Goal: Task Accomplishment & Management: Use online tool/utility

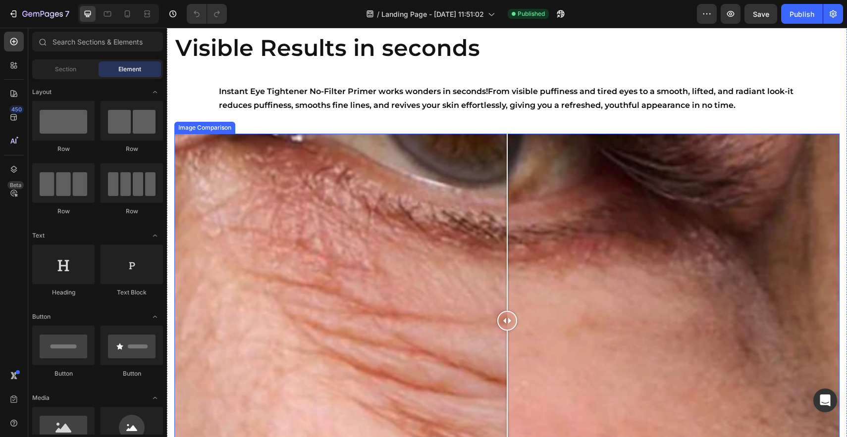
scroll to position [501, 0]
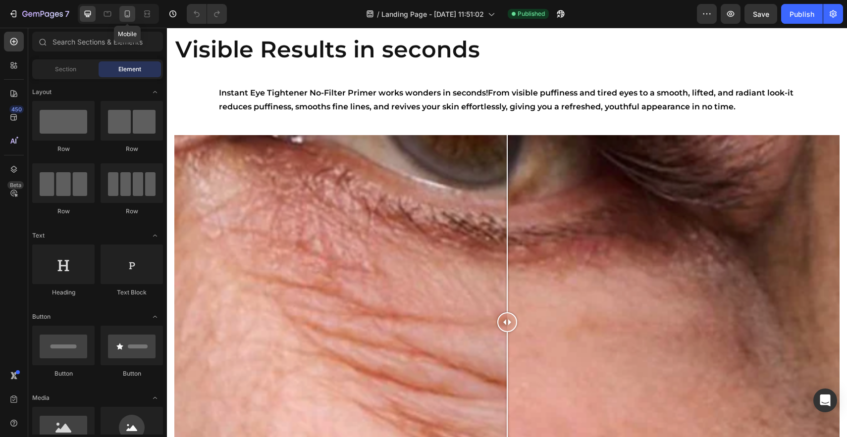
click at [128, 20] on div at bounding box center [127, 14] width 16 height 16
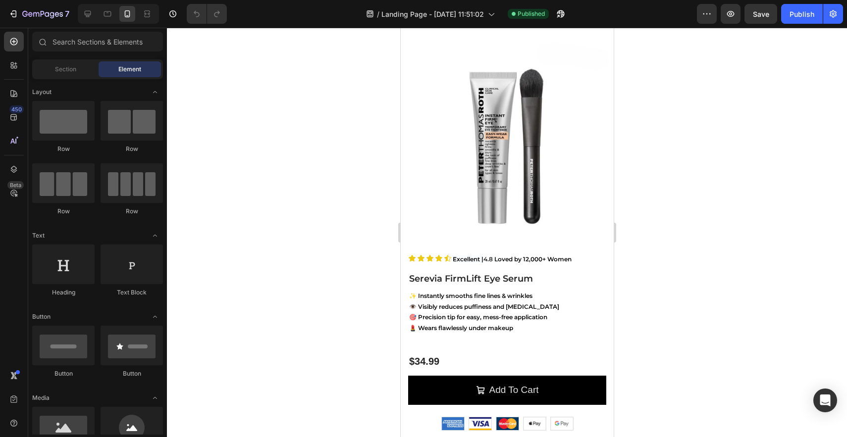
scroll to position [6, 0]
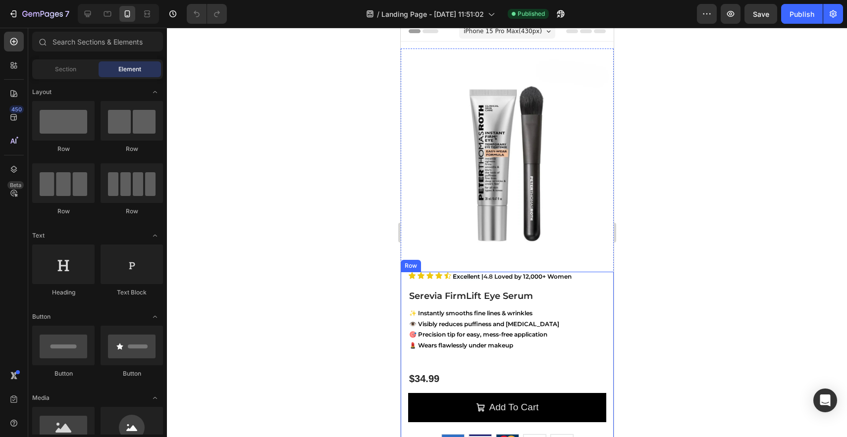
click at [471, 370] on div "Icon Icon Icon Icon Icon Icon List Excellent | 4.8 Loved by 12,000+ Women Text …" at bounding box center [507, 416] width 198 height 289
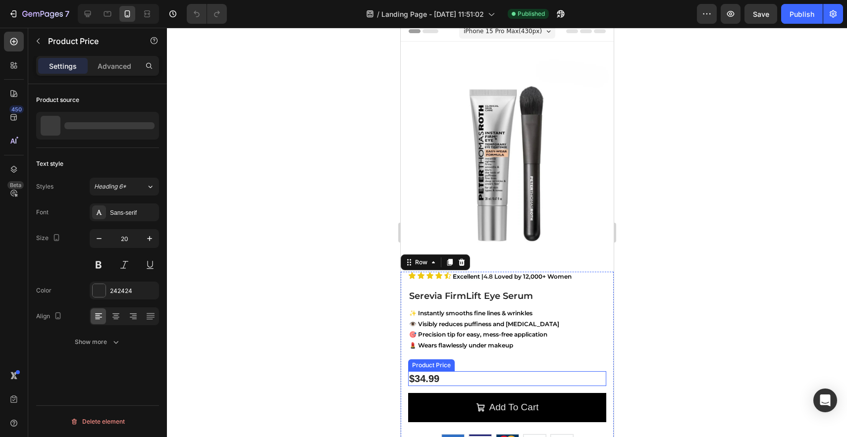
click at [454, 383] on div "$34.99" at bounding box center [507, 379] width 198 height 15
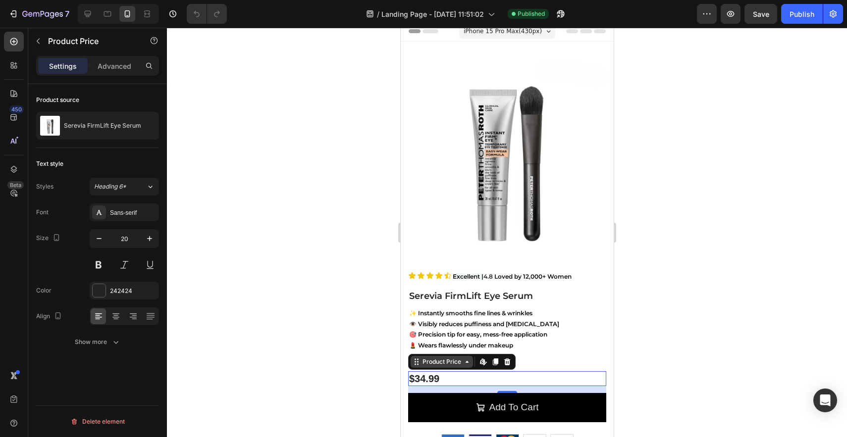
click at [463, 362] on icon at bounding box center [467, 362] width 8 height 8
click at [418, 364] on icon at bounding box center [416, 362] width 8 height 8
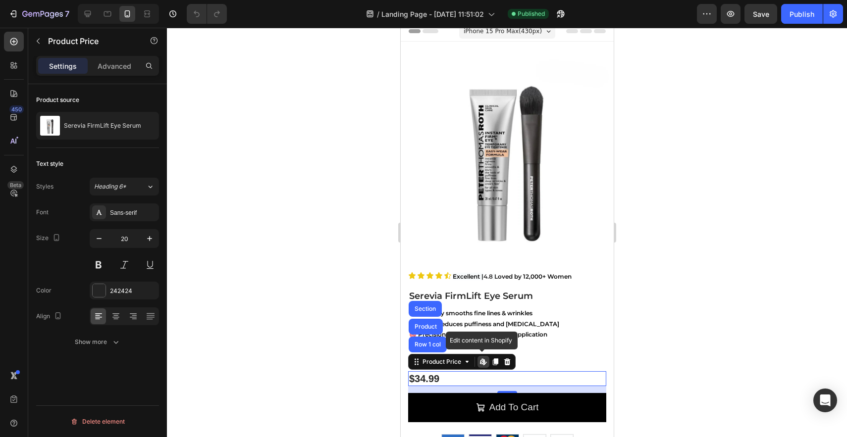
click at [482, 364] on icon at bounding box center [482, 362] width 4 height 6
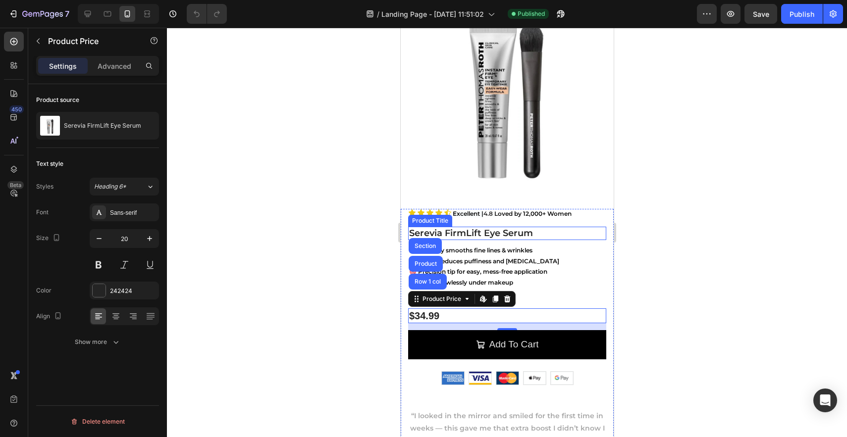
scroll to position [108, 0]
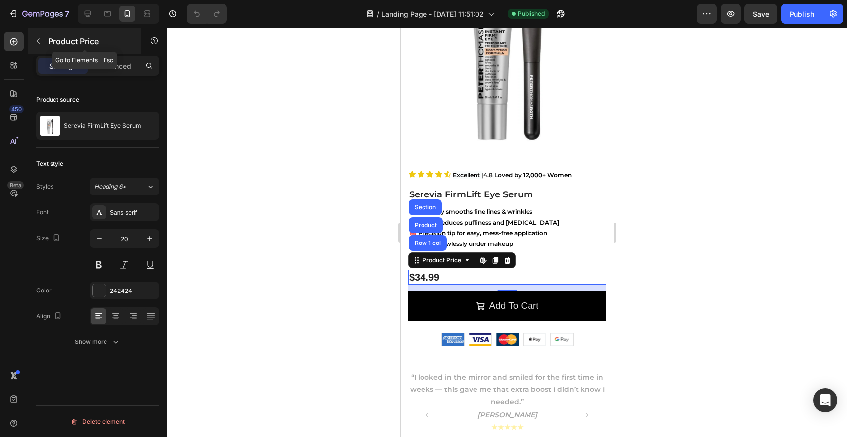
click at [43, 38] on button "button" at bounding box center [38, 41] width 16 height 16
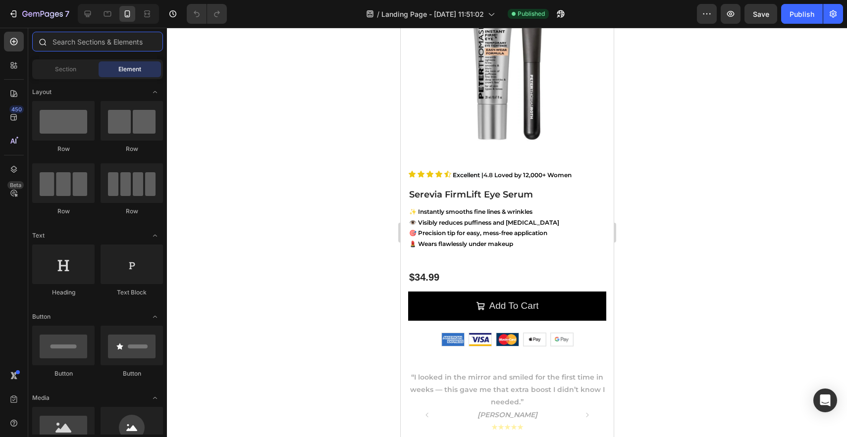
click at [88, 43] on input "text" at bounding box center [97, 42] width 131 height 20
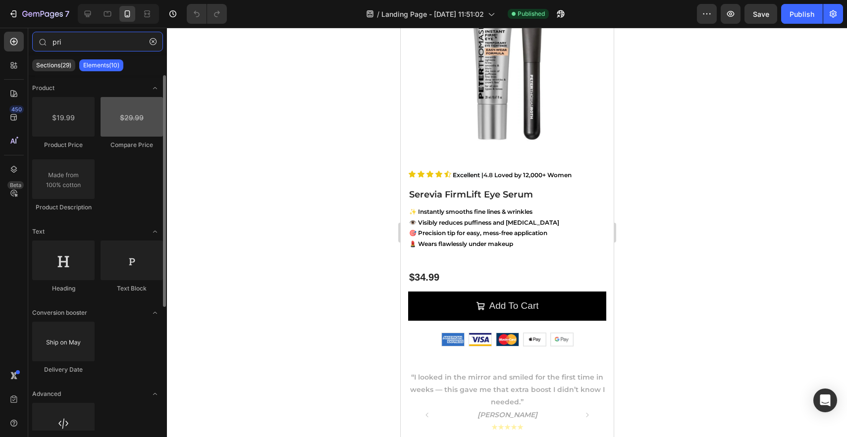
type input "pri"
click at [131, 106] on div at bounding box center [132, 117] width 62 height 40
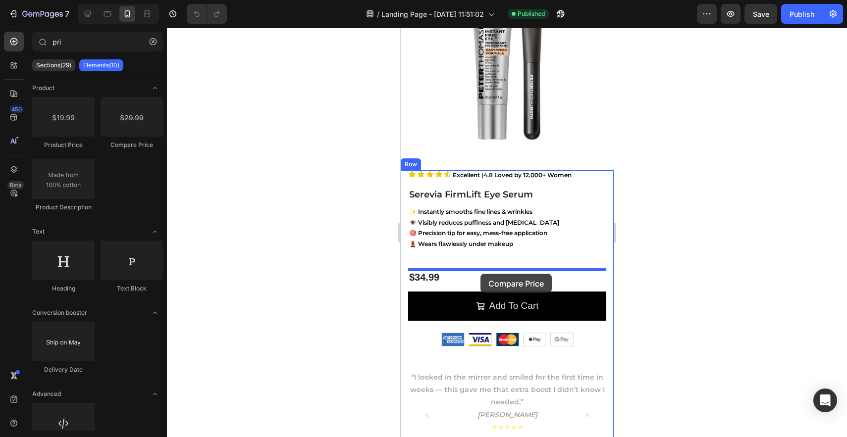
drag, startPoint x: 531, startPoint y: 134, endPoint x: 480, endPoint y: 274, distance: 149.2
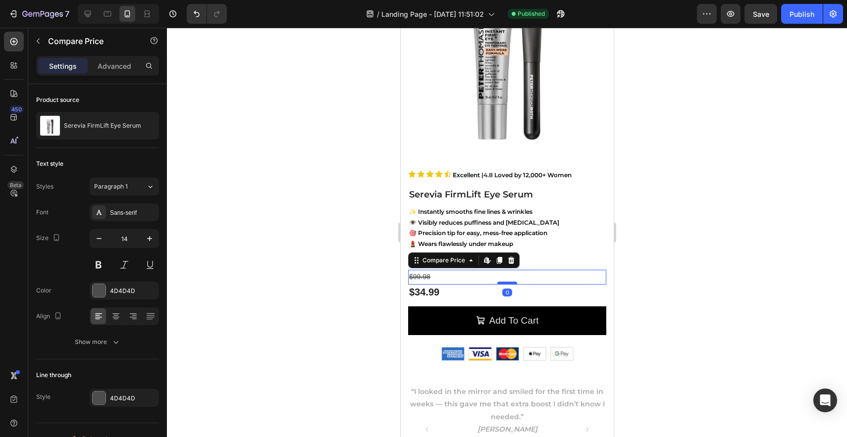
drag, startPoint x: 506, startPoint y: 308, endPoint x: 505, endPoint y: 283, distance: 24.8
click at [505, 283] on div at bounding box center [507, 283] width 20 height 3
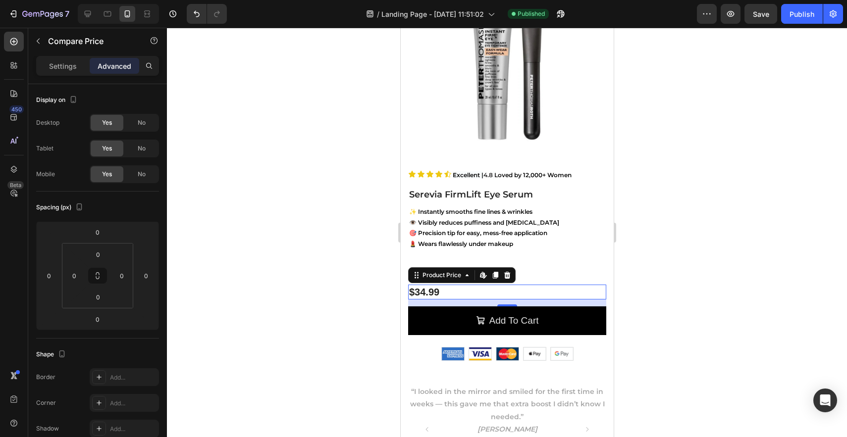
click at [472, 295] on div "$34.99" at bounding box center [507, 292] width 198 height 15
click at [539, 273] on div "$99.98" at bounding box center [507, 277] width 198 height 14
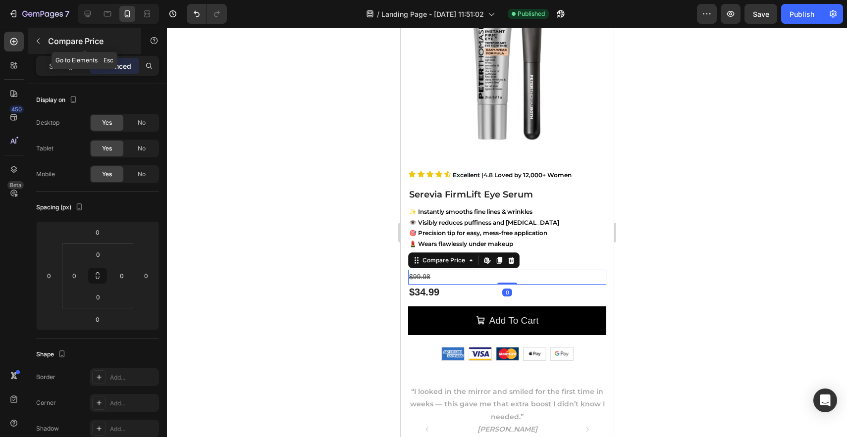
click at [56, 43] on p "Compare Price" at bounding box center [90, 41] width 84 height 12
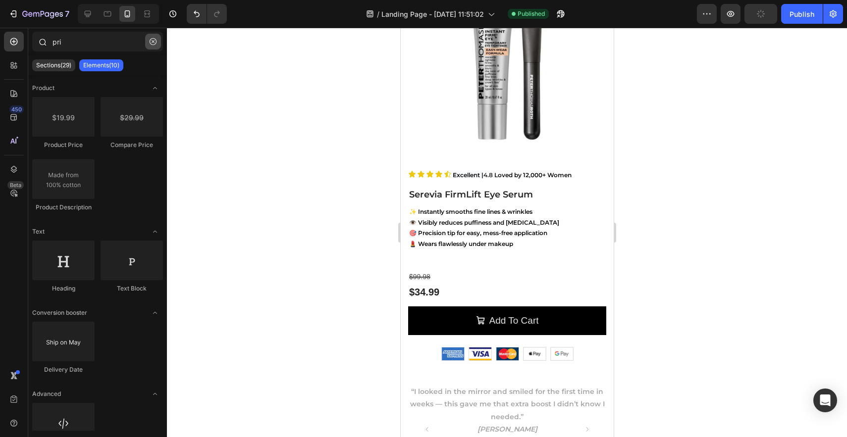
click at [150, 41] on icon "button" at bounding box center [153, 41] width 7 height 7
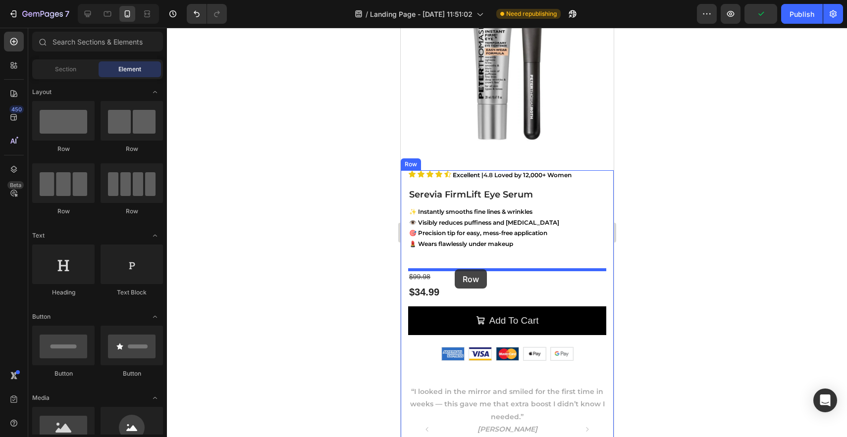
drag, startPoint x: 521, startPoint y: 152, endPoint x: 454, endPoint y: 270, distance: 135.3
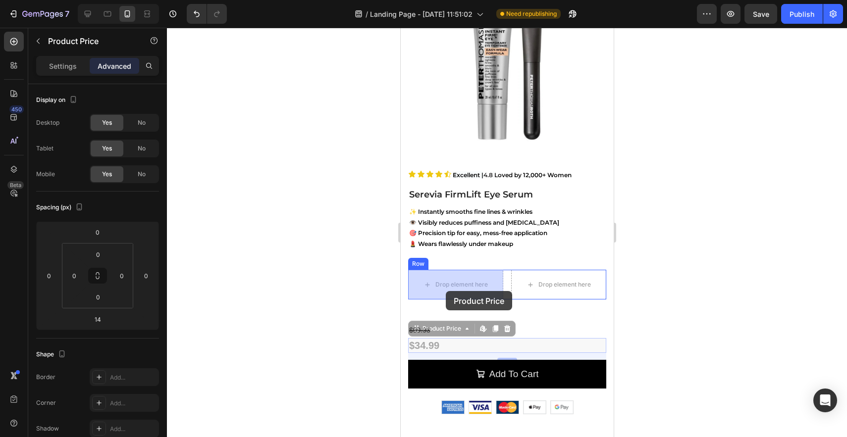
drag, startPoint x: 446, startPoint y: 340, endPoint x: 445, endPoint y: 291, distance: 48.6
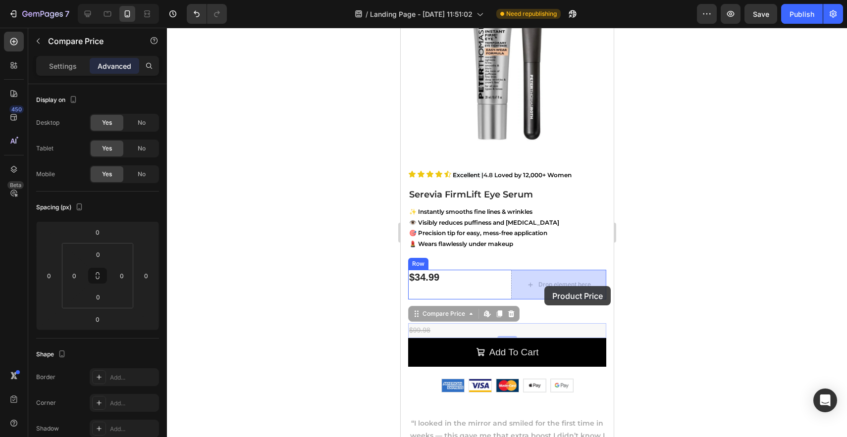
drag, startPoint x: 440, startPoint y: 329, endPoint x: 544, endPoint y: 286, distance: 112.0
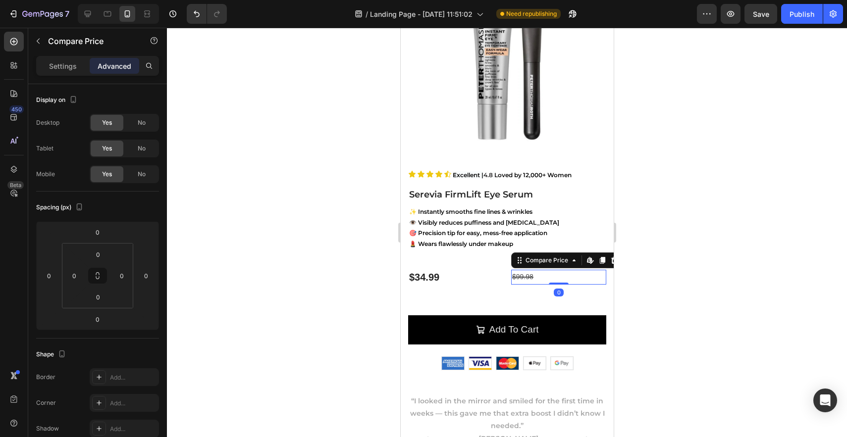
click at [657, 271] on div at bounding box center [507, 233] width 680 height 410
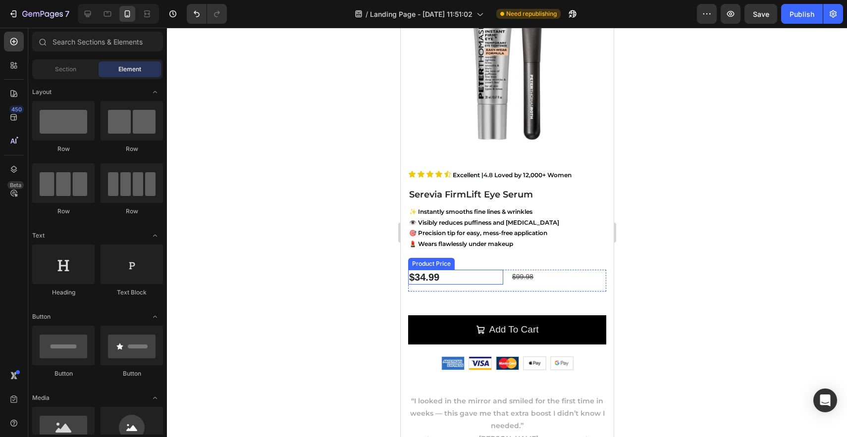
click at [496, 280] on div "$34.99" at bounding box center [455, 277] width 95 height 15
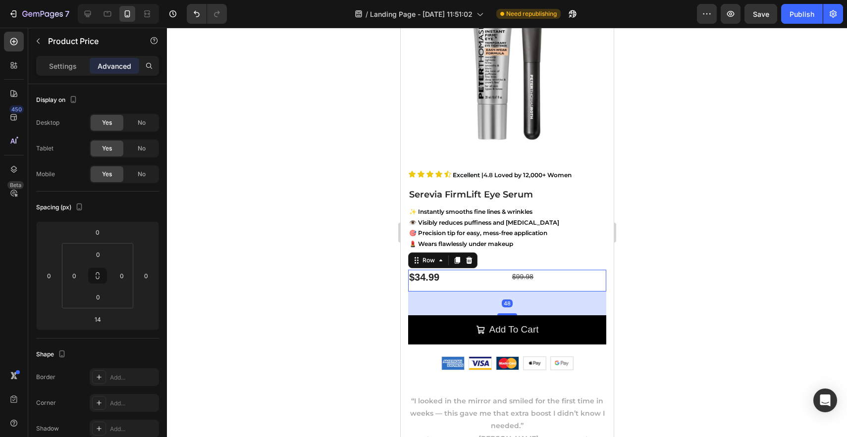
click at [509, 276] on div "$34.99 Product Price Product Price $99.98 Compare Price Compare Price Row 48" at bounding box center [507, 281] width 198 height 22
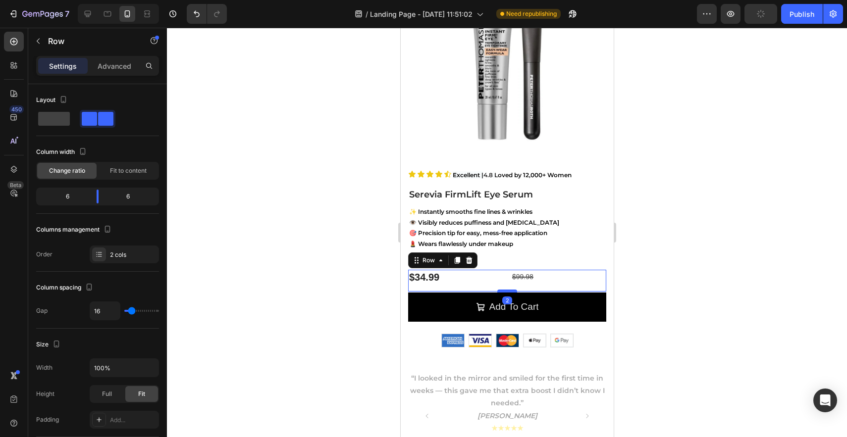
drag, startPoint x: 507, startPoint y: 315, endPoint x: 505, endPoint y: 292, distance: 22.9
click at [505, 292] on div at bounding box center [507, 291] width 20 height 3
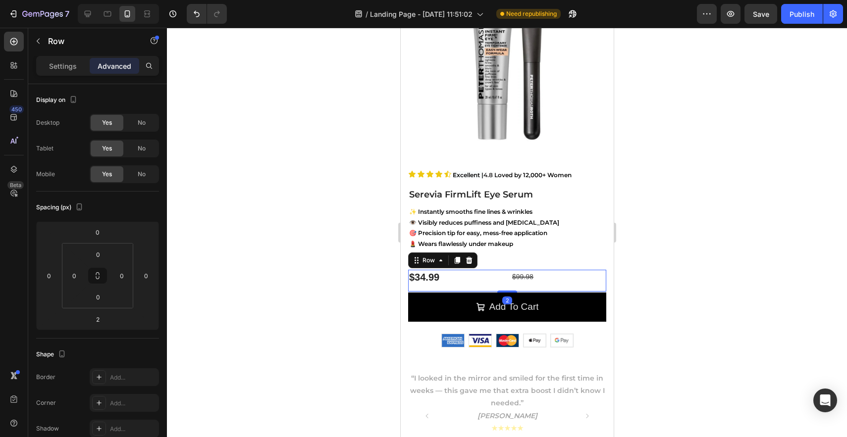
click at [724, 236] on div at bounding box center [507, 233] width 680 height 410
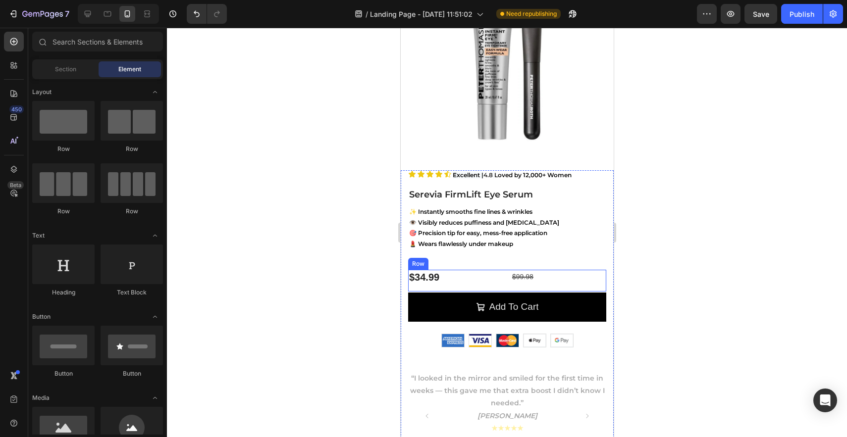
click at [474, 284] on div "$34.99" at bounding box center [455, 277] width 95 height 15
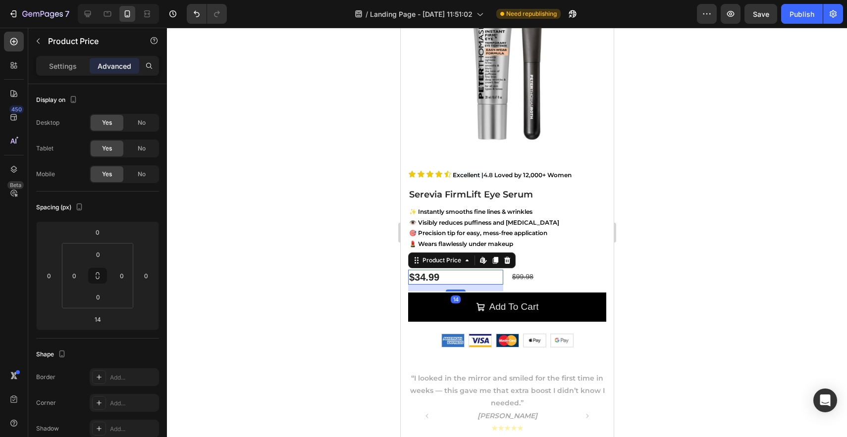
click at [471, 279] on div "$34.99" at bounding box center [455, 277] width 95 height 15
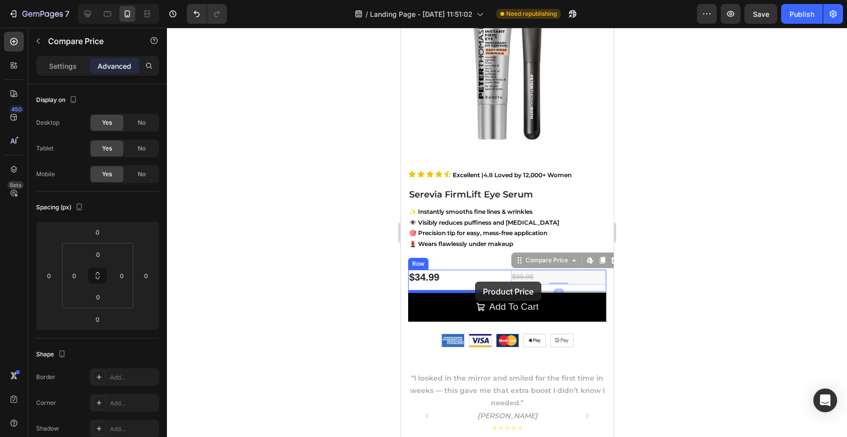
drag, startPoint x: 528, startPoint y: 279, endPoint x: 475, endPoint y: 282, distance: 53.6
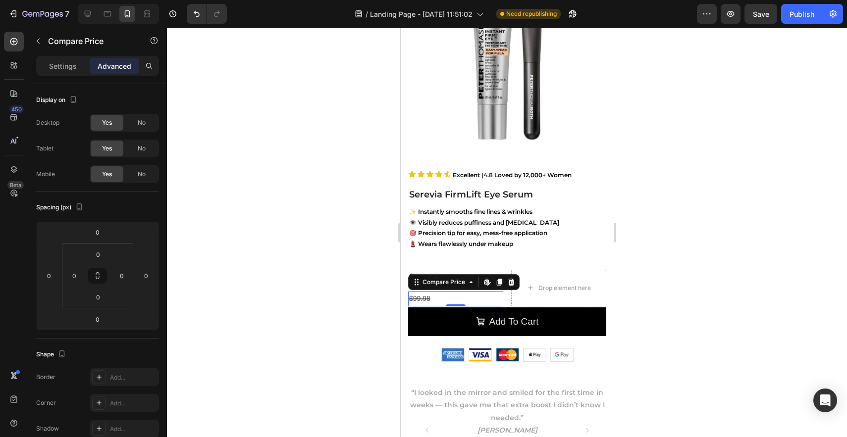
click at [185, 19] on div at bounding box center [205, 14] width 44 height 20
click at [199, 21] on button "Undo/Redo" at bounding box center [197, 14] width 20 height 20
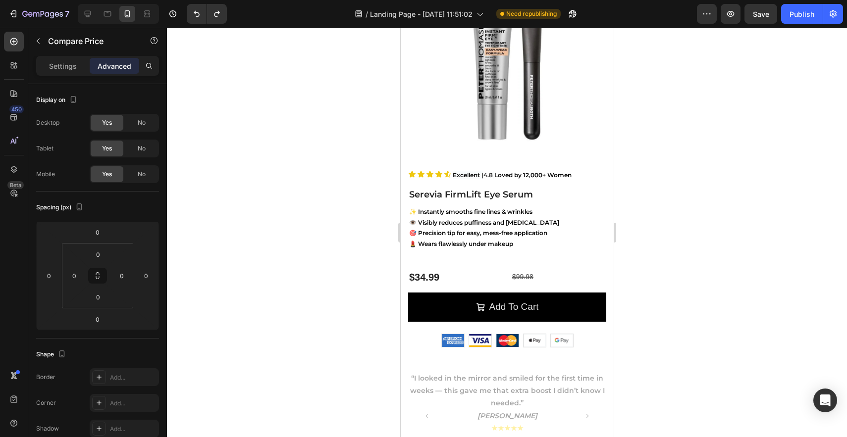
click at [526, 279] on div "$99.98" at bounding box center [558, 277] width 95 height 14
click at [521, 277] on div "$99.98" at bounding box center [558, 277] width 95 height 14
click at [451, 277] on div "$34.99" at bounding box center [455, 277] width 95 height 15
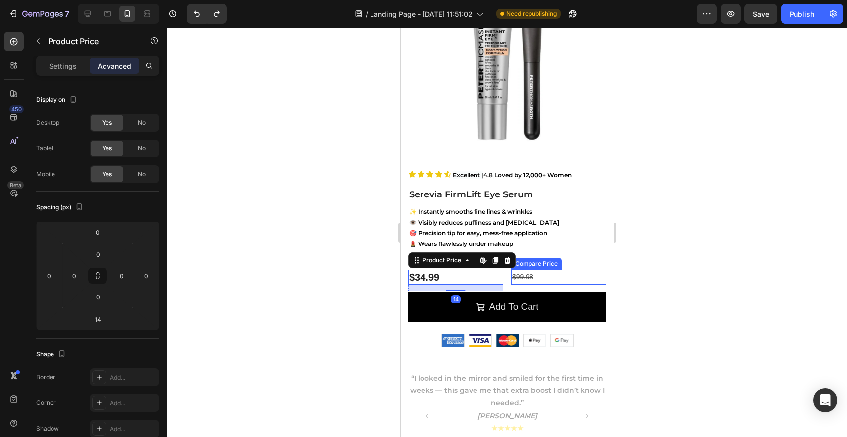
click at [523, 275] on div "$99.98" at bounding box center [558, 277] width 95 height 14
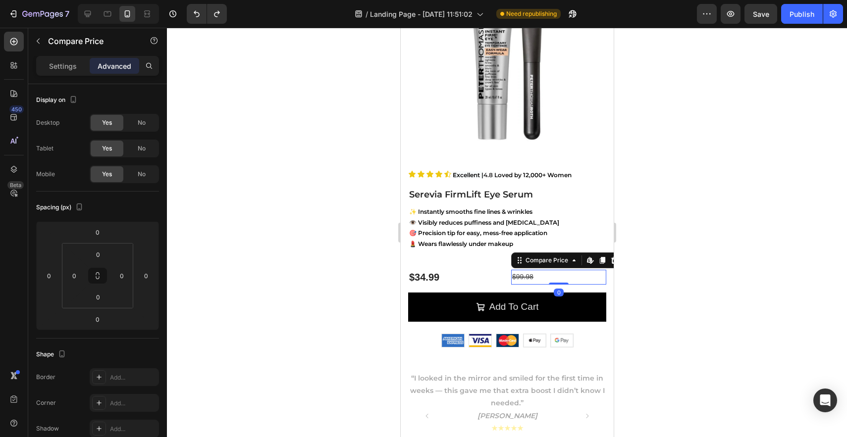
click at [523, 275] on div "$99.98" at bounding box center [558, 277] width 95 height 14
click at [72, 68] on p "Settings" at bounding box center [63, 66] width 28 height 10
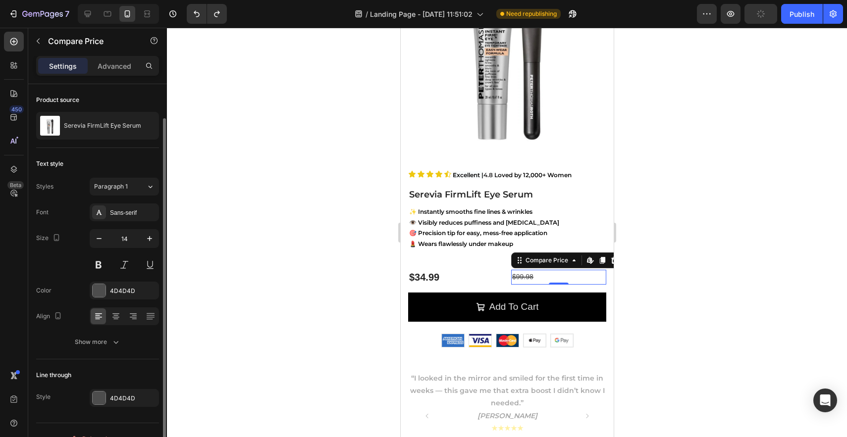
scroll to position [17, 0]
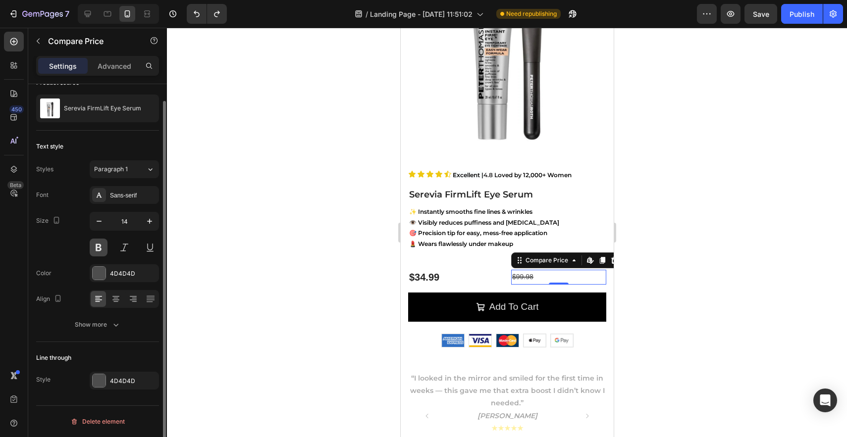
click at [99, 249] on button at bounding box center [99, 248] width 18 height 18
click at [111, 280] on div "4D4D4D" at bounding box center [124, 274] width 69 height 18
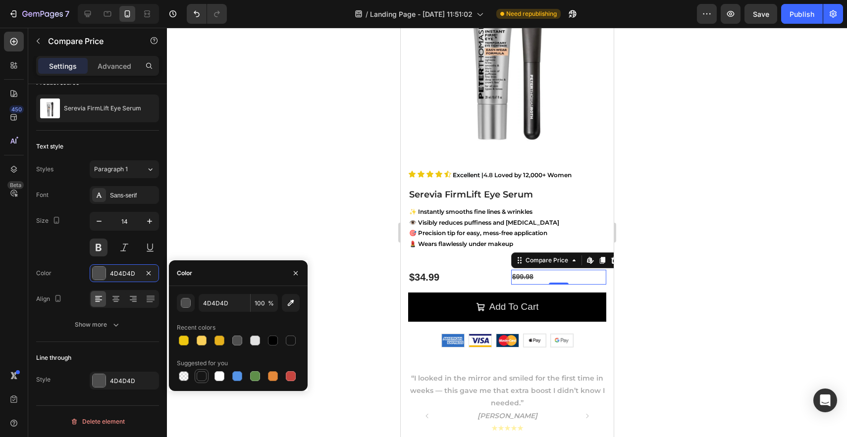
click at [204, 379] on div at bounding box center [202, 377] width 10 height 10
type input "151515"
click at [151, 223] on icon "button" at bounding box center [150, 222] width 10 height 10
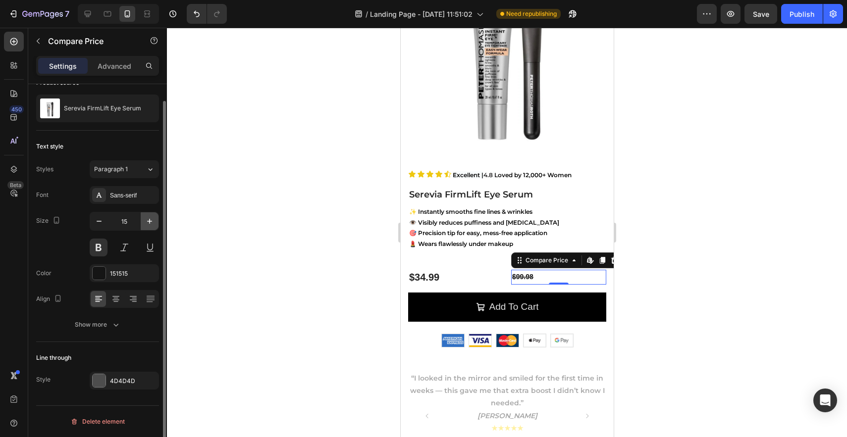
click at [151, 223] on icon "button" at bounding box center [150, 222] width 10 height 10
click at [100, 223] on icon "button" at bounding box center [99, 222] width 10 height 10
type input "17"
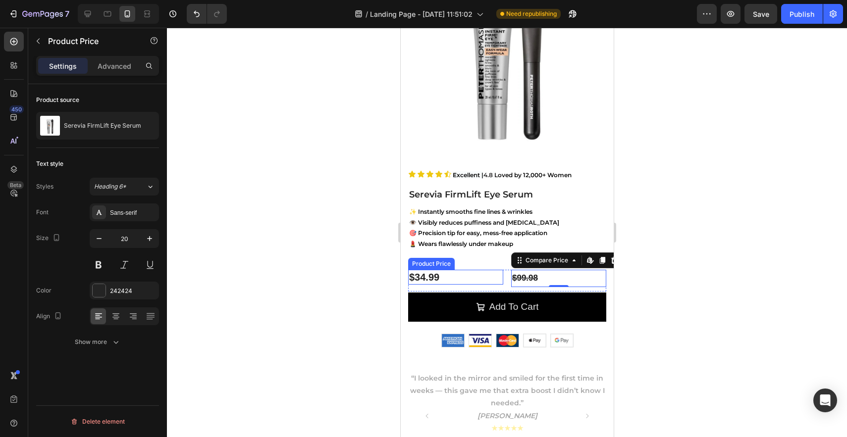
click at [466, 275] on div "$34.99" at bounding box center [455, 277] width 95 height 15
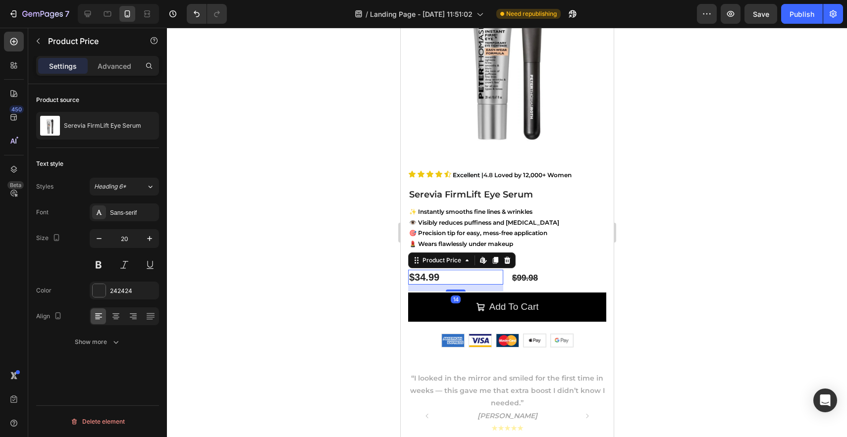
scroll to position [0, 0]
click at [110, 61] on p "Advanced" at bounding box center [115, 66] width 34 height 10
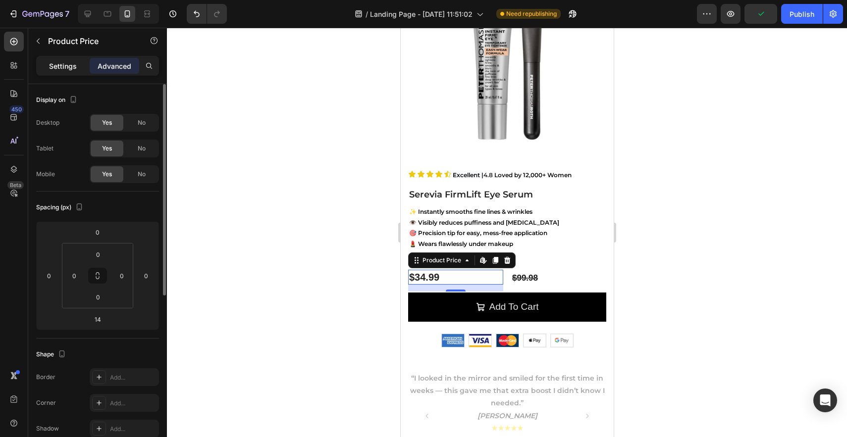
click at [76, 64] on div "Settings" at bounding box center [63, 66] width 50 height 16
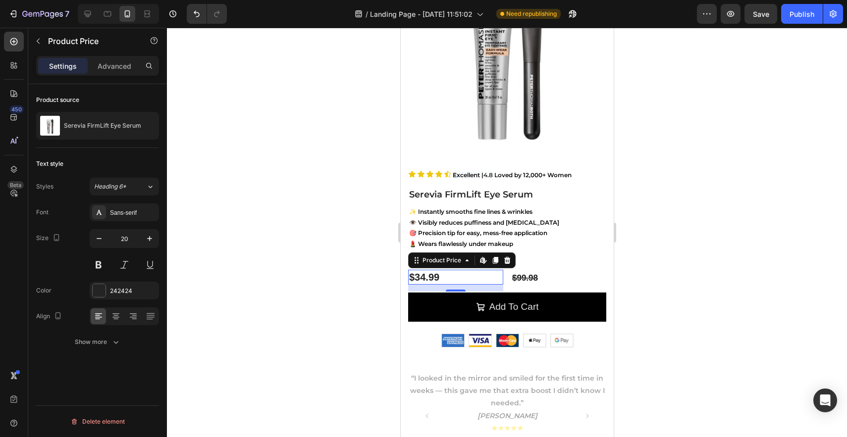
click at [497, 277] on div "$34.99" at bounding box center [455, 277] width 95 height 15
click at [494, 273] on div "$34.99" at bounding box center [455, 277] width 95 height 15
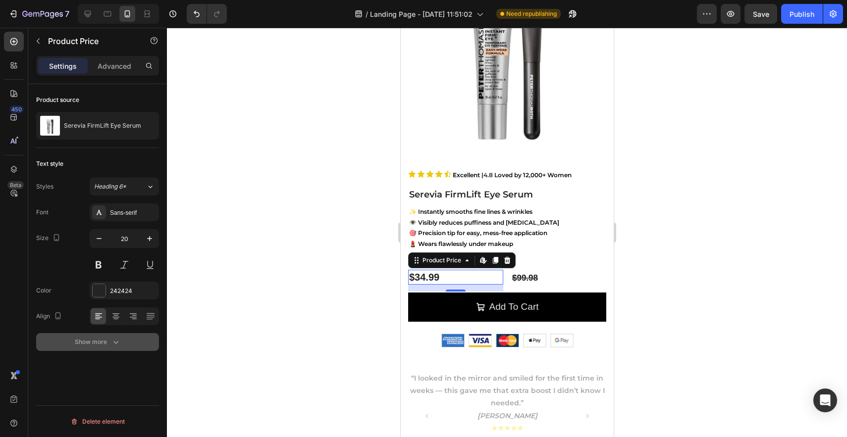
click at [106, 347] on div "Show more" at bounding box center [98, 342] width 46 height 10
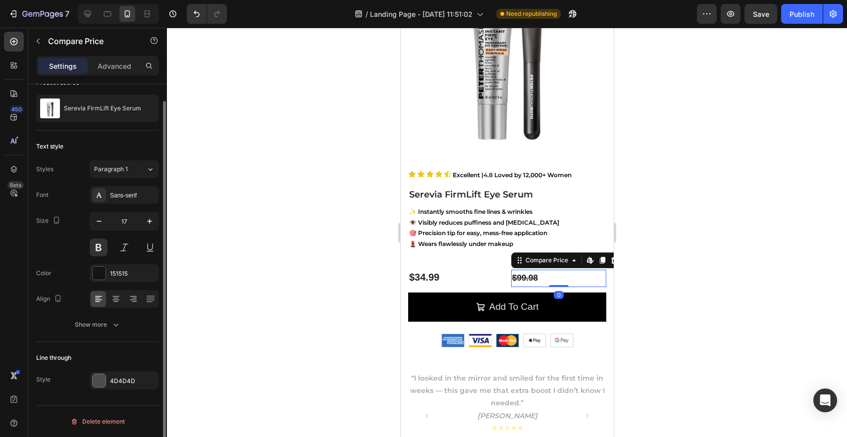
scroll to position [17, 0]
click at [530, 279] on div "$99.98" at bounding box center [558, 278] width 95 height 17
click at [511, 282] on div "$99.98" at bounding box center [558, 278] width 95 height 17
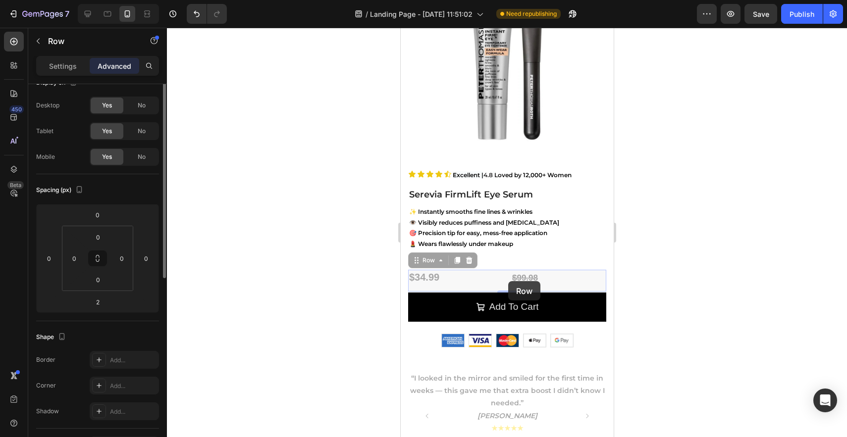
scroll to position [0, 0]
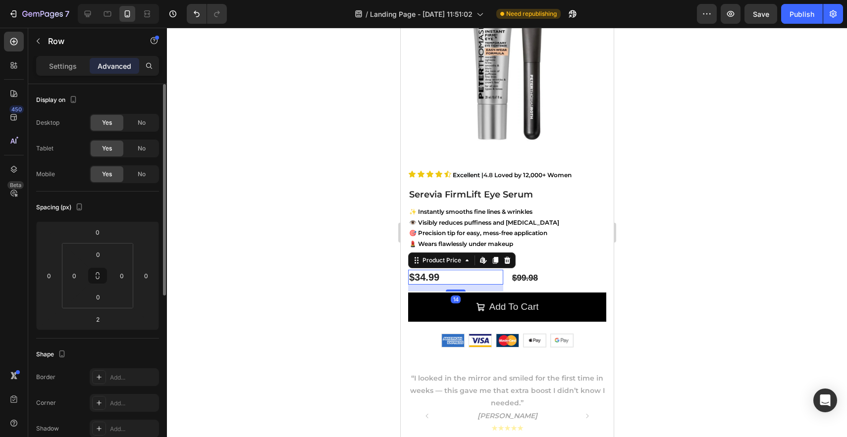
click at [487, 275] on div "$34.99" at bounding box center [455, 277] width 95 height 15
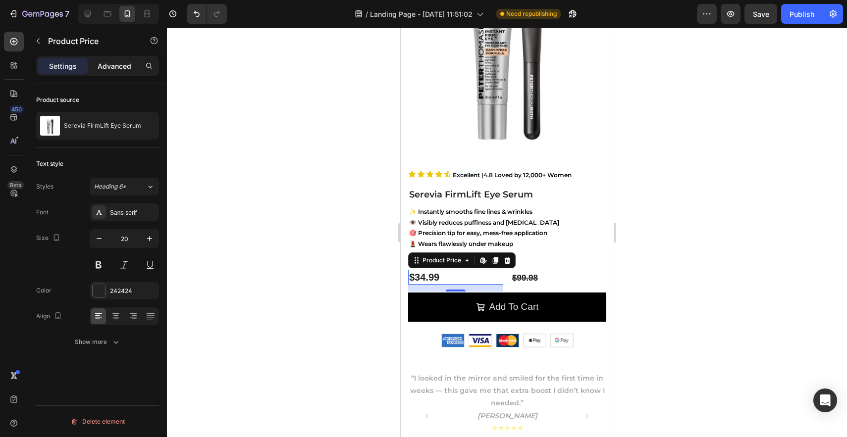
click at [107, 64] on p "Advanced" at bounding box center [115, 66] width 34 height 10
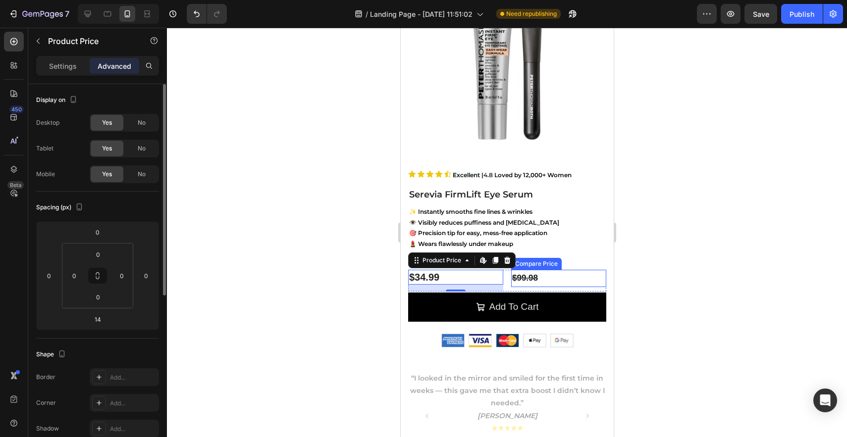
click at [514, 276] on div "$99.98" at bounding box center [558, 278] width 95 height 17
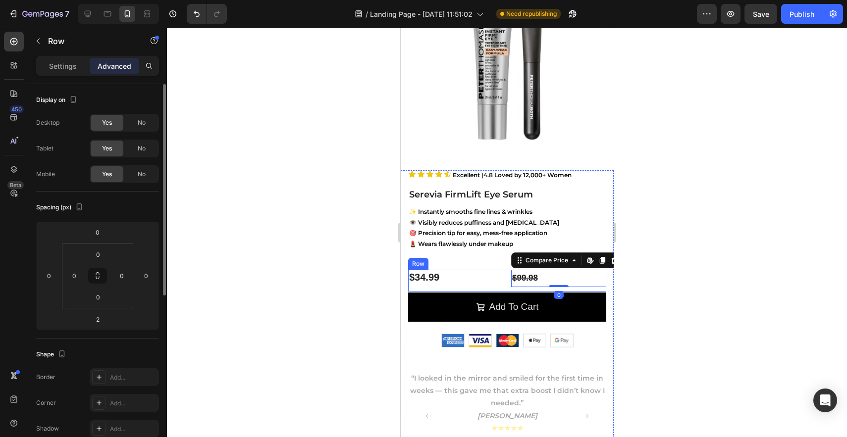
click at [470, 285] on div "$34.99 Product Price Product Price" at bounding box center [455, 281] width 95 height 22
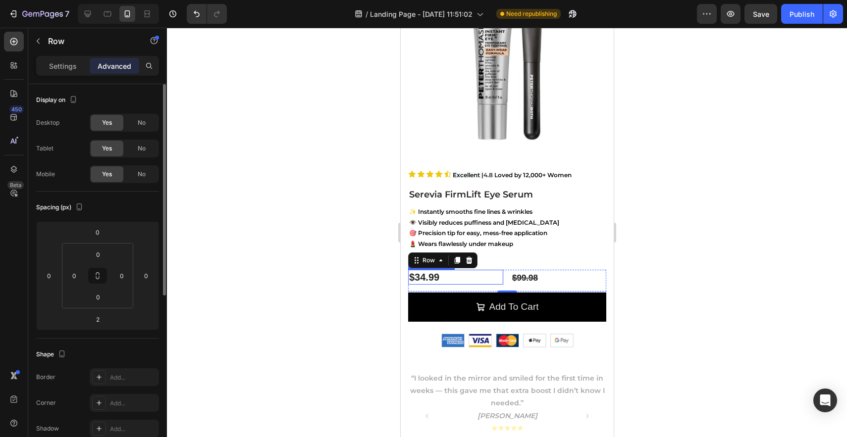
click at [450, 277] on div "$34.99" at bounding box center [455, 277] width 95 height 15
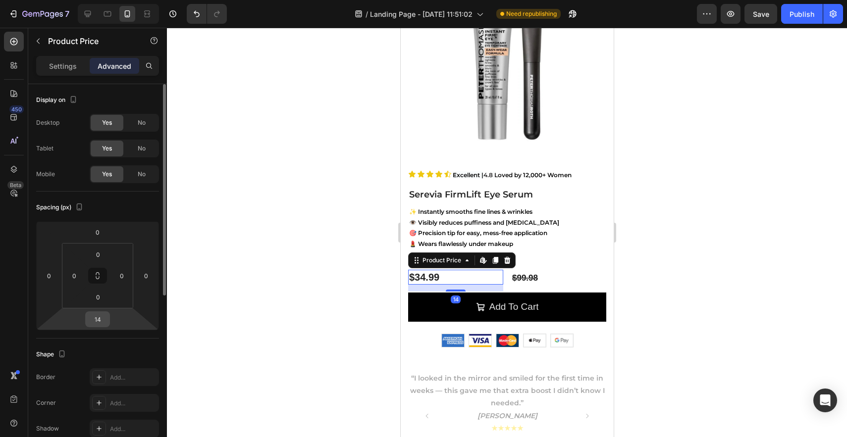
click at [102, 323] on input "14" at bounding box center [98, 319] width 20 height 15
type input "0"
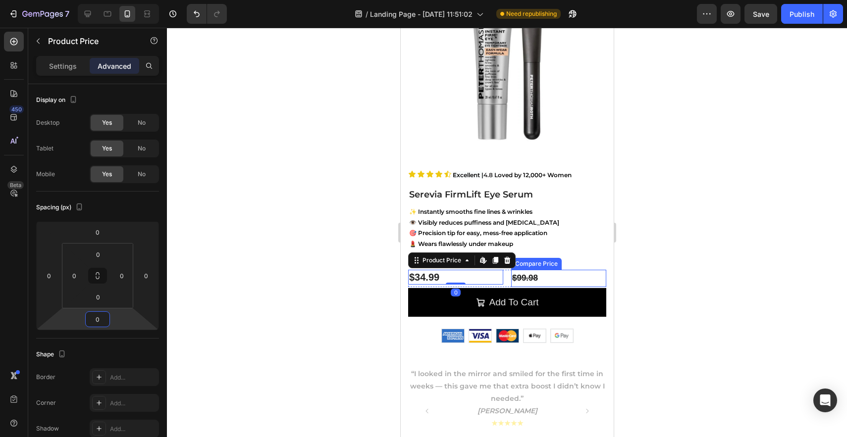
click at [524, 274] on div "$99.98" at bounding box center [558, 278] width 95 height 17
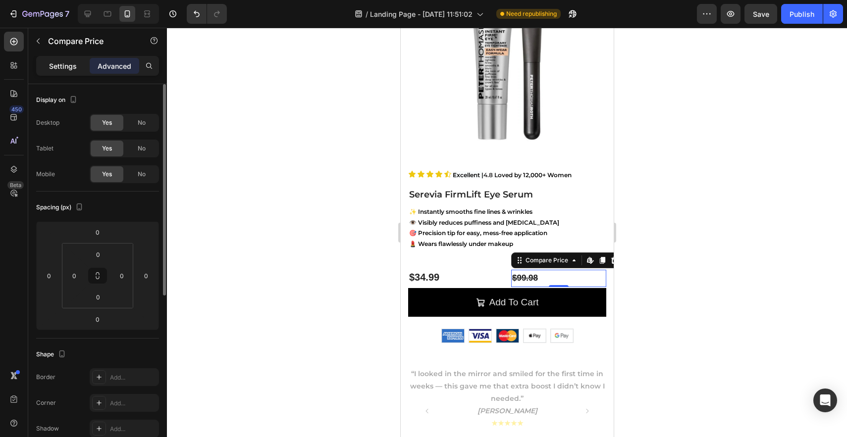
click at [63, 65] on p "Settings" at bounding box center [63, 66] width 28 height 10
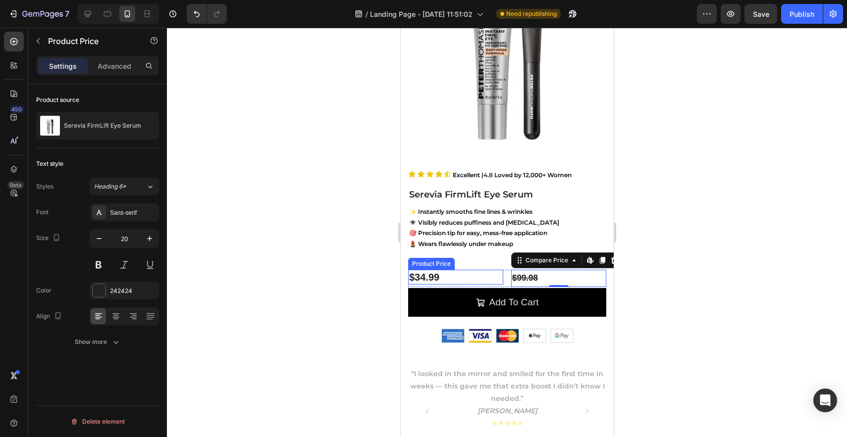
click at [494, 277] on div "$34.99" at bounding box center [455, 277] width 95 height 15
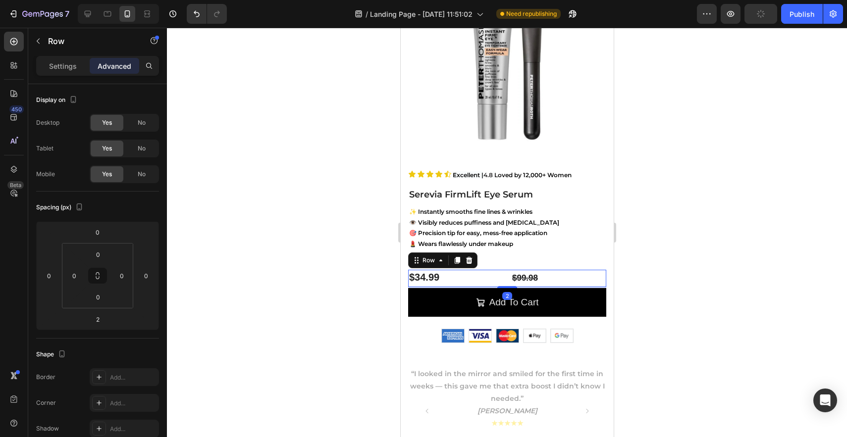
click at [507, 277] on div "$34.99 Product Price Product Price $99.98 Compare Price Compare Price Row 2" at bounding box center [507, 278] width 198 height 17
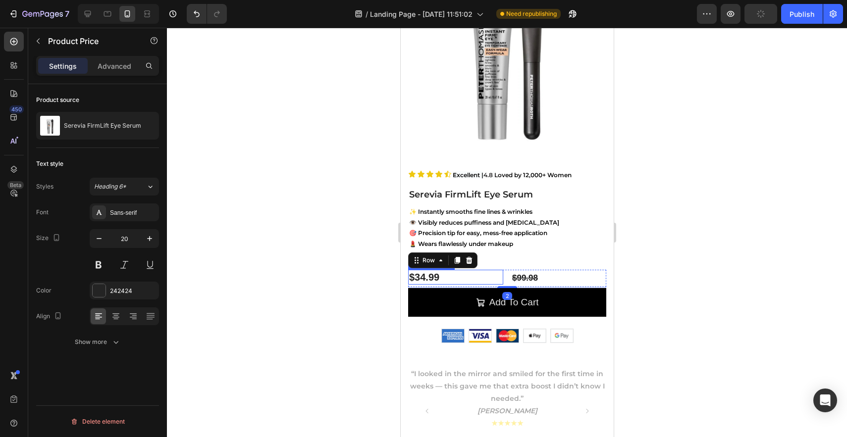
click at [498, 276] on div "$34.99" at bounding box center [455, 277] width 95 height 15
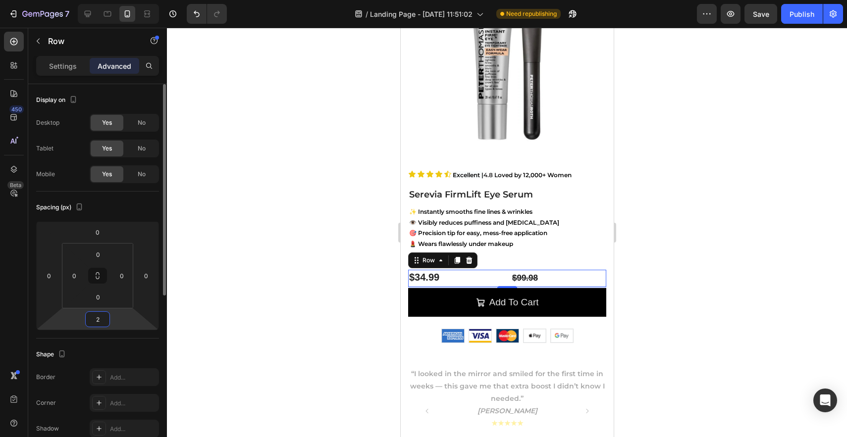
click at [100, 324] on input "2" at bounding box center [98, 319] width 20 height 15
type input "0"
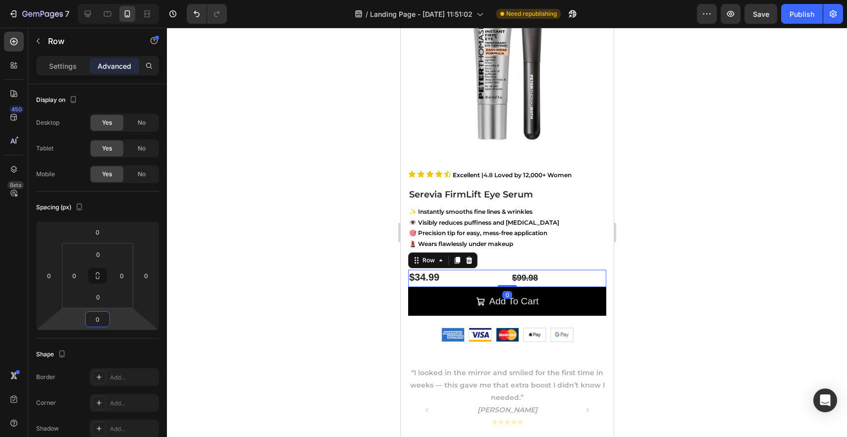
click at [655, 263] on div at bounding box center [507, 233] width 680 height 410
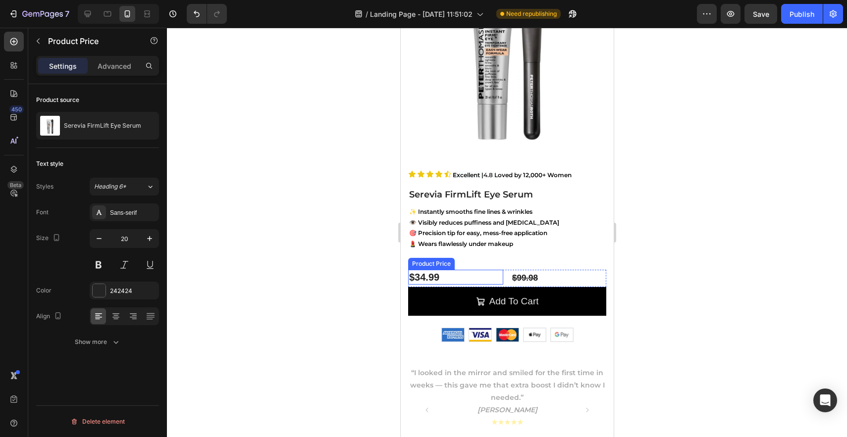
click at [496, 275] on div "$34.99" at bounding box center [455, 277] width 95 height 15
click at [510, 276] on div "$34.99 Product Price Edit content in Shopify 0 Product Price Edit content in Sh…" at bounding box center [507, 278] width 198 height 17
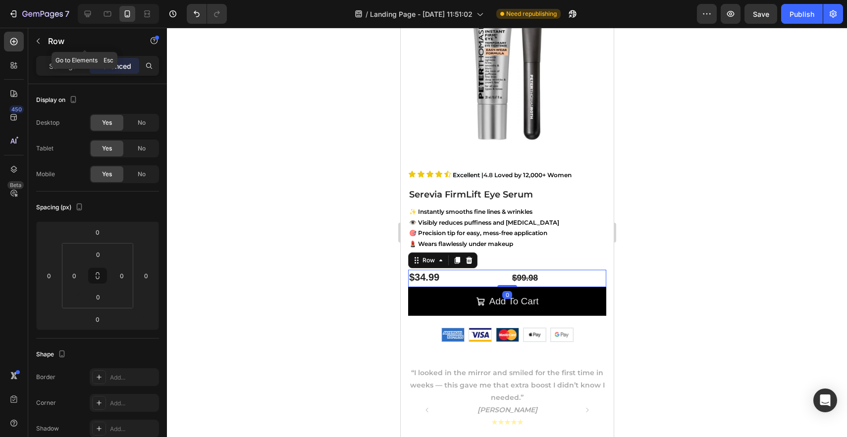
click at [66, 55] on div "Row" at bounding box center [84, 42] width 113 height 28
click at [65, 61] on p "Settings" at bounding box center [63, 66] width 28 height 10
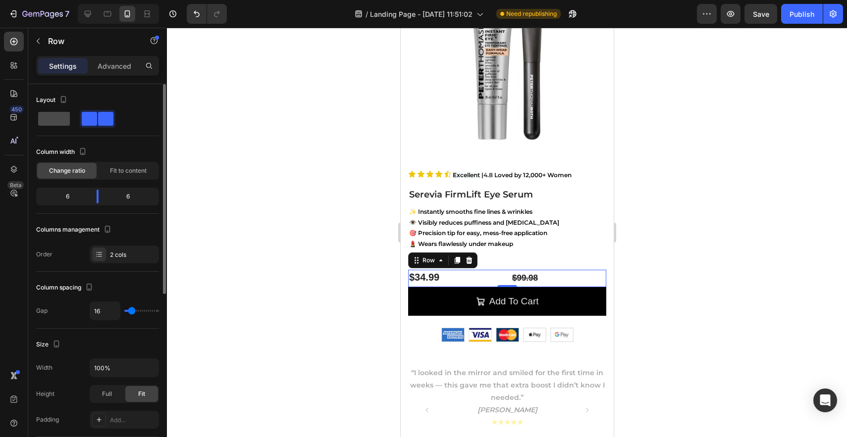
click at [63, 124] on span at bounding box center [54, 119] width 32 height 14
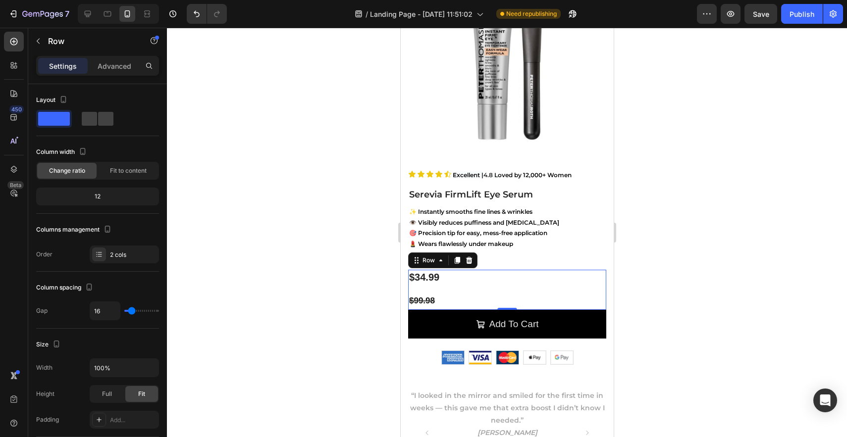
click at [442, 288] on div "$34.99 Product Price Product Price $99.98 Compare Price Compare Price Row 0" at bounding box center [507, 290] width 198 height 40
click at [415, 290] on div "$34.99 Product Price Product Price $99.98 Compare Price Compare Price Row 0" at bounding box center [507, 290] width 198 height 40
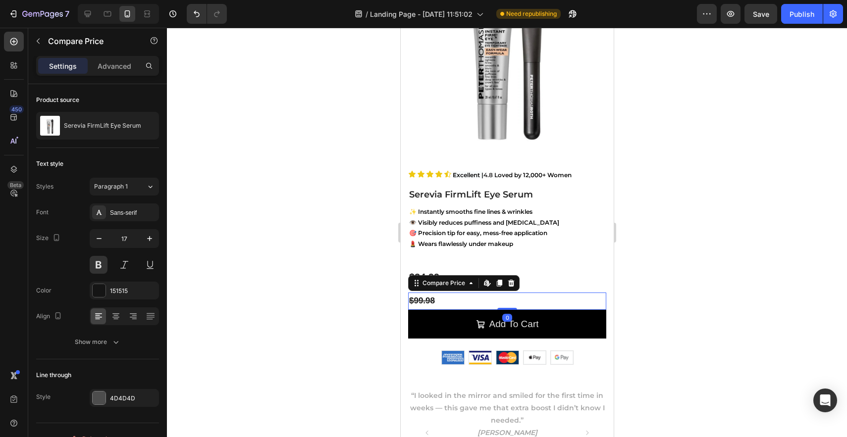
click at [443, 293] on div "$99.98" at bounding box center [507, 301] width 198 height 17
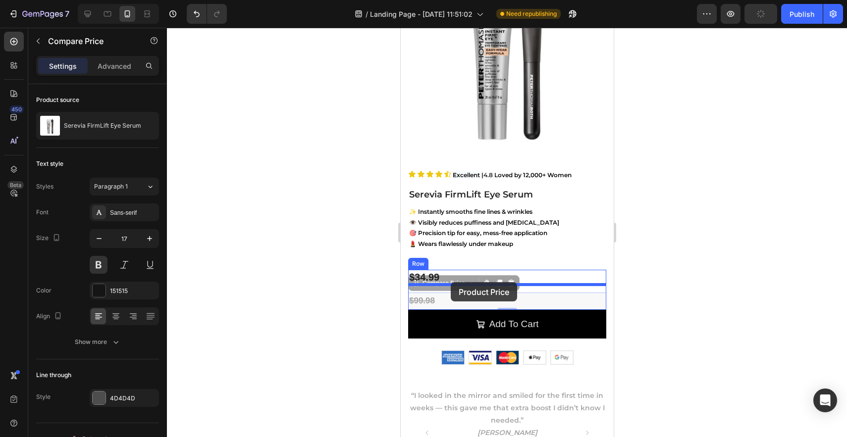
drag, startPoint x: 440, startPoint y: 298, endPoint x: 450, endPoint y: 282, distance: 18.7
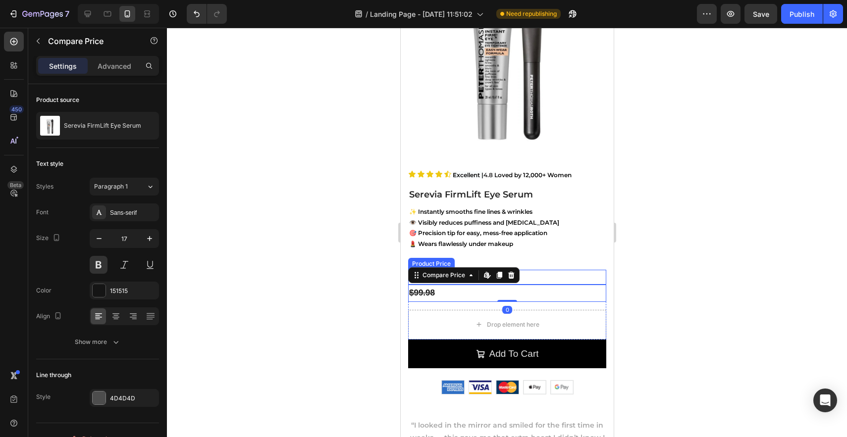
click at [680, 278] on div at bounding box center [507, 233] width 680 height 410
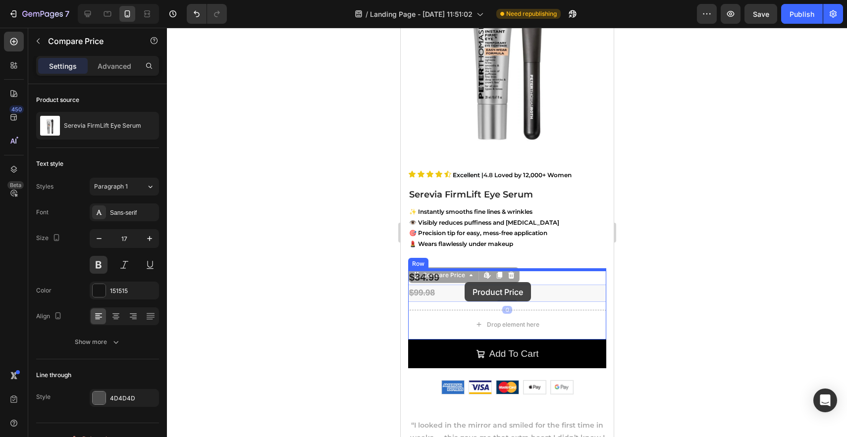
drag, startPoint x: 444, startPoint y: 297, endPoint x: 464, endPoint y: 282, distance: 24.8
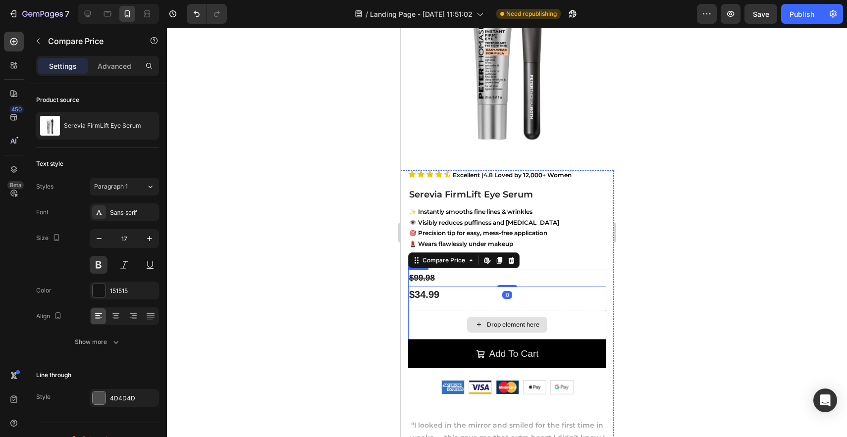
click at [462, 319] on div "Drop element here" at bounding box center [507, 325] width 198 height 30
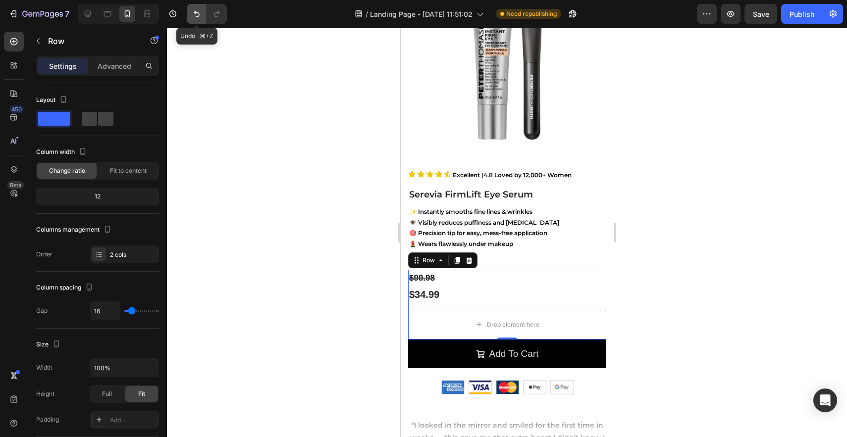
click at [195, 16] on icon "Undo/Redo" at bounding box center [197, 14] width 10 height 10
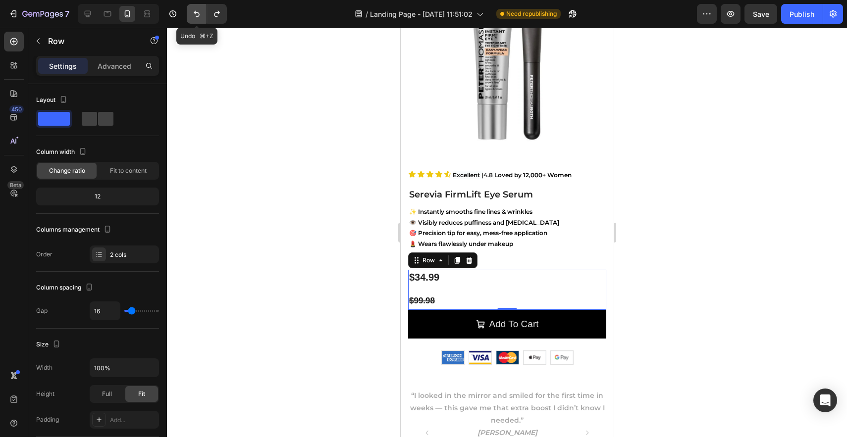
click at [195, 16] on icon "Undo/Redo" at bounding box center [197, 14] width 10 height 10
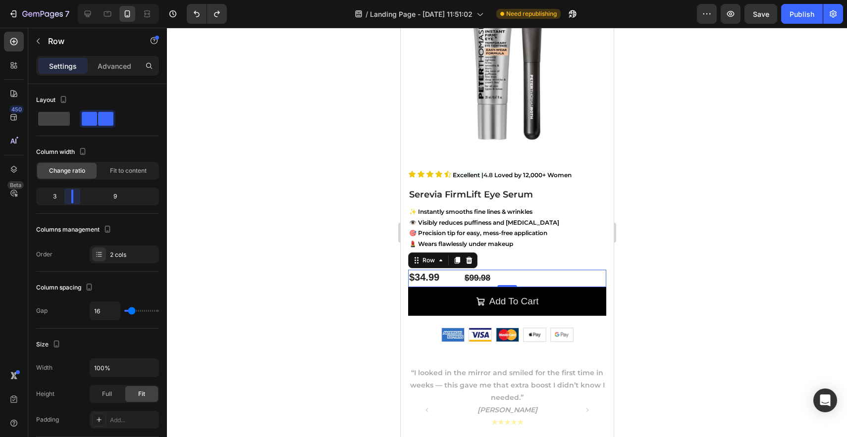
drag, startPoint x: 96, startPoint y: 198, endPoint x: 66, endPoint y: 202, distance: 30.5
click at [66, 0] on body "7 / Landing Page - [DATE] 11:51:02 Need republishing Preview Save Publish 450 B…" at bounding box center [423, 0] width 847 height 0
drag, startPoint x: 71, startPoint y: 199, endPoint x: 61, endPoint y: 199, distance: 9.9
click at [61, 0] on body "7 / Landing Page - [DATE] 11:51:02 Need republishing Preview Save Publish 450 B…" at bounding box center [423, 0] width 847 height 0
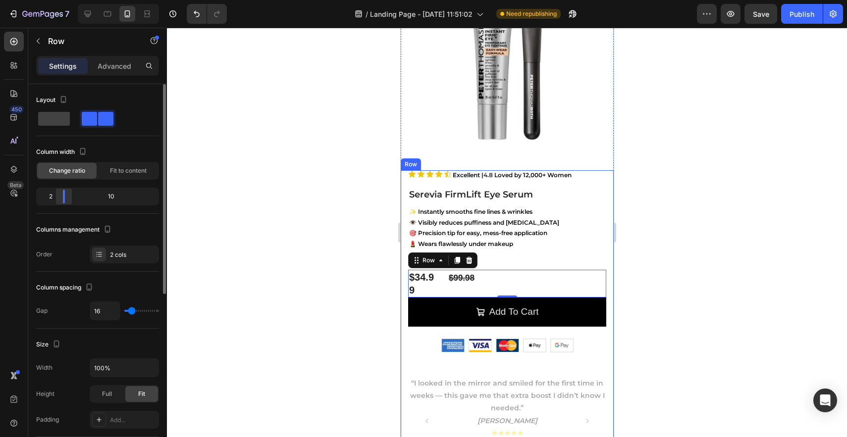
click at [65, 0] on body "7 / Landing Page - [DATE] 11:51:02 Need republishing Preview Save Publish 450 B…" at bounding box center [423, 0] width 847 height 0
click at [52, 197] on div "2" at bounding box center [46, 197] width 17 height 14
click at [49, 197] on div "2" at bounding box center [46, 197] width 17 height 14
click at [51, 199] on div "2" at bounding box center [46, 197] width 17 height 14
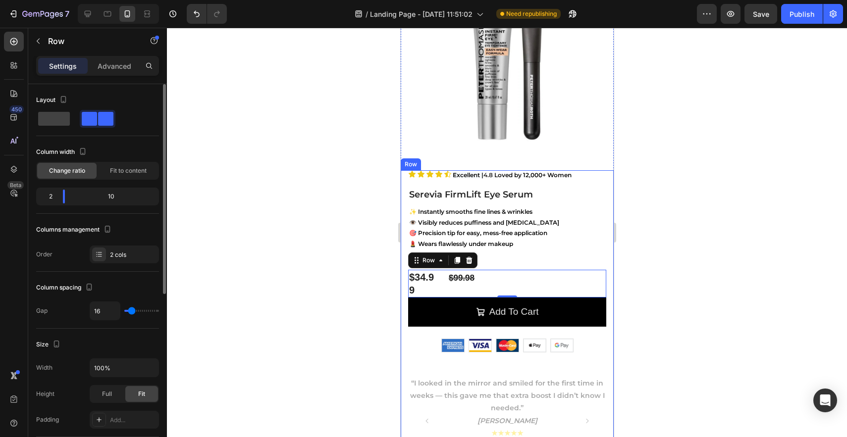
click at [51, 199] on div "2" at bounding box center [46, 197] width 17 height 14
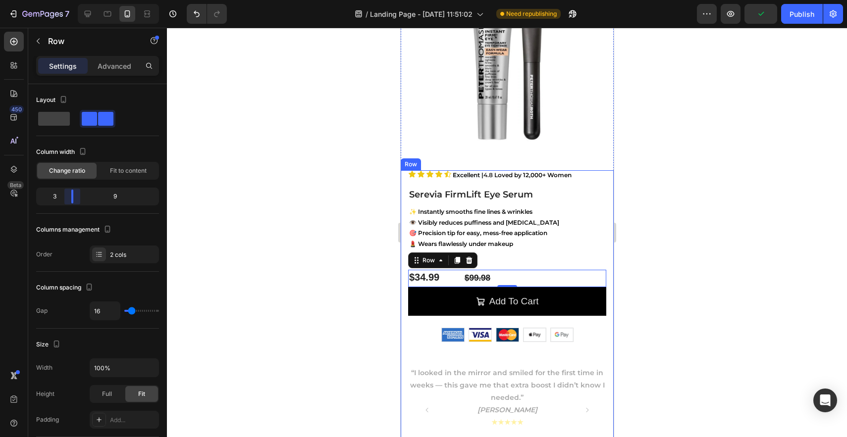
click at [67, 0] on body "7 / Landing Page - [DATE] 11:51:02 Need republishing Preview Publish 450 Beta S…" at bounding box center [423, 0] width 847 height 0
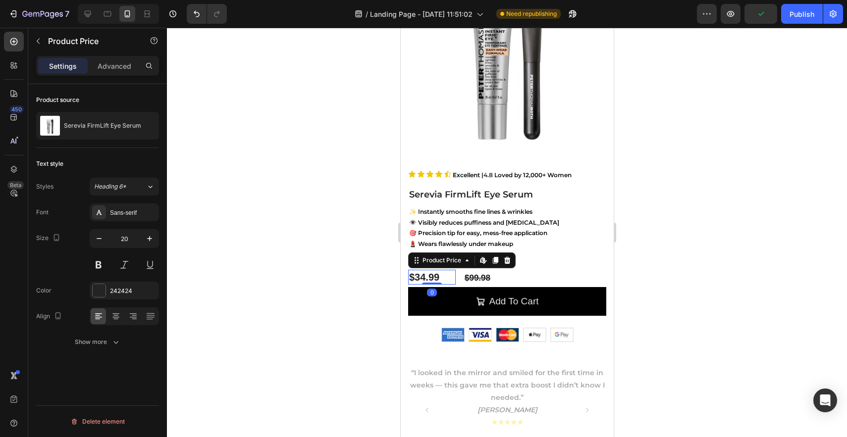
click at [451, 278] on div "$34.99" at bounding box center [432, 277] width 48 height 15
click at [101, 266] on button at bounding box center [99, 265] width 18 height 18
click at [99, 267] on button at bounding box center [99, 265] width 18 height 18
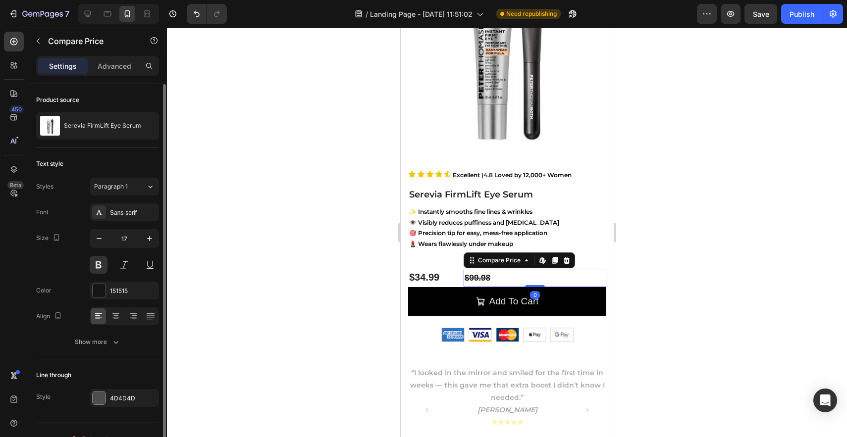
click at [483, 275] on div "$99.98" at bounding box center [534, 278] width 143 height 17
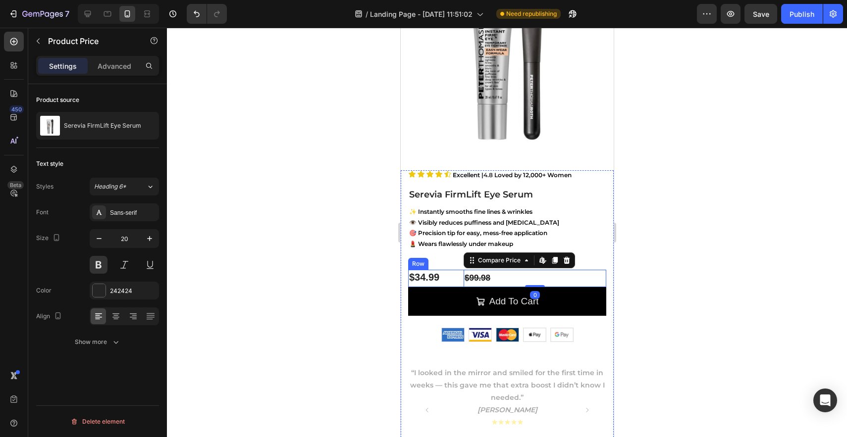
click at [445, 277] on div "$34.99" at bounding box center [432, 277] width 48 height 15
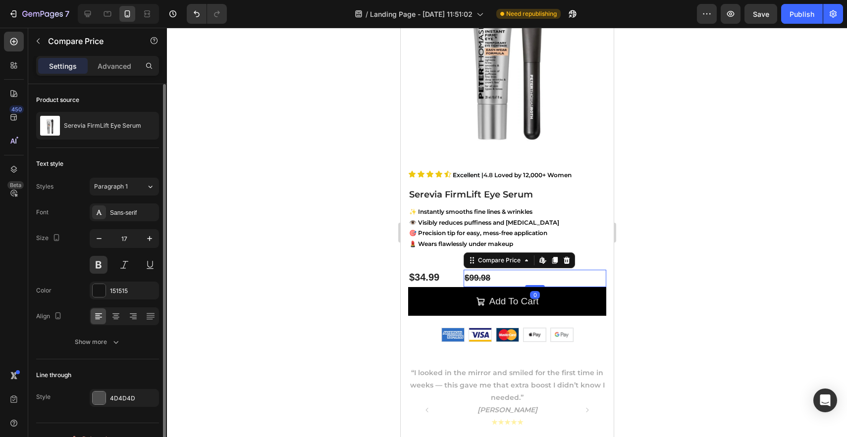
click at [503, 272] on div "$99.98" at bounding box center [534, 278] width 143 height 17
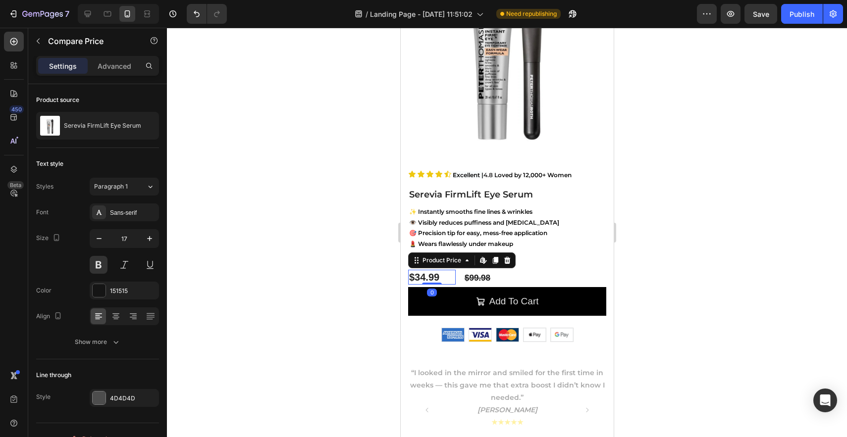
click at [454, 276] on div "$34.99" at bounding box center [432, 277] width 48 height 15
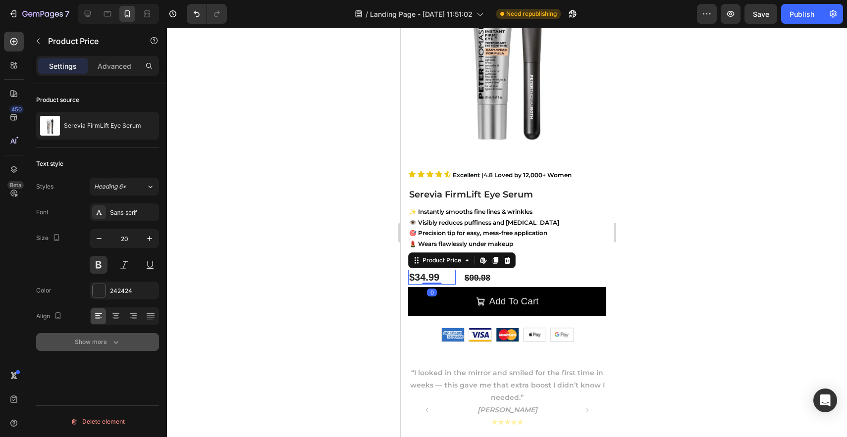
click at [100, 339] on div "Show more" at bounding box center [98, 342] width 46 height 10
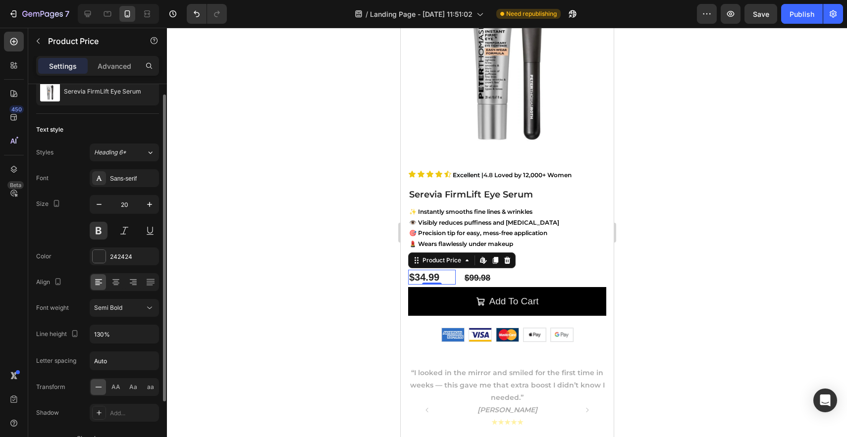
scroll to position [25, 0]
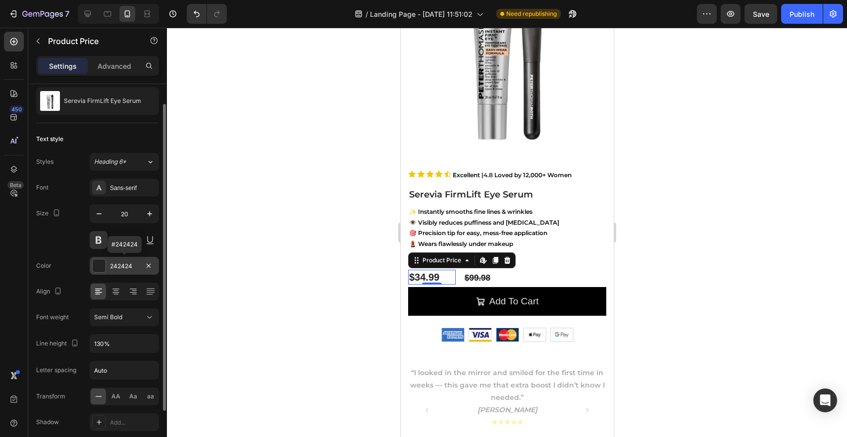
click at [125, 270] on div "242424" at bounding box center [124, 266] width 29 height 9
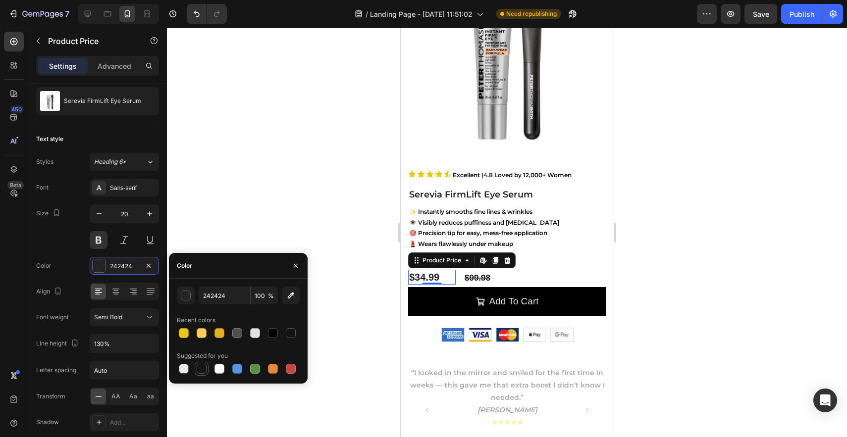
click at [206, 369] on div at bounding box center [202, 369] width 10 height 10
click at [188, 302] on button "button" at bounding box center [186, 296] width 18 height 18
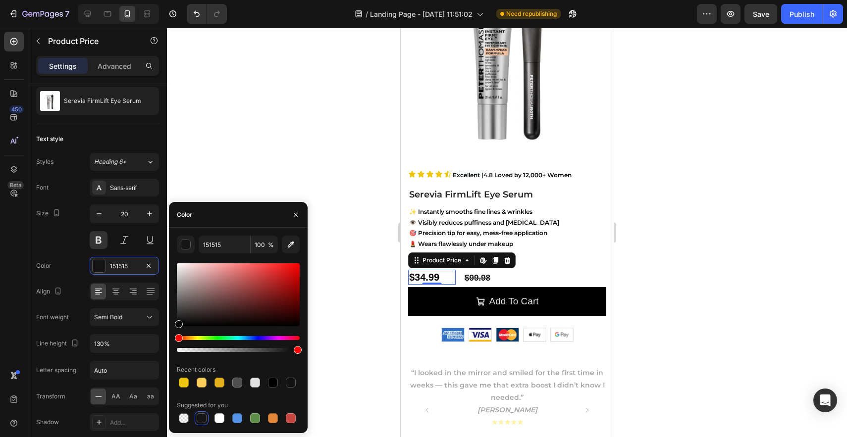
drag, startPoint x: 178, startPoint y: 321, endPoint x: 170, endPoint y: 343, distance: 24.1
click at [170, 343] on div "151515 100 % Recent colors Suggested for you" at bounding box center [238, 331] width 139 height 190
type input "000000"
drag, startPoint x: 300, startPoint y: 350, endPoint x: 311, endPoint y: 350, distance: 10.9
click at [311, 0] on div "7 / Landing Page - [DATE] 11:51:02 Need republishing Preview Save Publish 450 B…" at bounding box center [423, 0] width 847 height 0
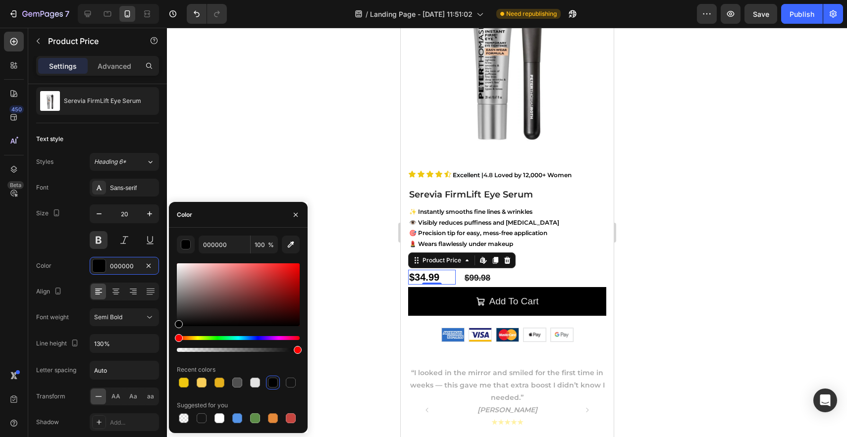
click at [358, 365] on div at bounding box center [507, 233] width 680 height 410
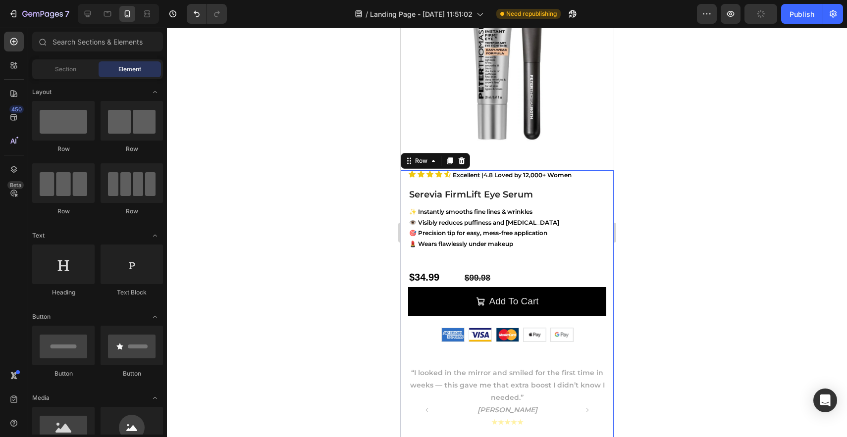
click at [474, 255] on div "Icon Icon Icon Icon Icon Icon List Excellent | 4.8 Loved by 12,000+ Women Text …" at bounding box center [507, 312] width 198 height 285
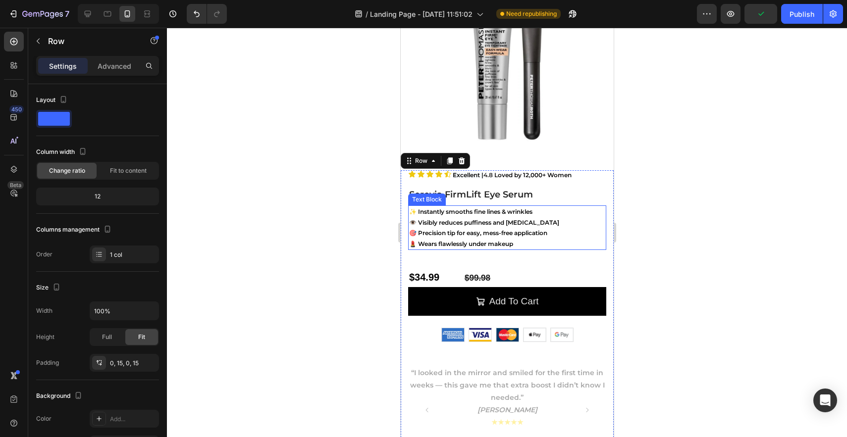
click at [471, 245] on strong "💄 Wears flawlessly under makeup" at bounding box center [461, 243] width 104 height 7
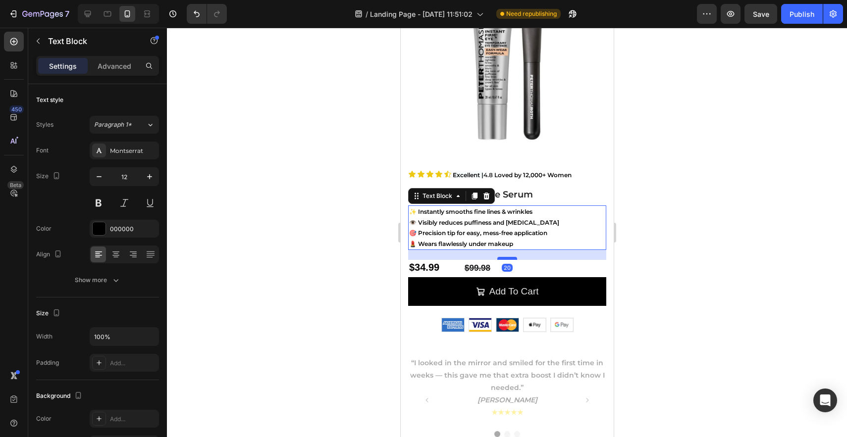
drag, startPoint x: 501, startPoint y: 269, endPoint x: 501, endPoint y: 259, distance: 9.4
click at [501, 259] on div at bounding box center [507, 258] width 20 height 3
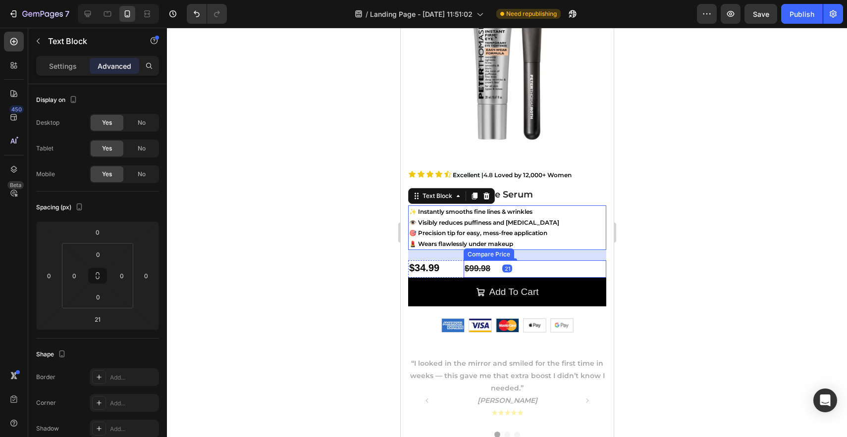
click at [696, 269] on div at bounding box center [507, 233] width 680 height 410
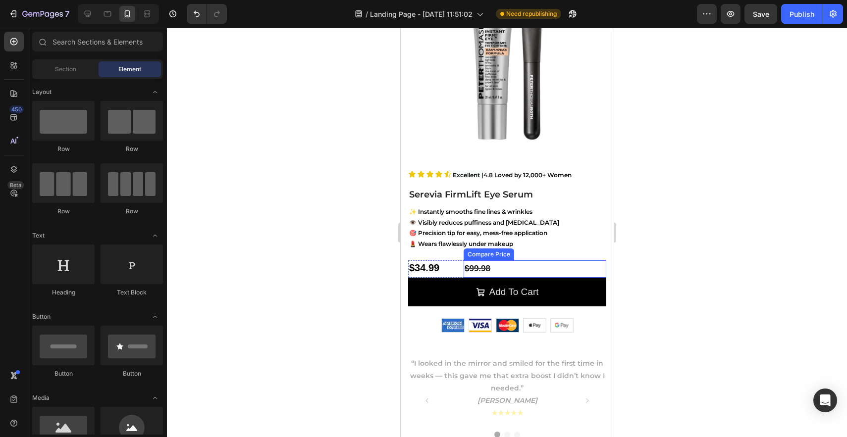
click at [484, 268] on div "$99.98" at bounding box center [534, 269] width 143 height 17
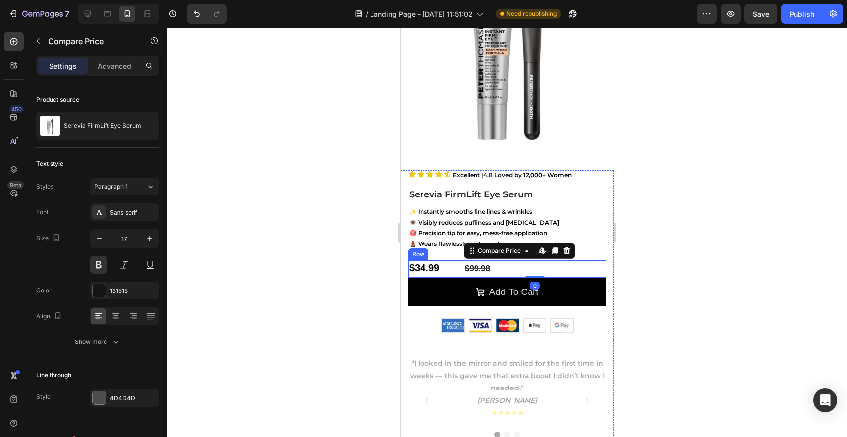
click at [455, 267] on div "$34.99" at bounding box center [432, 268] width 48 height 15
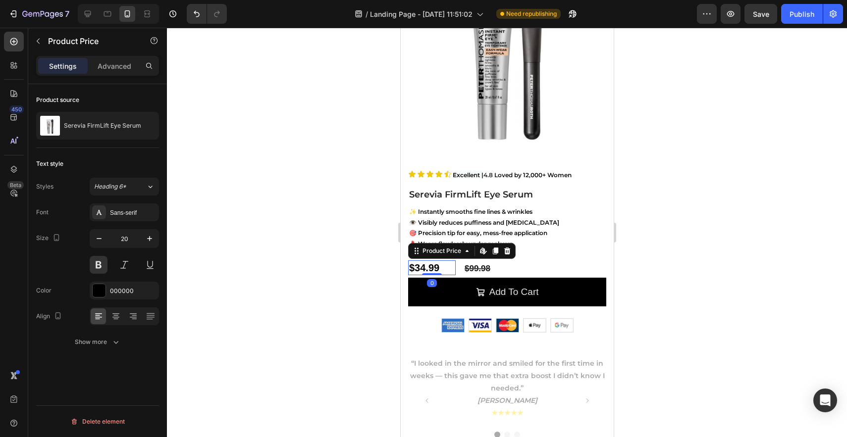
scroll to position [0, 0]
click at [102, 65] on p "Advanced" at bounding box center [115, 66] width 34 height 10
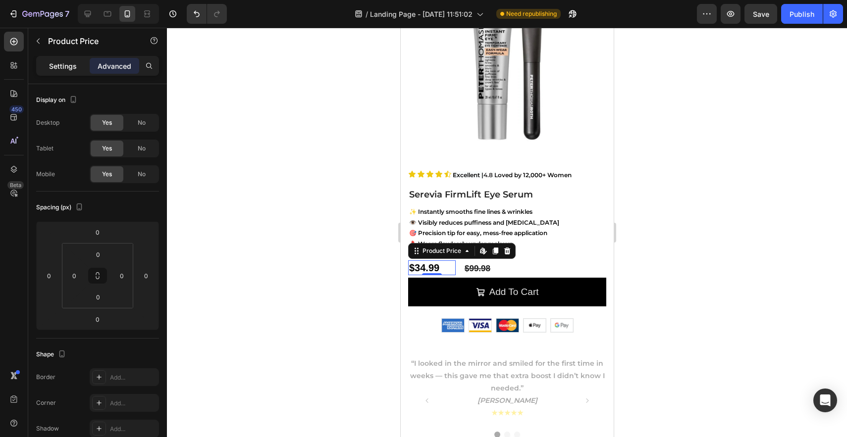
click at [78, 68] on div "Settings" at bounding box center [63, 66] width 50 height 16
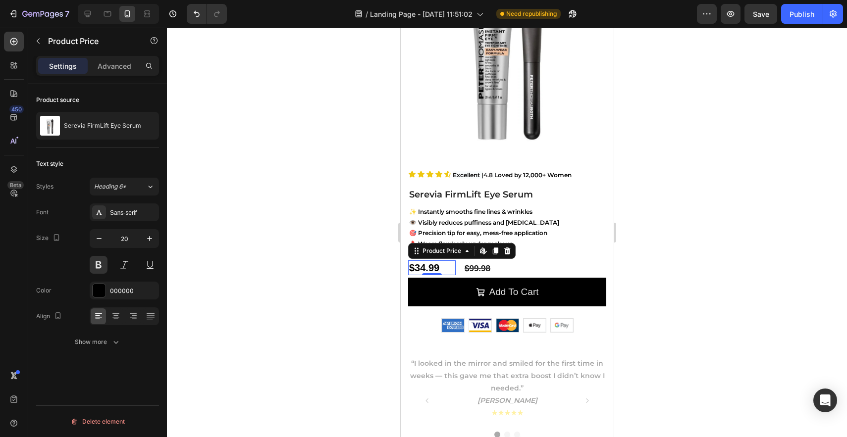
click at [690, 246] on div at bounding box center [507, 233] width 680 height 410
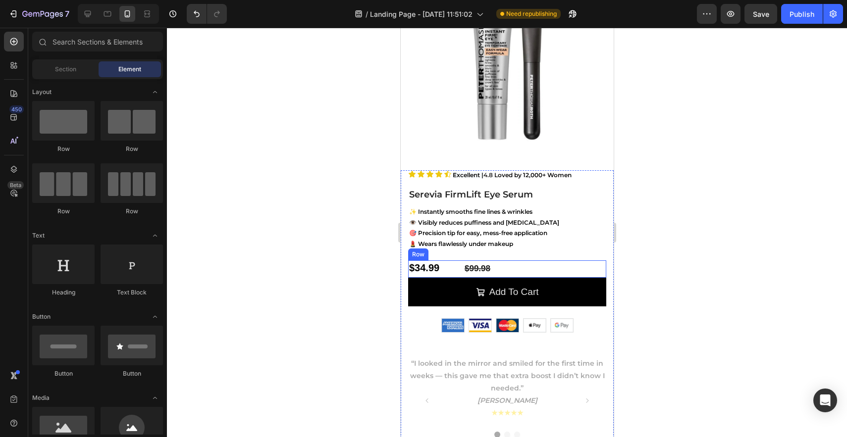
click at [458, 265] on div "$34.99 Product Price Product Price $99.98 Compare Price Compare Price Row" at bounding box center [507, 269] width 198 height 17
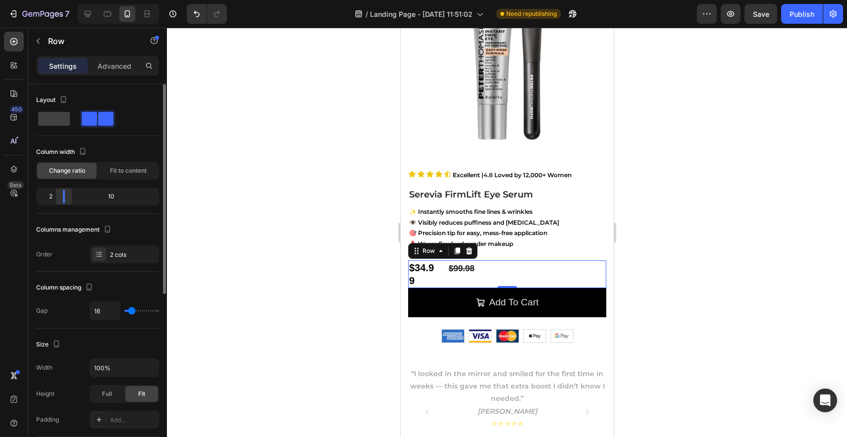
drag, startPoint x: 72, startPoint y: 199, endPoint x: 61, endPoint y: 199, distance: 10.4
click at [61, 0] on body "7 / Landing Page - [DATE] 11:51:02 Need republishing Preview Save Publish 450 B…" at bounding box center [423, 0] width 847 height 0
click at [421, 273] on div "$34.99" at bounding box center [424, 275] width 32 height 28
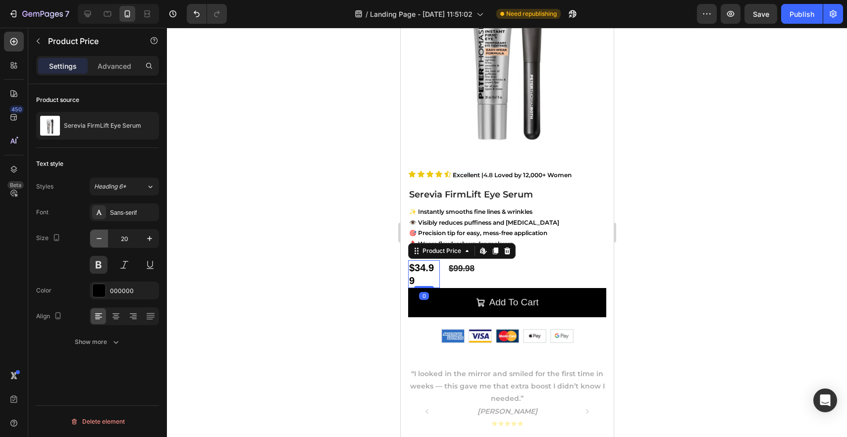
click at [96, 247] on button "button" at bounding box center [99, 239] width 18 height 18
type input "19"
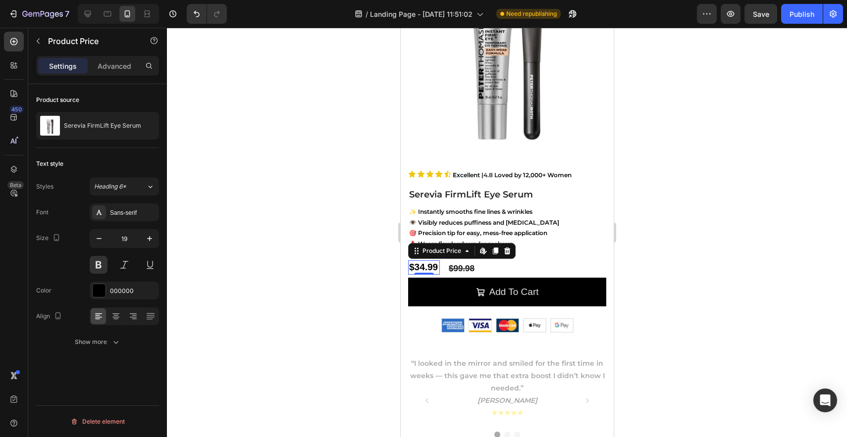
click at [656, 273] on div at bounding box center [507, 233] width 680 height 410
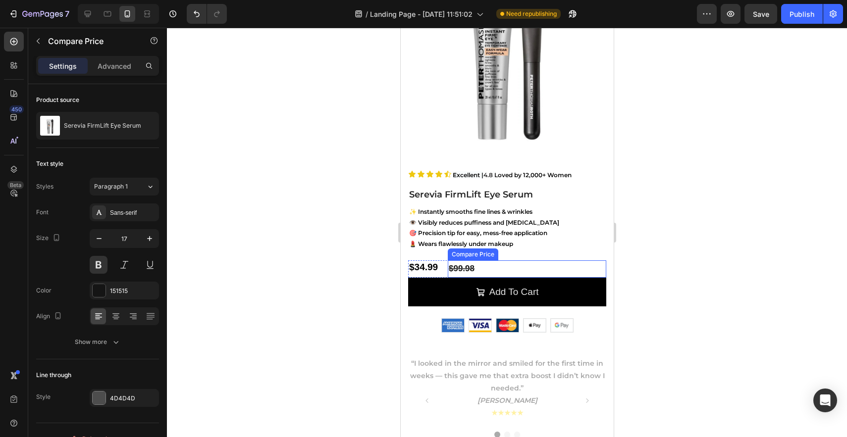
click at [478, 270] on div "$99.98" at bounding box center [526, 269] width 159 height 17
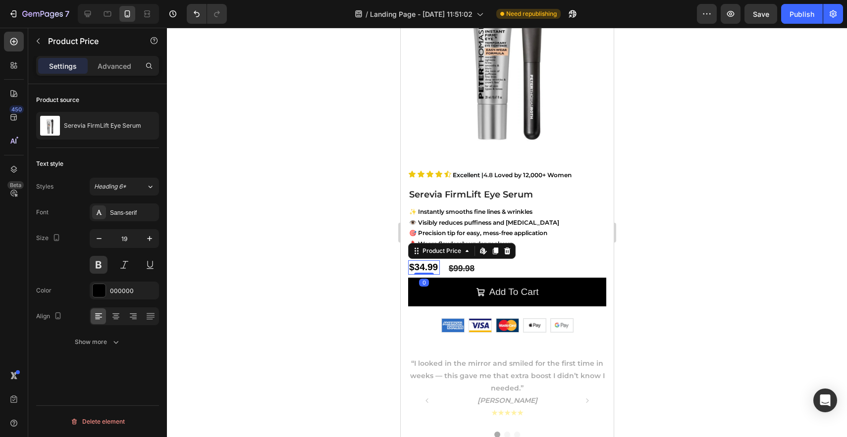
click at [437, 268] on div "$34.99" at bounding box center [424, 268] width 32 height 14
click at [441, 269] on div "$34.99 Product Price Product Price $99.98 Compare Price Compare Price Row 0" at bounding box center [507, 269] width 198 height 17
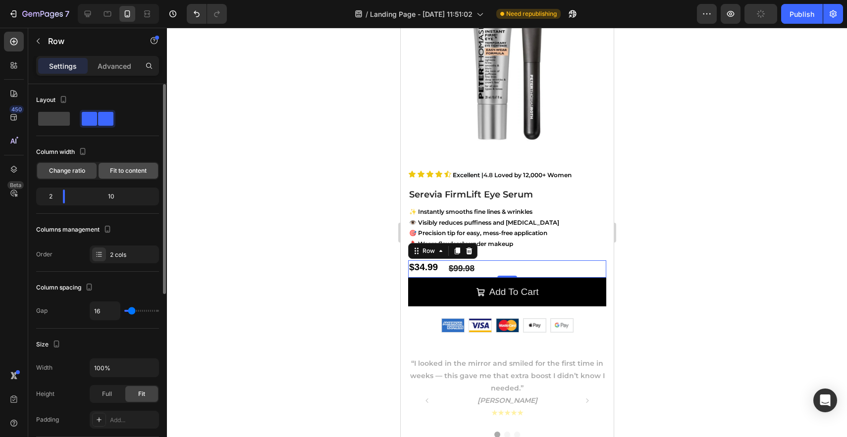
click at [112, 176] on div "Fit to content" at bounding box center [128, 171] width 59 height 16
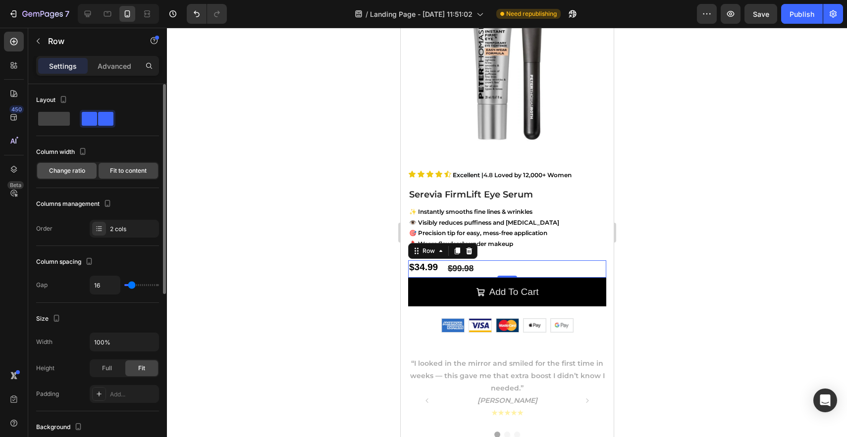
click at [82, 174] on span "Change ratio" at bounding box center [67, 170] width 36 height 9
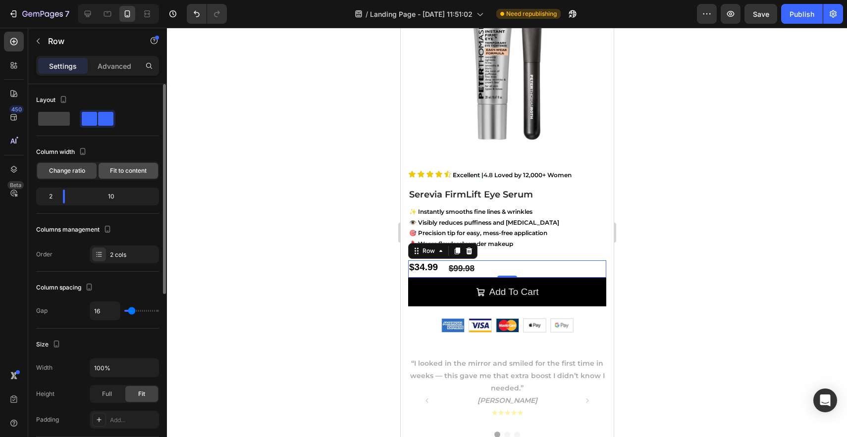
click at [121, 176] on div "Fit to content" at bounding box center [128, 171] width 59 height 16
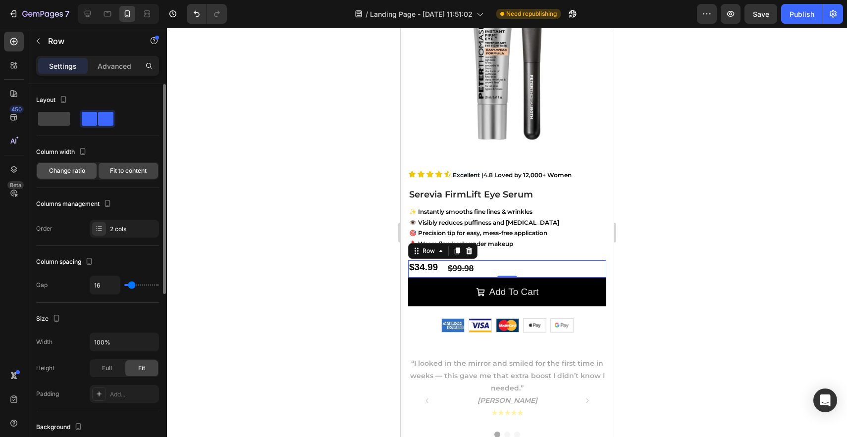
click at [85, 174] on div "Change ratio" at bounding box center [66, 171] width 59 height 16
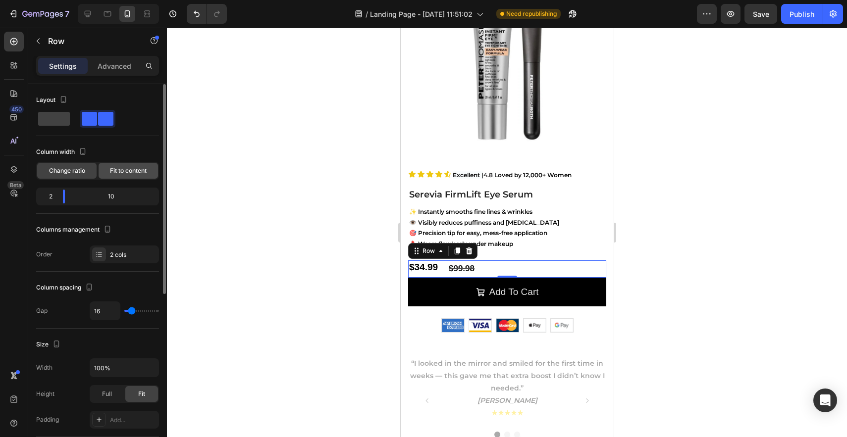
click at [108, 174] on div "Fit to content" at bounding box center [128, 171] width 59 height 16
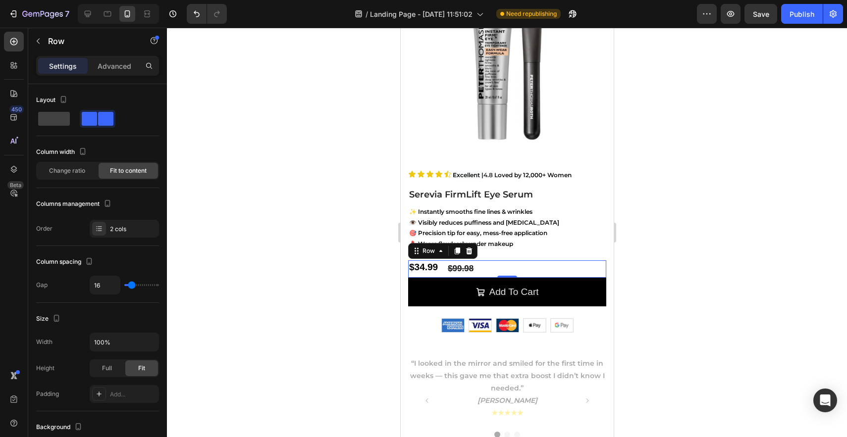
click at [442, 271] on div "$34.99 Product Price Product Price $99.98 Compare Price Compare Price Row 0" at bounding box center [507, 269] width 198 height 17
click at [444, 267] on div "$34.99 Product Price Product Price $99.98 Compare Price Compare Price Row 0" at bounding box center [507, 269] width 198 height 17
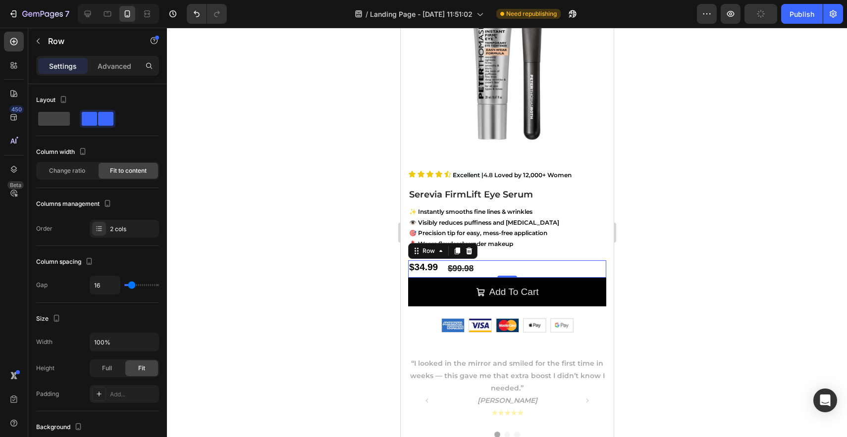
click at [444, 267] on div "$34.99 Product Price Product Price $99.98 Compare Price Compare Price Row 0" at bounding box center [507, 269] width 198 height 17
click at [446, 267] on div "$99.98" at bounding box center [460, 269] width 28 height 17
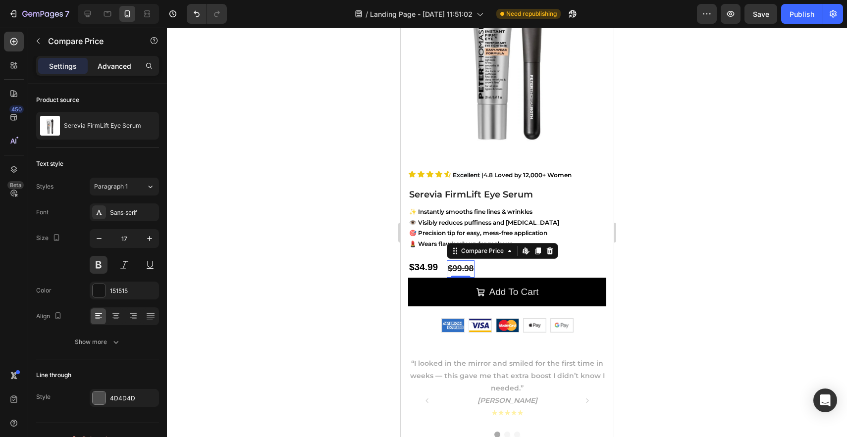
click at [119, 66] on p "Advanced" at bounding box center [115, 66] width 34 height 10
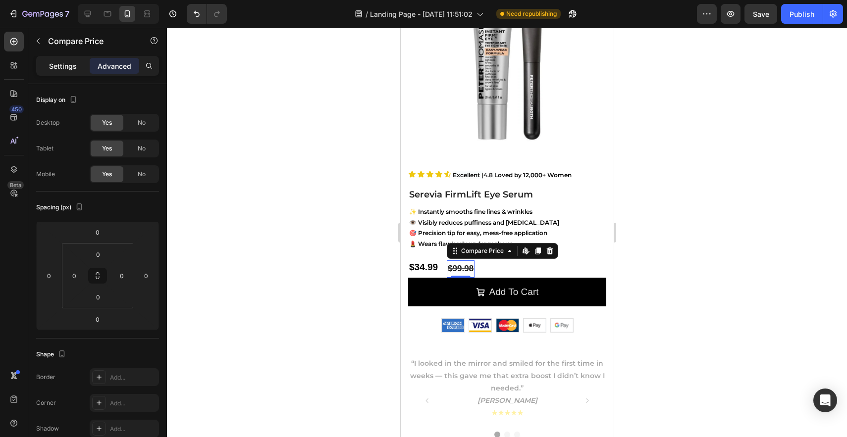
click at [61, 64] on p "Settings" at bounding box center [63, 66] width 28 height 10
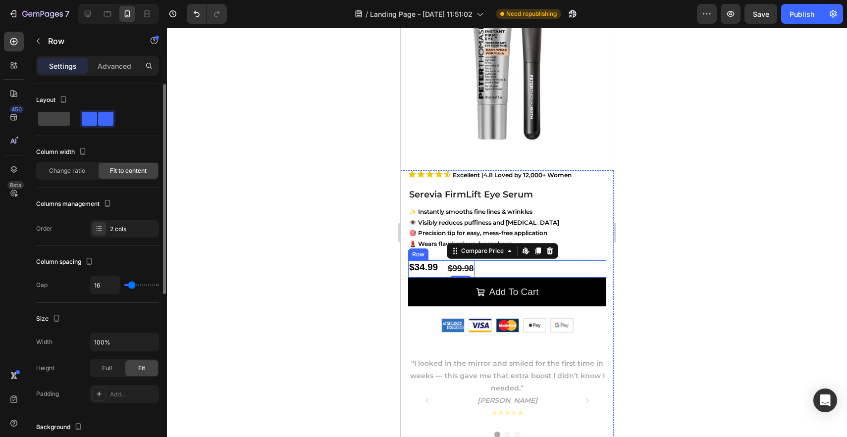
click at [441, 265] on div "$34.99 Product Price Product Price $99.98 Compare Price Edit content in Shopify…" at bounding box center [507, 269] width 198 height 17
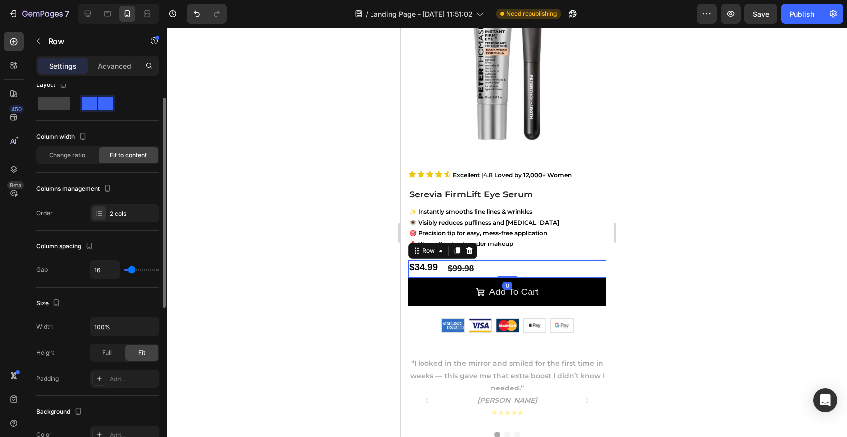
scroll to position [19, 0]
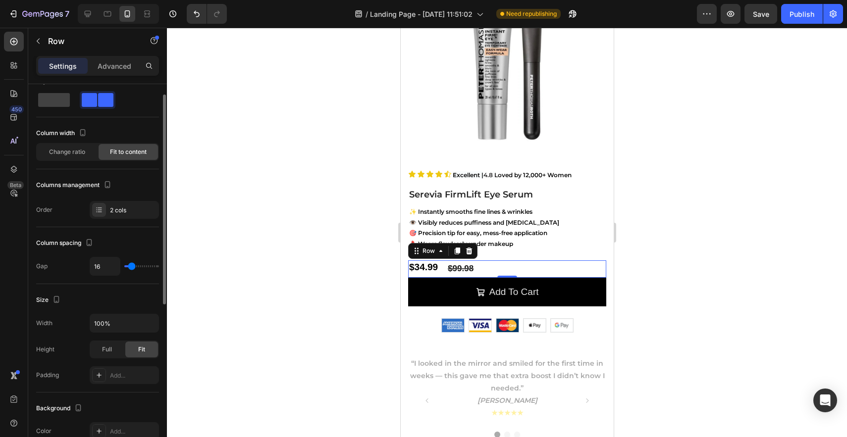
type input "2"
type input "0"
type input "1"
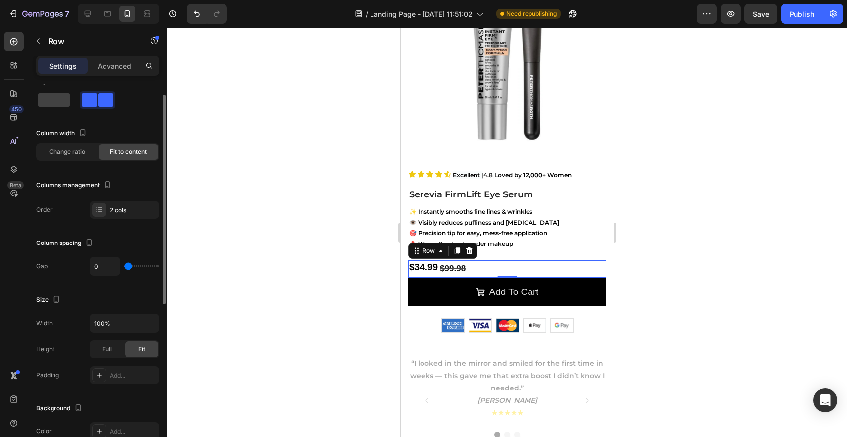
type input "1"
type input "3"
type input "4"
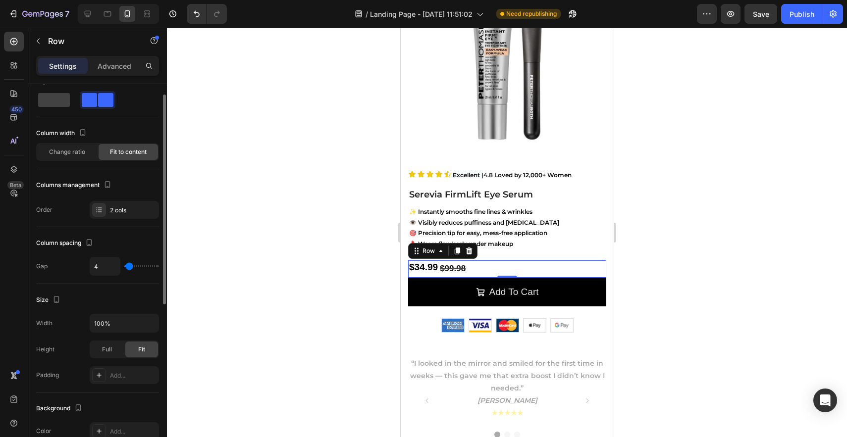
type input "5"
type input "6"
click at [129, 268] on input "range" at bounding box center [141, 267] width 35 height 2
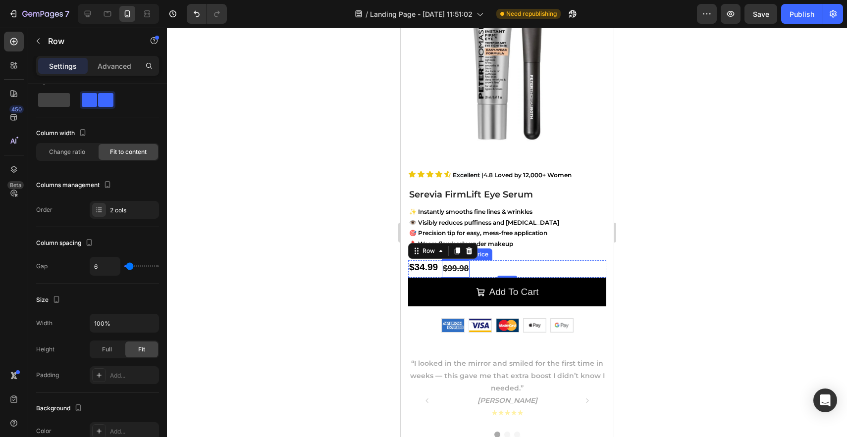
click at [457, 265] on div "$99.98" at bounding box center [455, 269] width 28 height 17
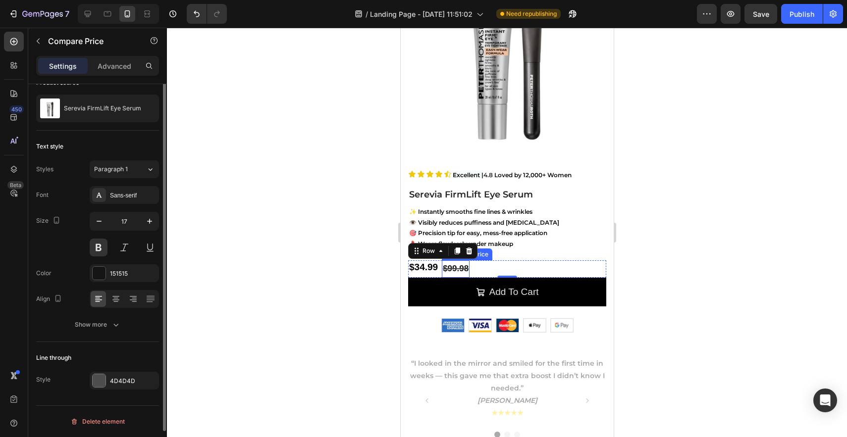
scroll to position [0, 0]
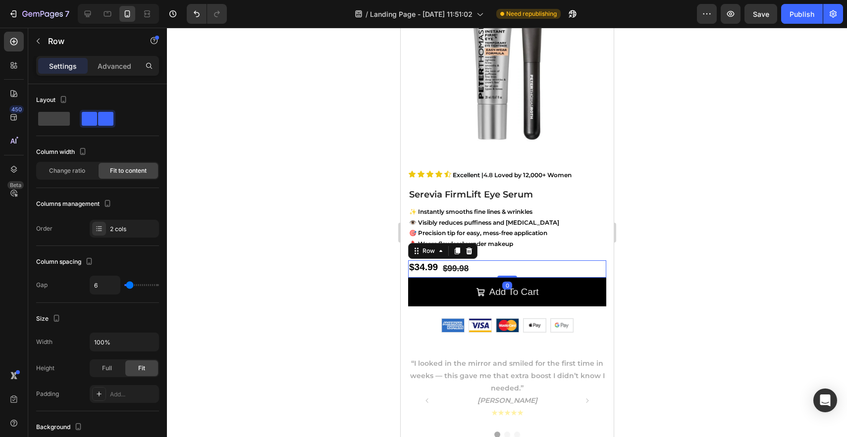
click at [437, 276] on div "$34.99 Product Price Product Price" at bounding box center [423, 269] width 31 height 17
click at [453, 272] on div "$99.98" at bounding box center [455, 269] width 28 height 17
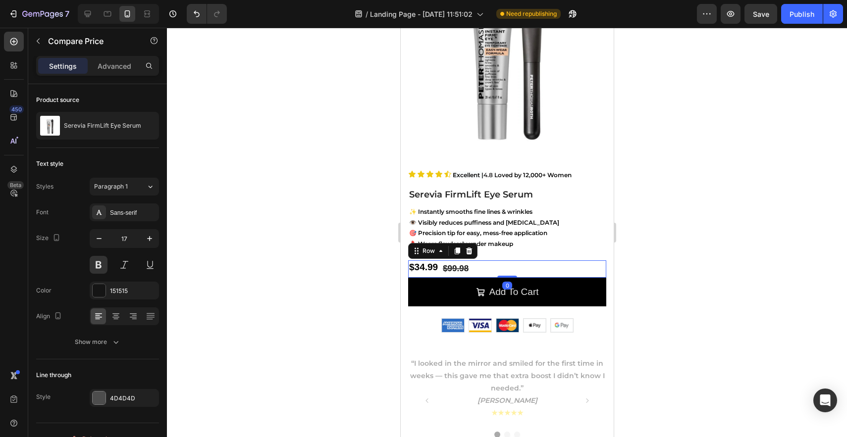
click at [478, 272] on div "$34.99 Product Price Product Price $99.98 Compare Price Compare Price Row 0" at bounding box center [507, 269] width 198 height 17
click at [446, 266] on div "$99.98" at bounding box center [455, 269] width 28 height 17
click at [432, 266] on div "$34.99" at bounding box center [423, 268] width 31 height 14
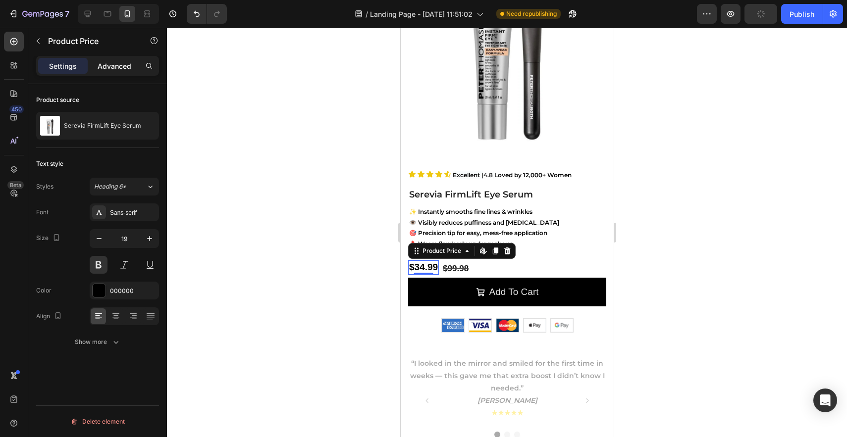
click at [115, 66] on p "Advanced" at bounding box center [115, 66] width 34 height 10
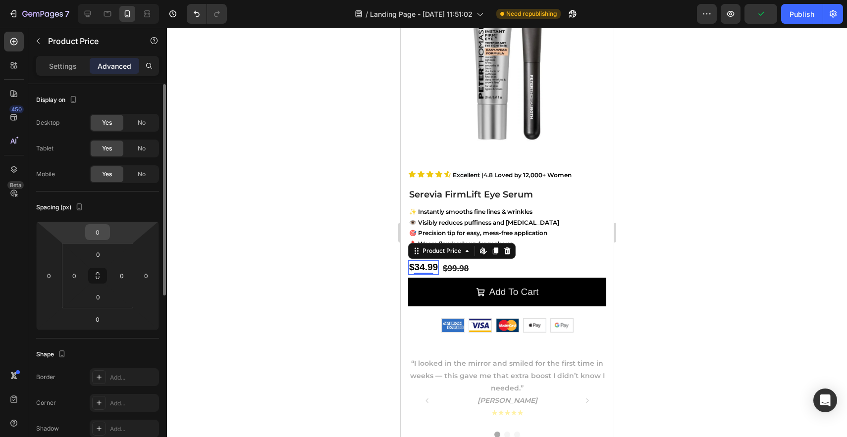
click at [102, 234] on input "0" at bounding box center [98, 232] width 20 height 15
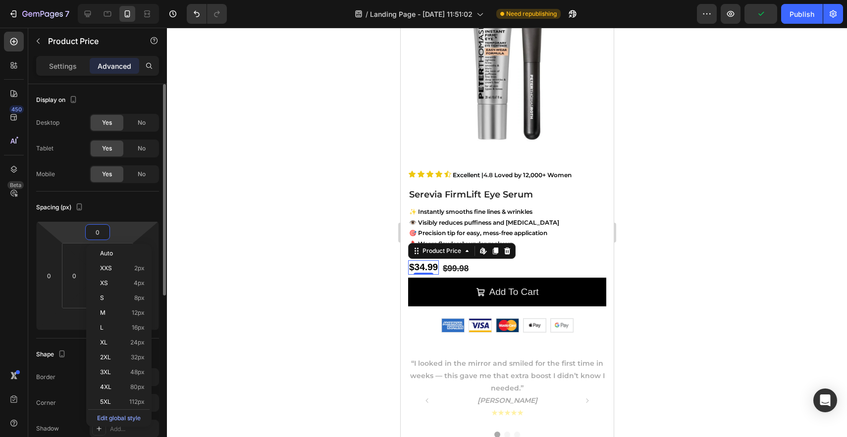
type input "5"
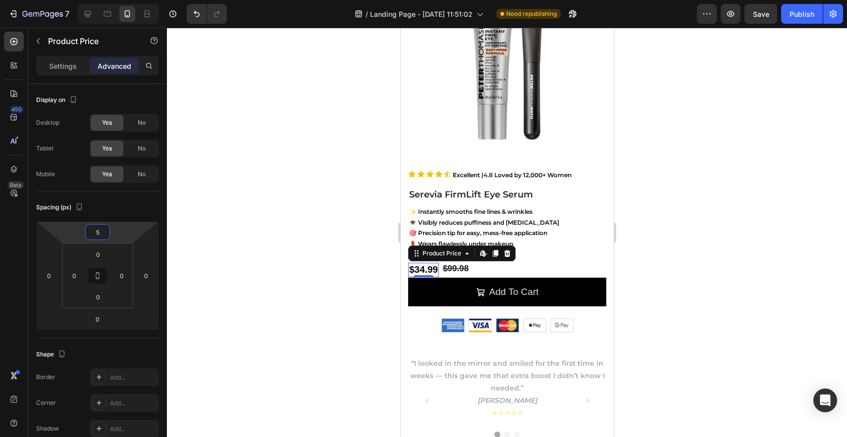
click at [720, 298] on div at bounding box center [507, 233] width 680 height 410
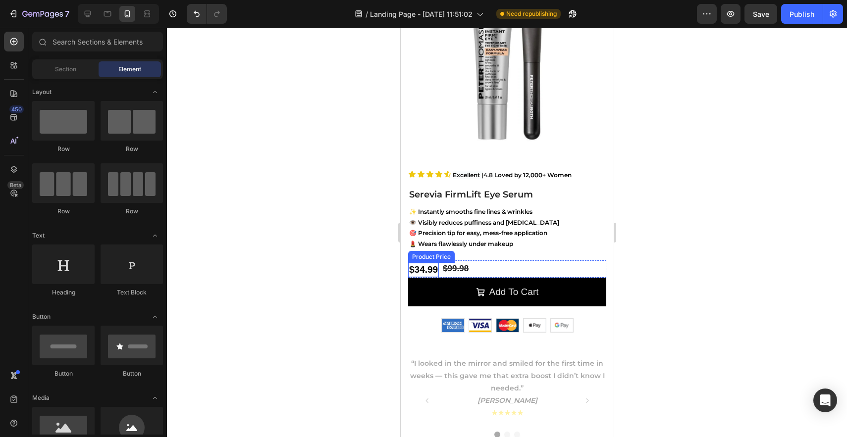
click at [434, 269] on div "$34.99" at bounding box center [423, 270] width 31 height 14
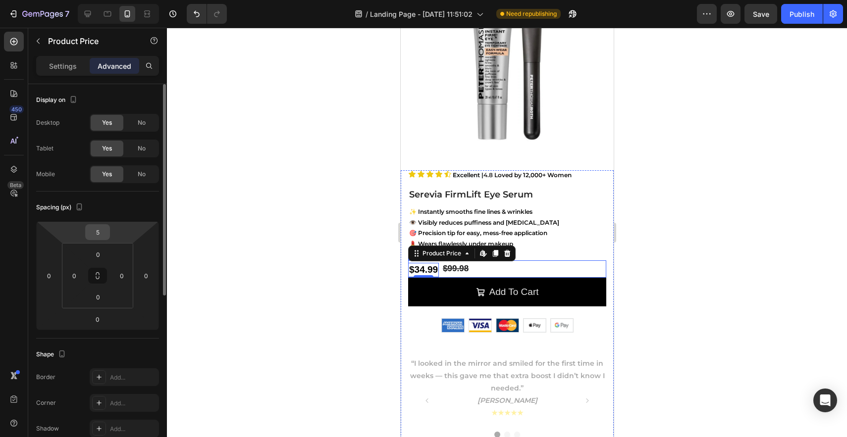
click at [98, 232] on input "5" at bounding box center [98, 232] width 20 height 15
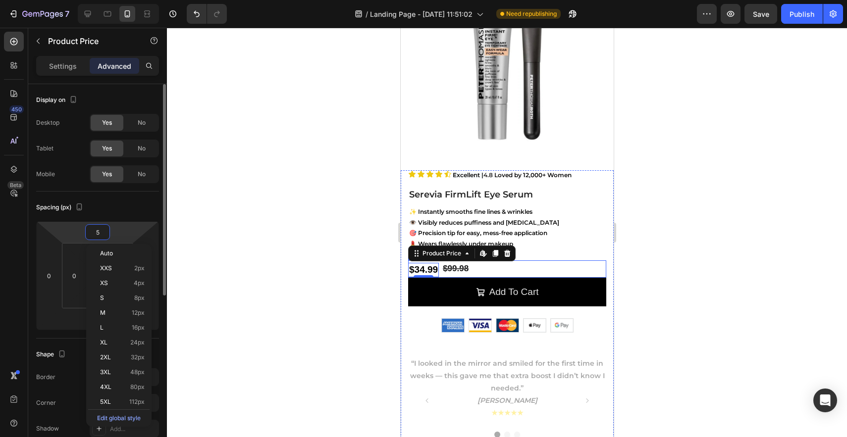
type input "4"
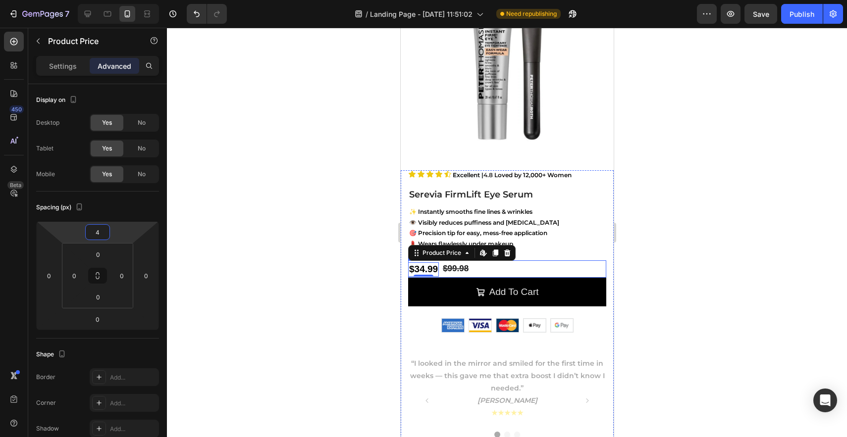
click at [323, 268] on div at bounding box center [507, 233] width 680 height 410
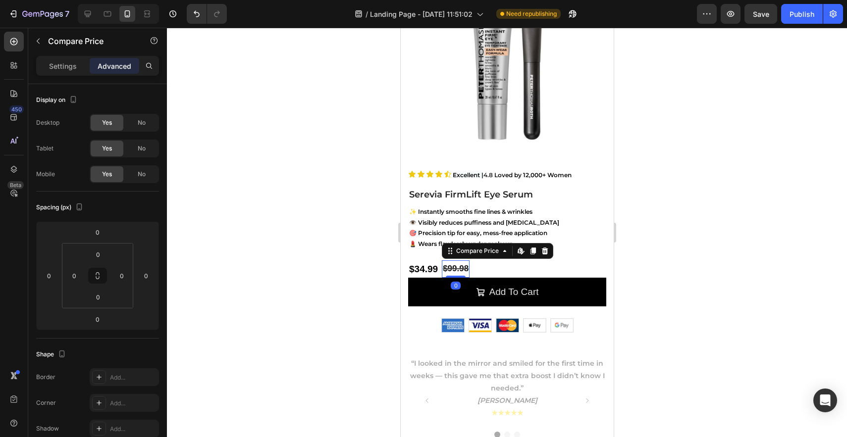
click at [448, 270] on div "$99.98" at bounding box center [455, 269] width 28 height 17
click at [74, 62] on p "Settings" at bounding box center [63, 66] width 28 height 10
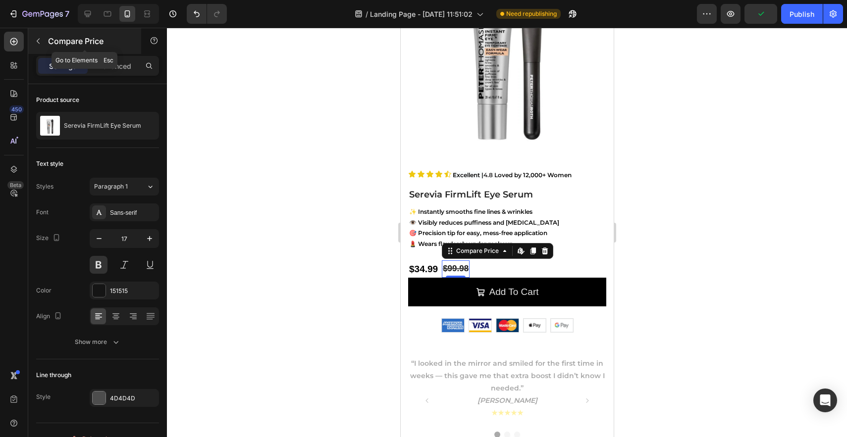
click at [45, 41] on button "button" at bounding box center [38, 41] width 16 height 16
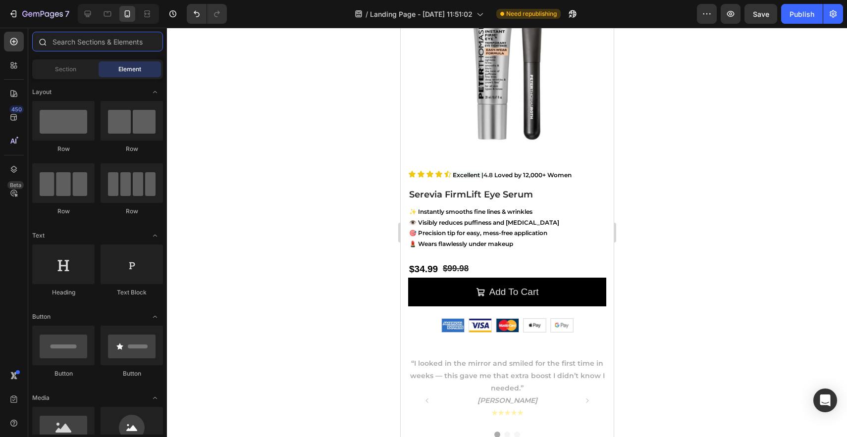
click at [100, 42] on input "text" at bounding box center [97, 42] width 131 height 20
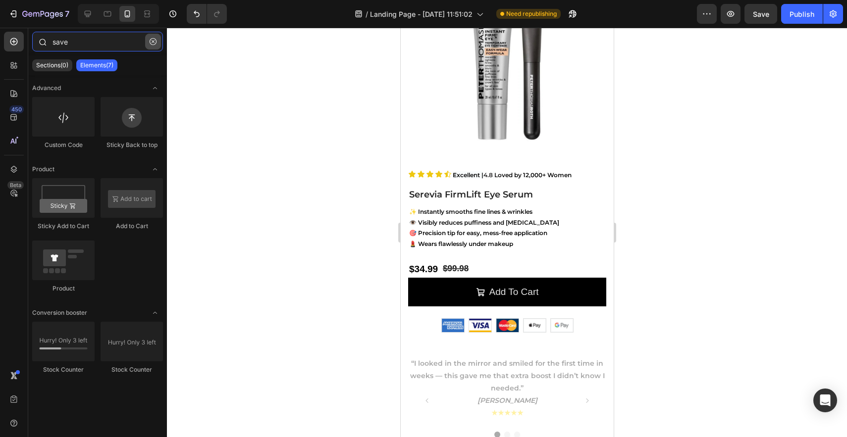
type input "save"
click at [155, 42] on icon "button" at bounding box center [153, 41] width 7 height 7
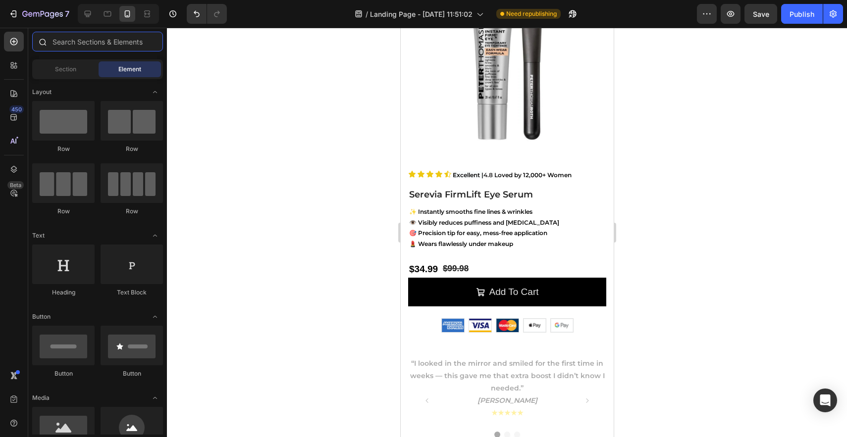
click at [110, 41] on input "text" at bounding box center [97, 42] width 131 height 20
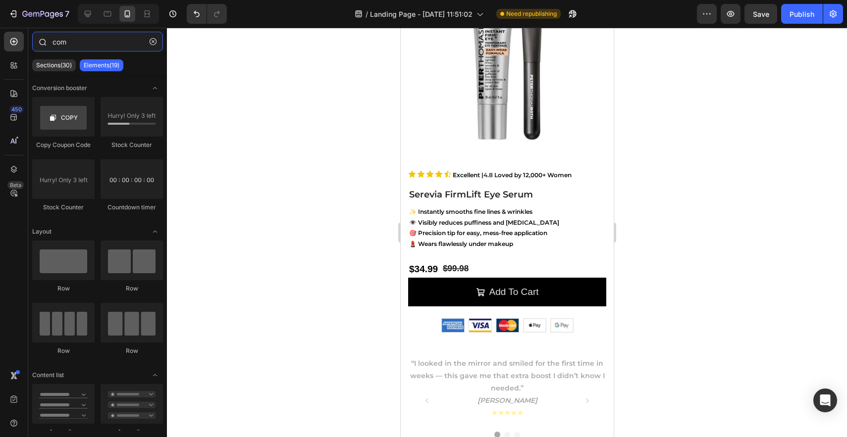
type input "comp"
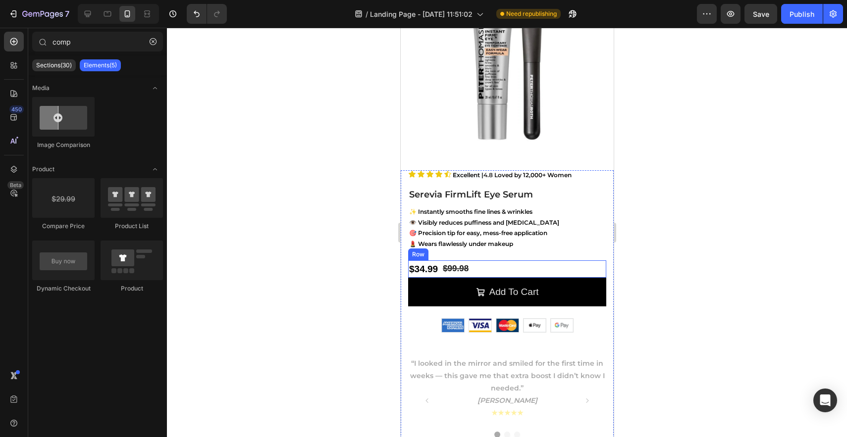
click at [519, 268] on div "$34.99 Product Price Product Price $99.98 Compare Price Compare Price Row" at bounding box center [507, 269] width 198 height 17
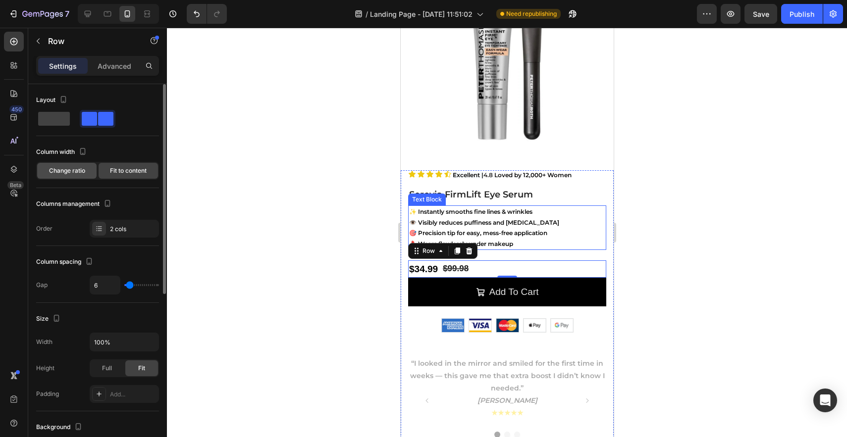
click at [58, 175] on div "Change ratio" at bounding box center [66, 171] width 59 height 16
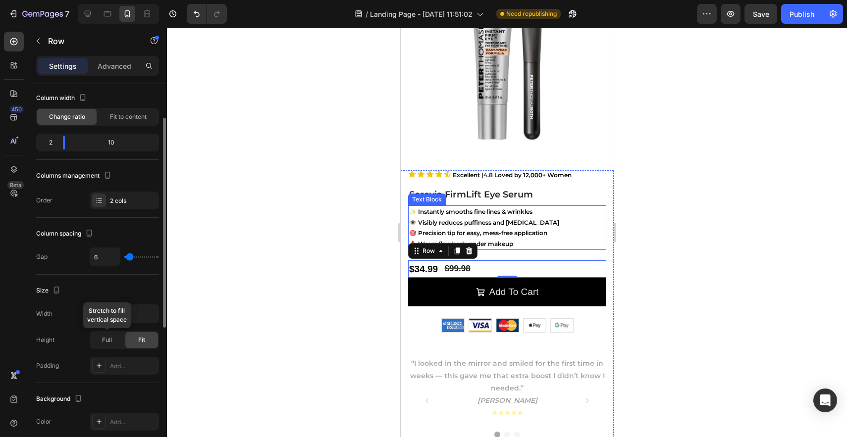
scroll to position [56, 0]
click at [106, 338] on span "Full" at bounding box center [107, 337] width 10 height 9
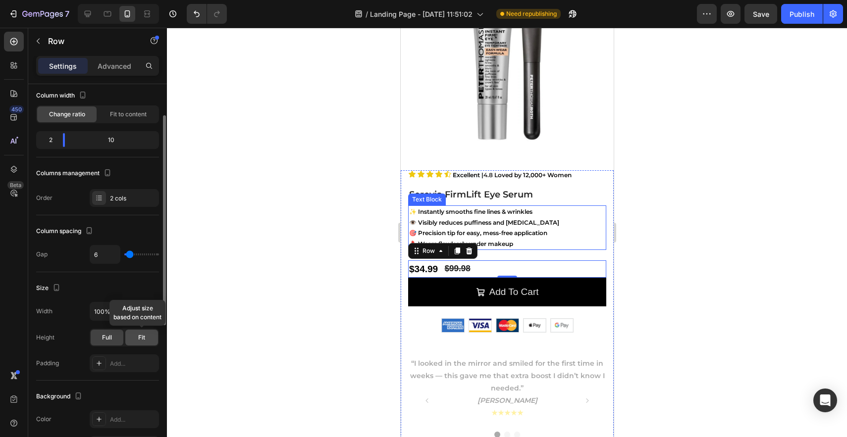
click at [135, 337] on div "Fit" at bounding box center [141, 338] width 33 height 16
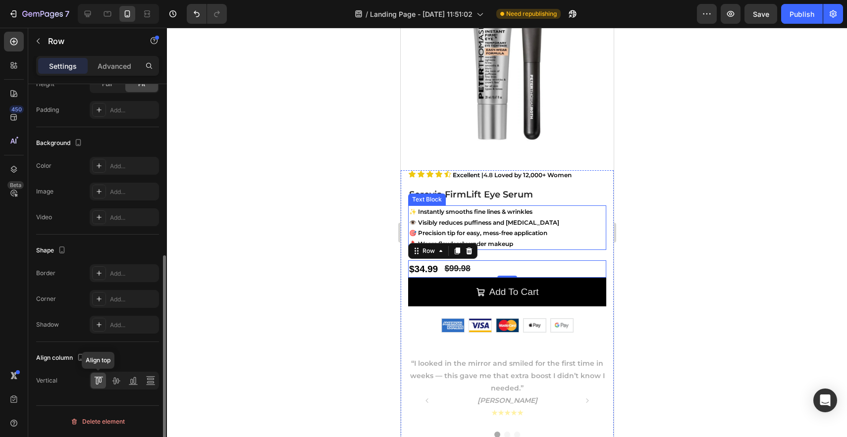
scroll to position [0, 0]
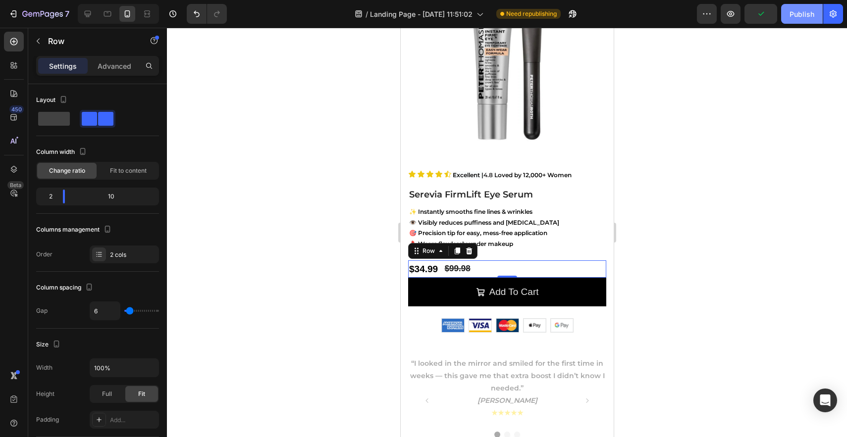
click at [803, 18] on div "Publish" at bounding box center [802, 14] width 25 height 10
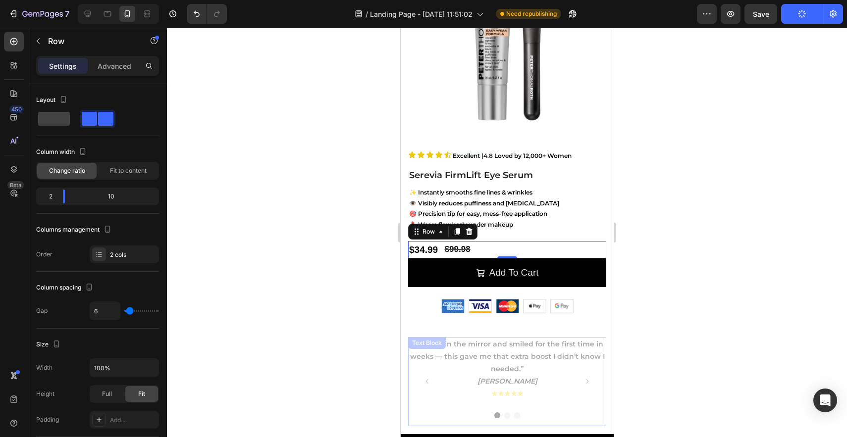
scroll to position [125, 0]
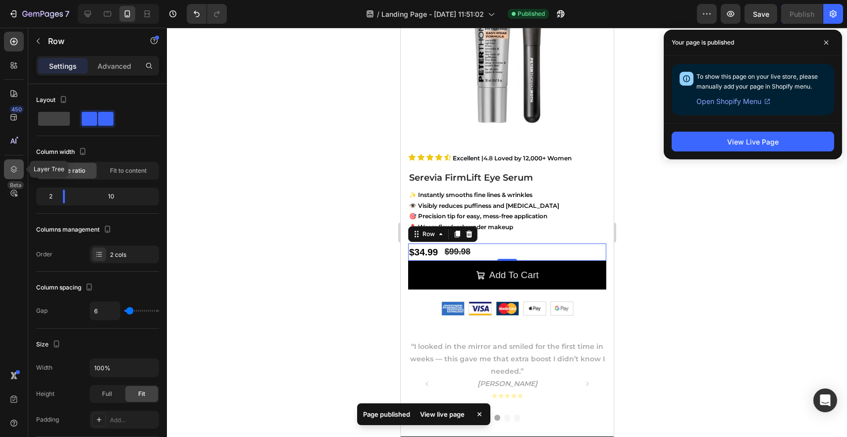
click at [20, 169] on div at bounding box center [14, 170] width 20 height 20
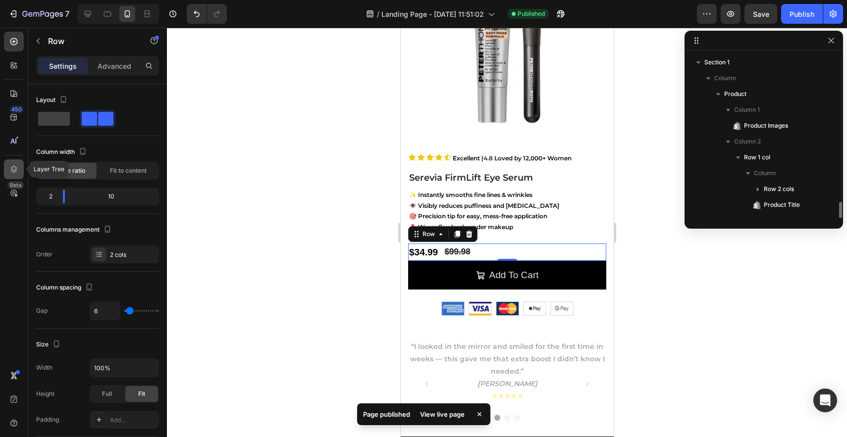
scroll to position [108, 0]
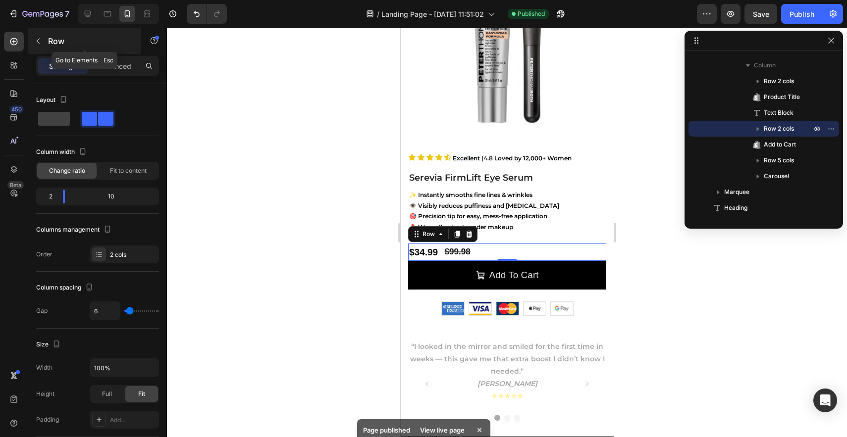
click at [53, 40] on p "Row" at bounding box center [90, 41] width 84 height 12
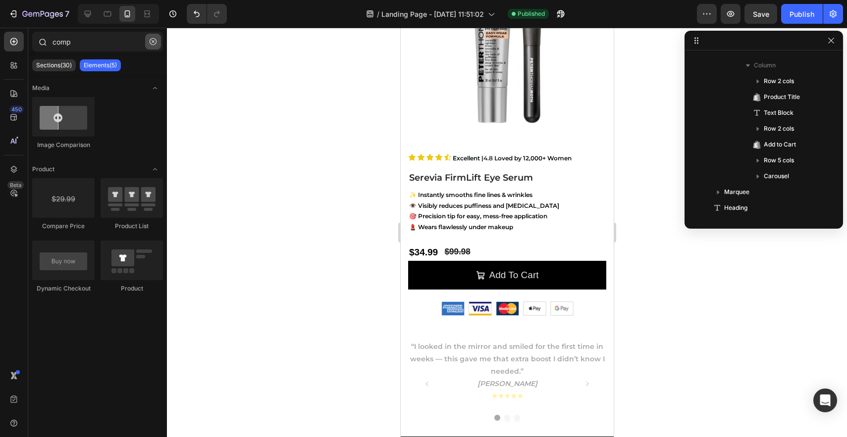
click at [156, 44] on icon "button" at bounding box center [153, 41] width 7 height 7
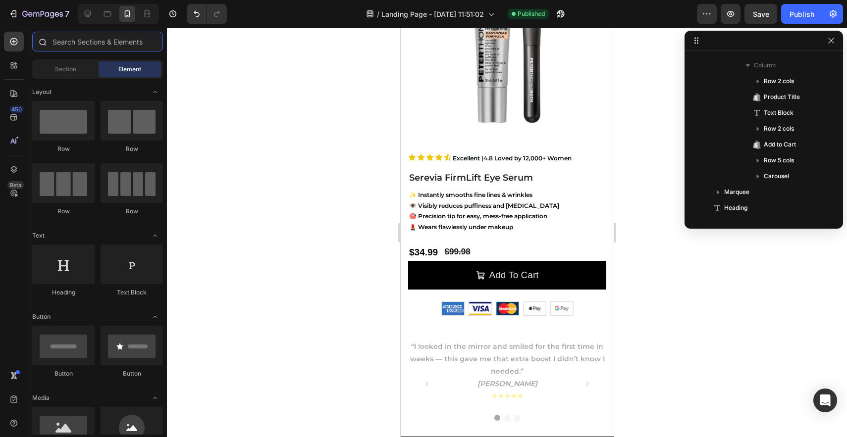
click at [126, 42] on input "text" at bounding box center [97, 42] width 131 height 20
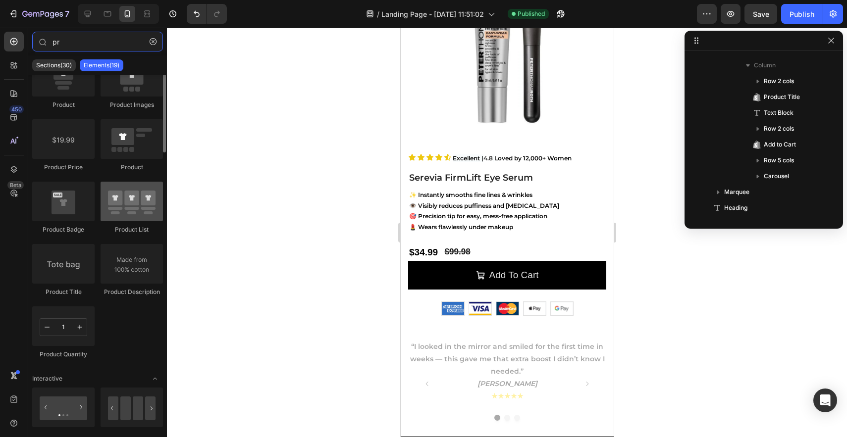
scroll to position [0, 0]
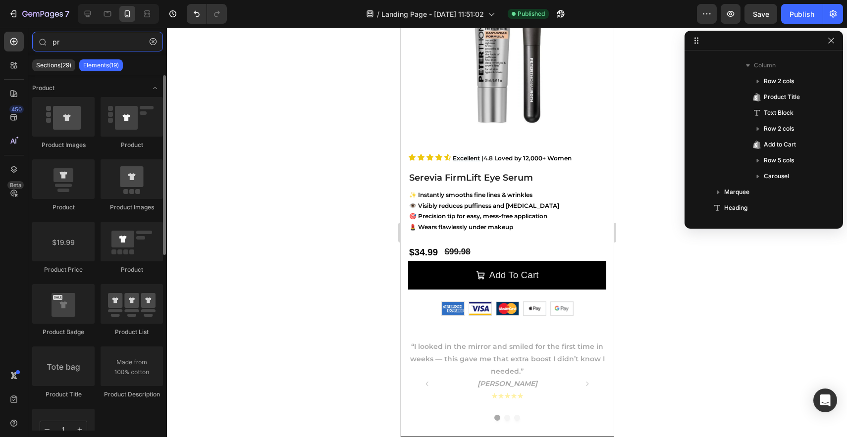
type input "p"
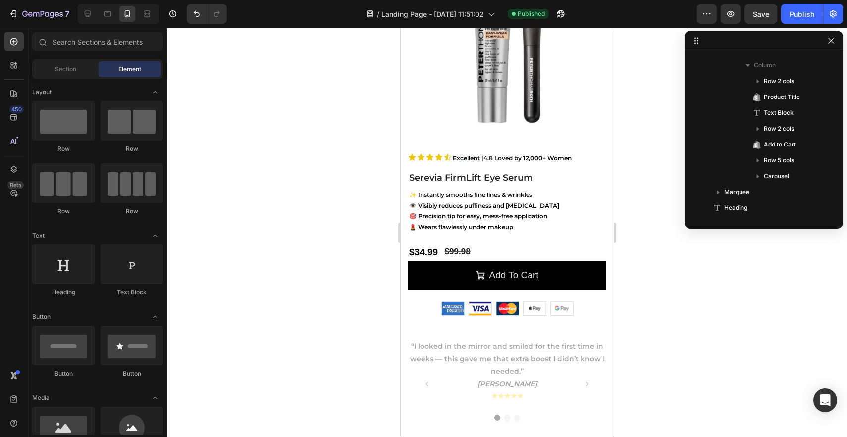
click at [310, 220] on div at bounding box center [507, 233] width 680 height 410
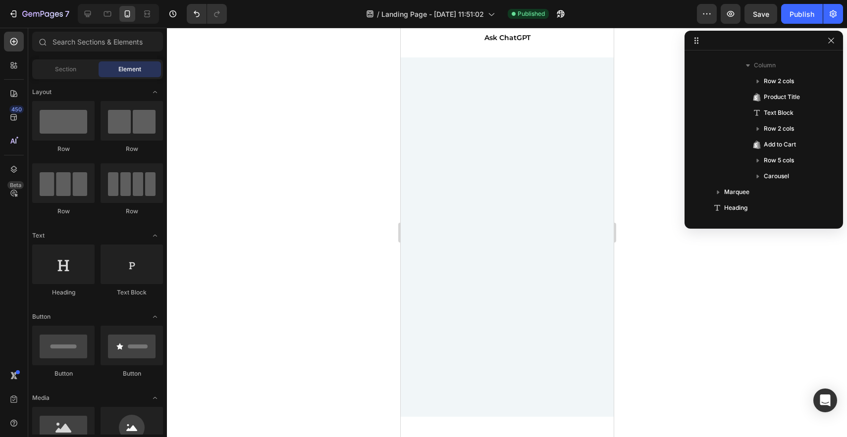
scroll to position [1380, 0]
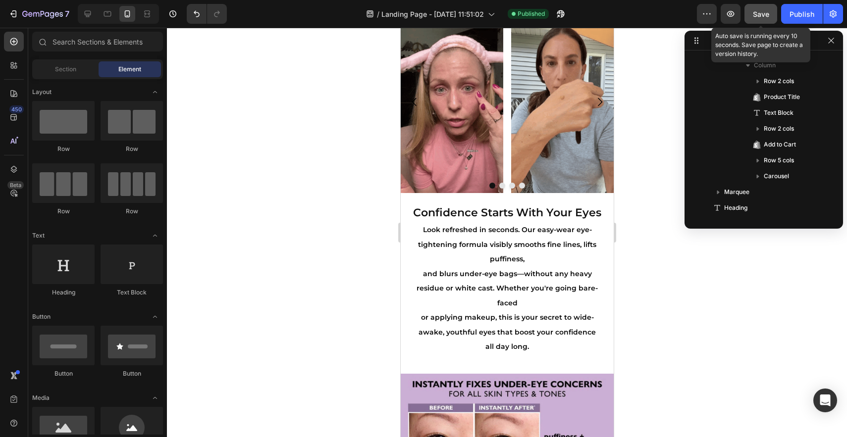
click at [766, 7] on button "Save" at bounding box center [761, 14] width 33 height 20
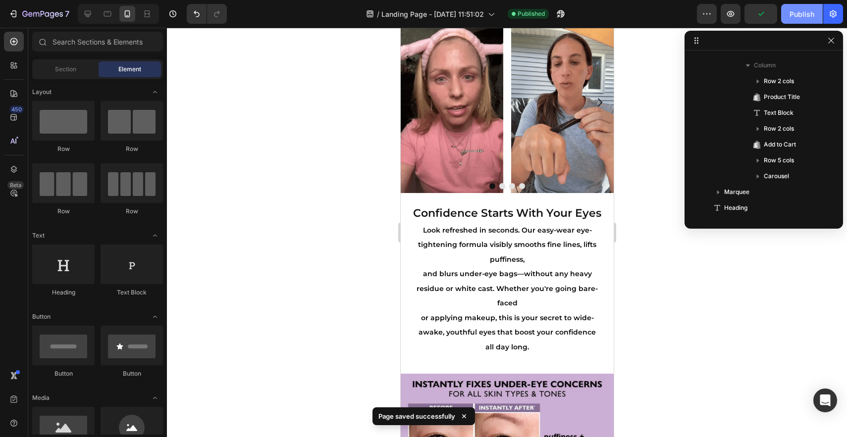
click at [792, 11] on div "Publish" at bounding box center [802, 14] width 25 height 10
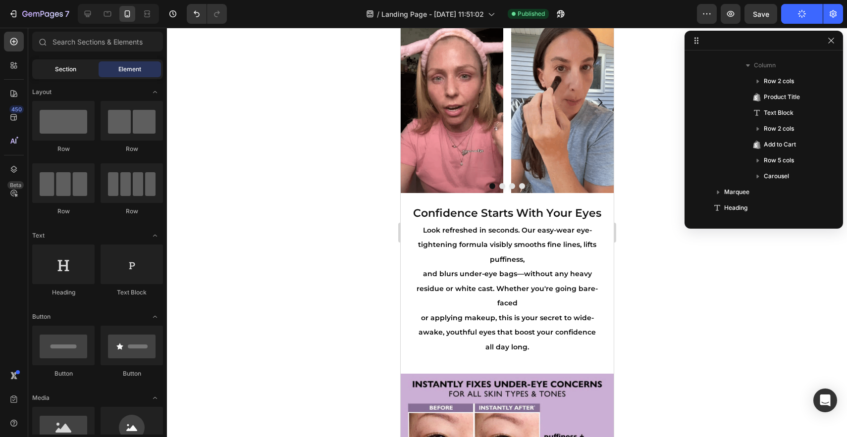
click at [80, 67] on div "Section" at bounding box center [65, 69] width 62 height 16
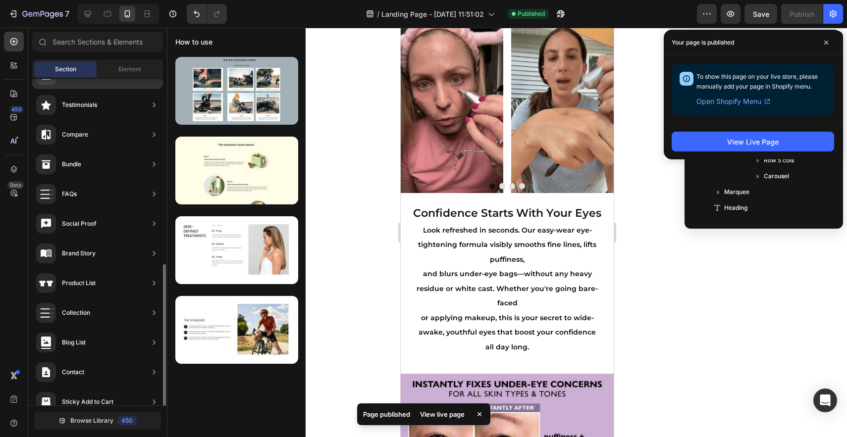
scroll to position [248, 0]
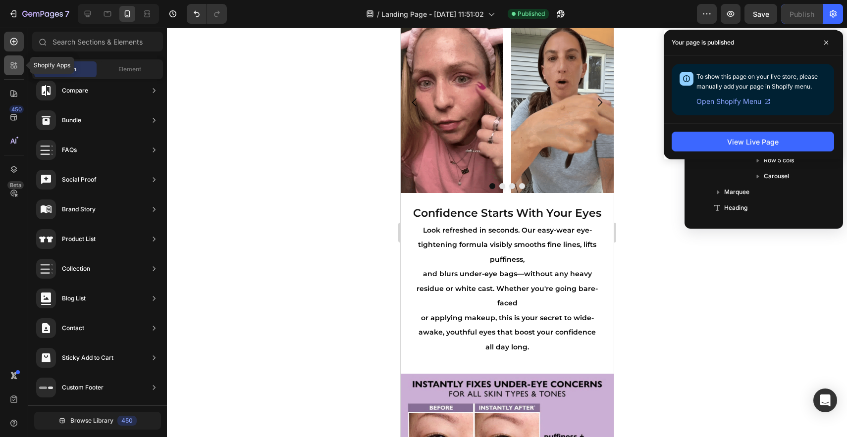
click at [15, 65] on icon at bounding box center [14, 65] width 10 height 10
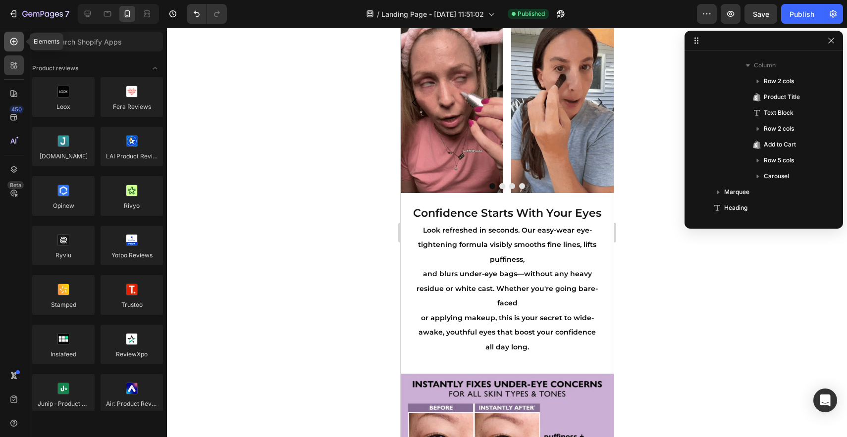
click at [10, 44] on icon at bounding box center [14, 42] width 10 height 10
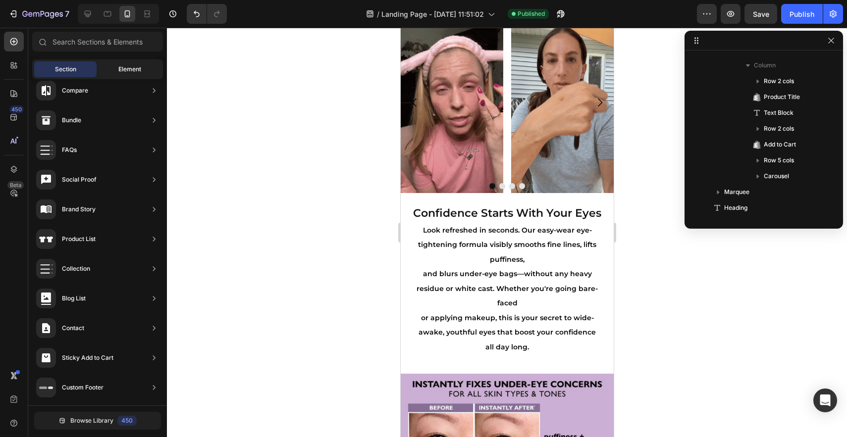
click at [116, 75] on div "Element" at bounding box center [130, 69] width 62 height 16
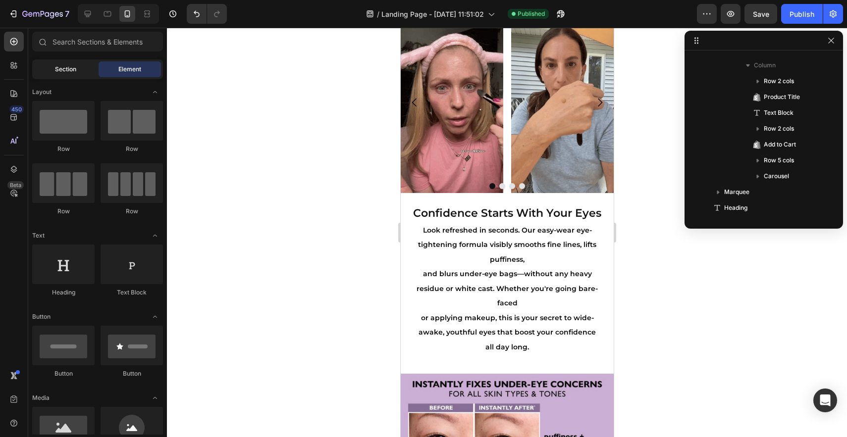
click at [69, 69] on span "Section" at bounding box center [65, 69] width 21 height 9
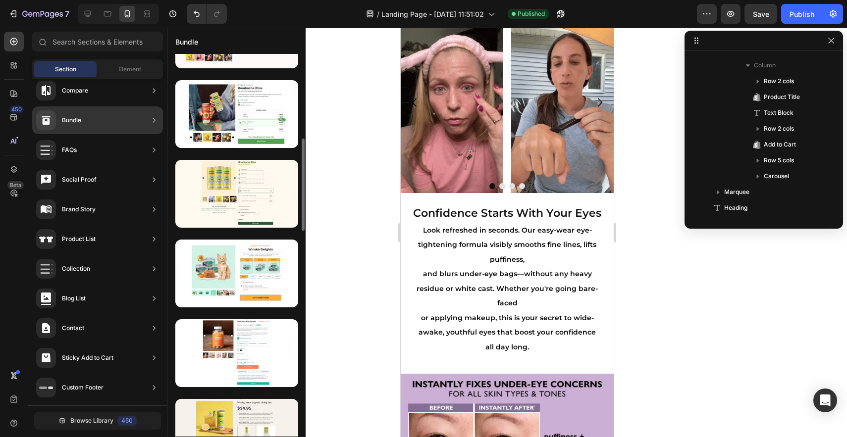
scroll to position [0, 0]
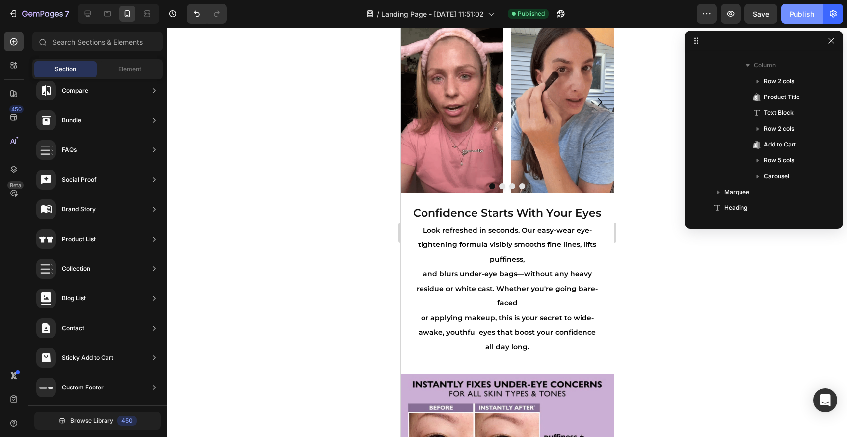
click at [790, 7] on button "Publish" at bounding box center [802, 14] width 42 height 20
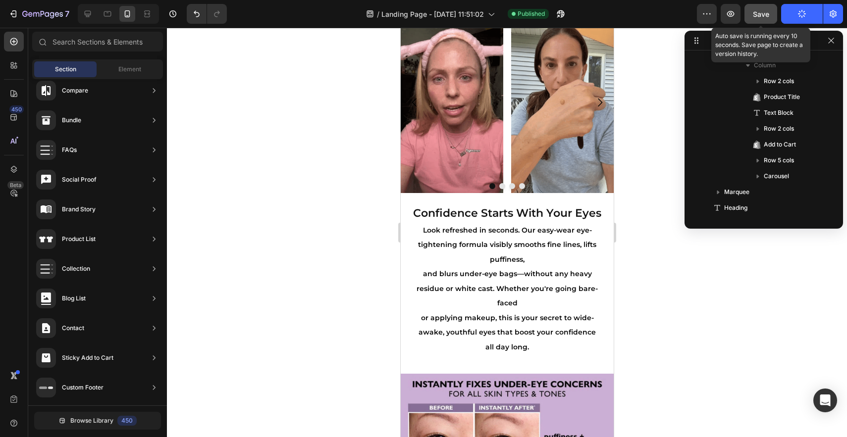
click at [762, 14] on span "Save" at bounding box center [761, 14] width 16 height 8
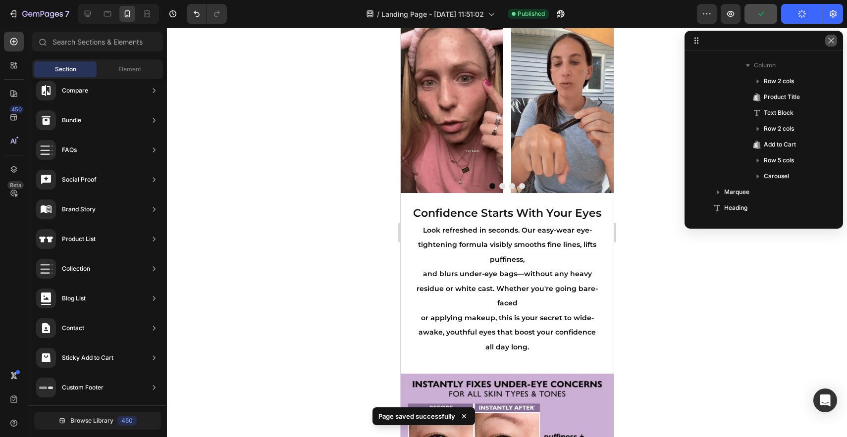
click at [831, 40] on icon "button" at bounding box center [831, 41] width 8 height 8
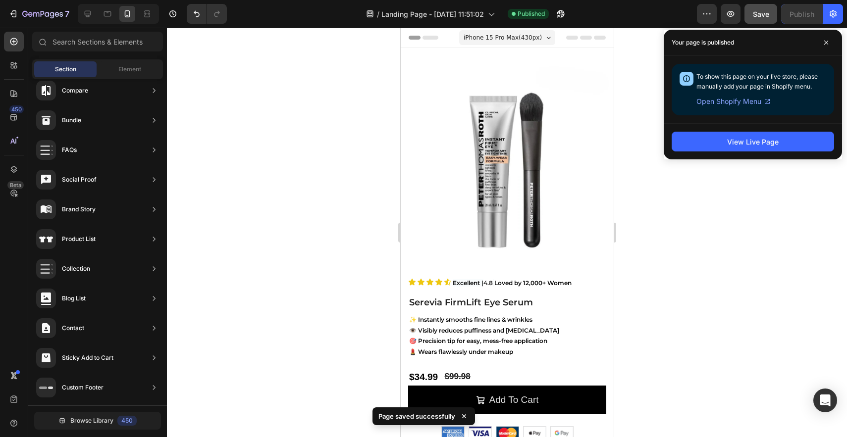
click at [790, 218] on div at bounding box center [507, 233] width 680 height 410
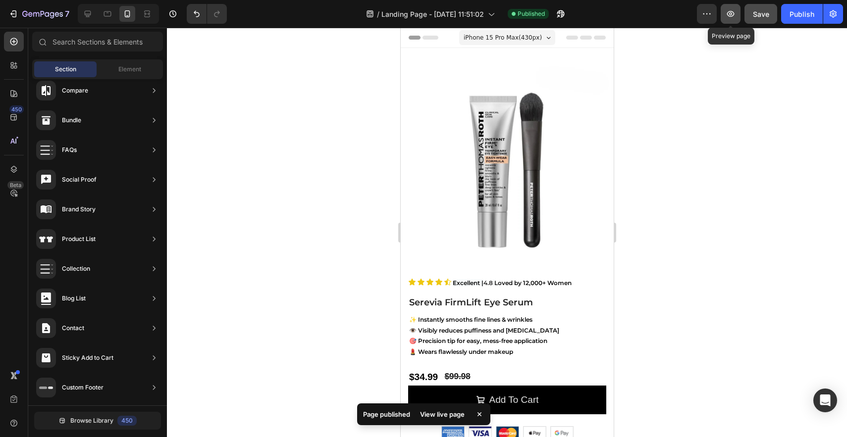
click at [735, 13] on icon "button" at bounding box center [731, 14] width 10 height 10
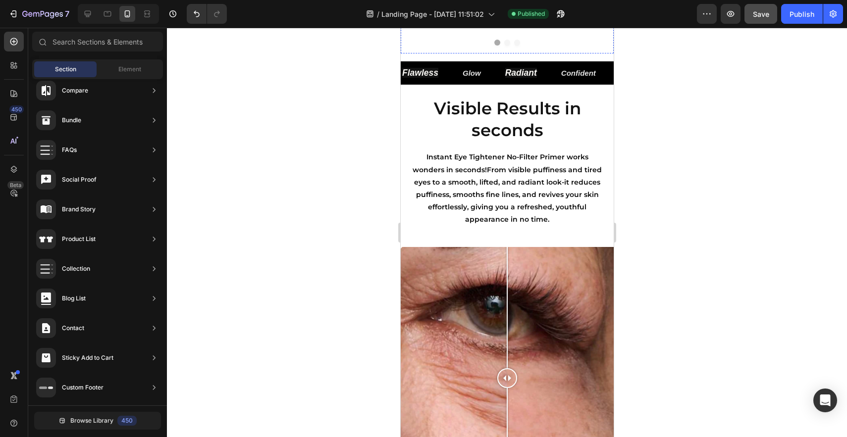
scroll to position [518, 0]
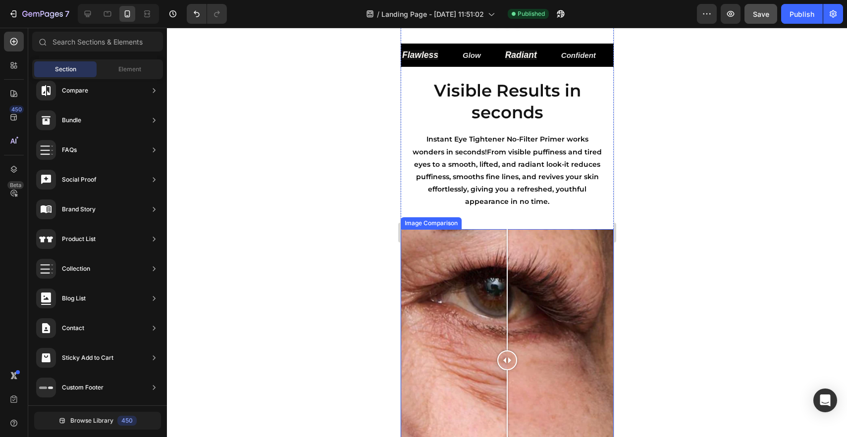
click at [518, 234] on div at bounding box center [506, 360] width 213 height 263
click at [508, 229] on div at bounding box center [518, 360] width 20 height 263
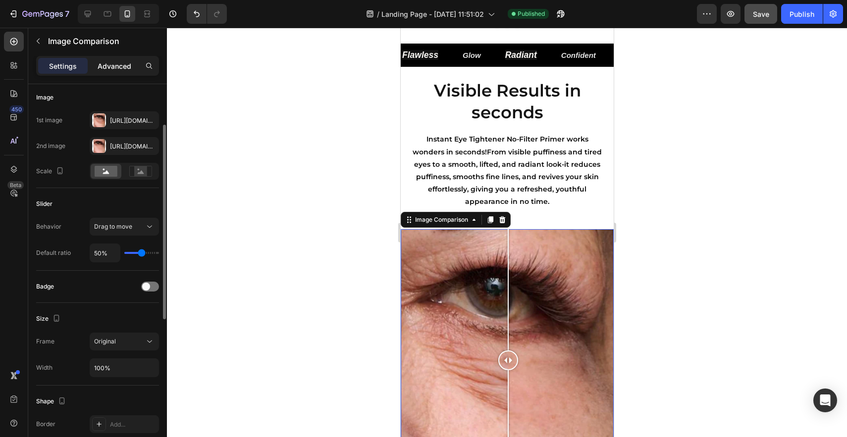
scroll to position [75, 0]
click at [113, 67] on p "Advanced" at bounding box center [115, 66] width 34 height 10
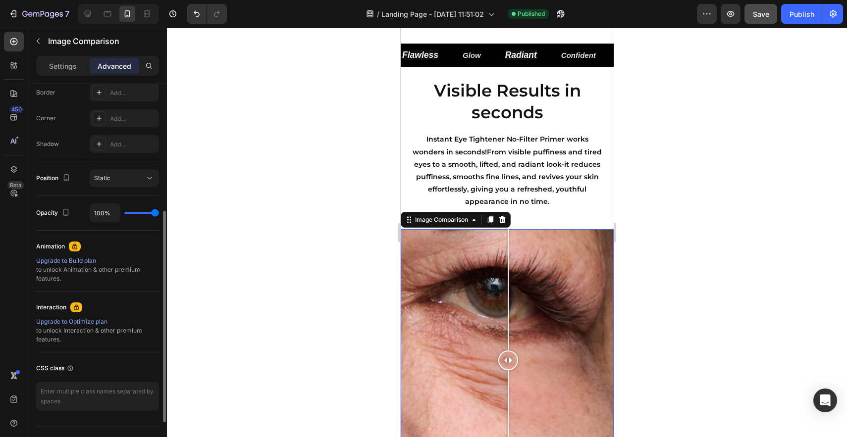
scroll to position [306, 0]
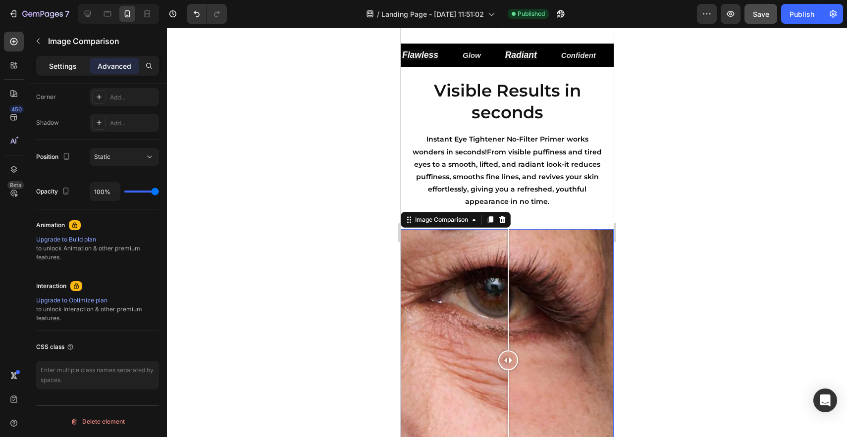
click at [71, 65] on p "Settings" at bounding box center [63, 66] width 28 height 10
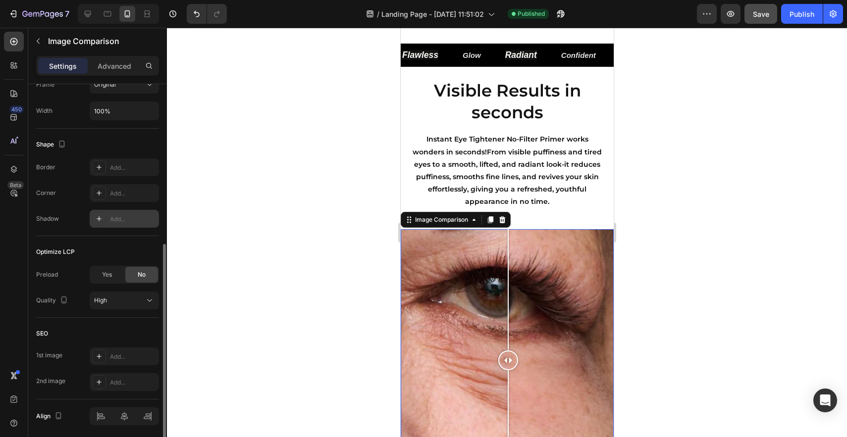
scroll to position [318, 0]
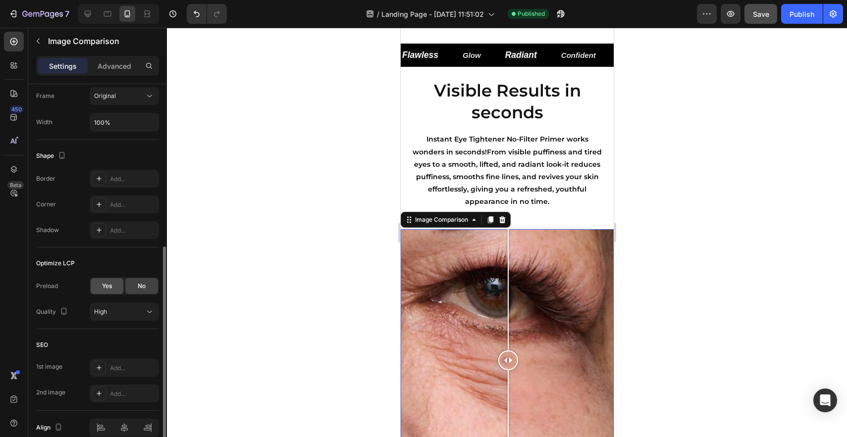
click at [111, 289] on span "Yes" at bounding box center [107, 286] width 10 height 9
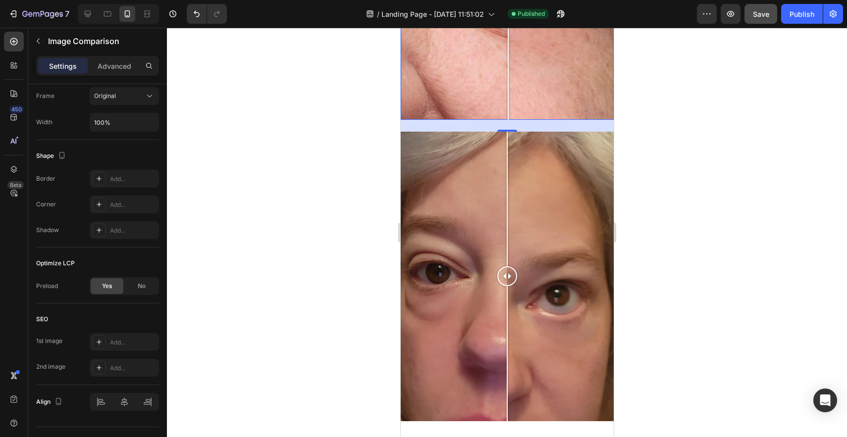
scroll to position [915, 0]
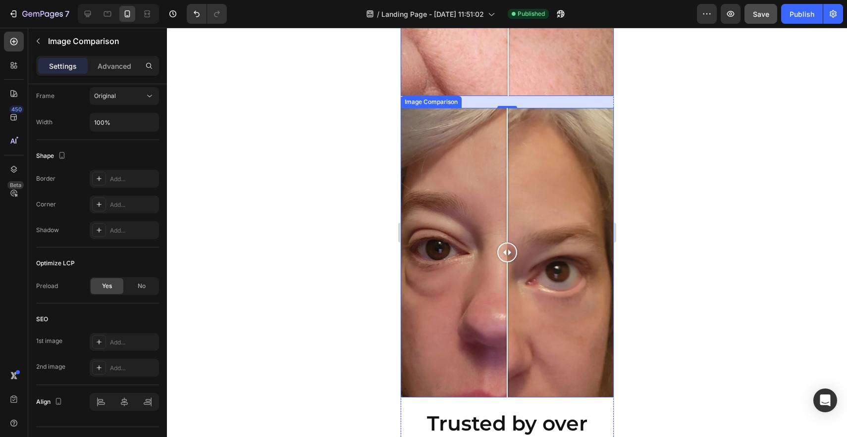
click at [508, 318] on div at bounding box center [507, 253] width 20 height 290
click at [489, 316] on div at bounding box center [506, 253] width 213 height 290
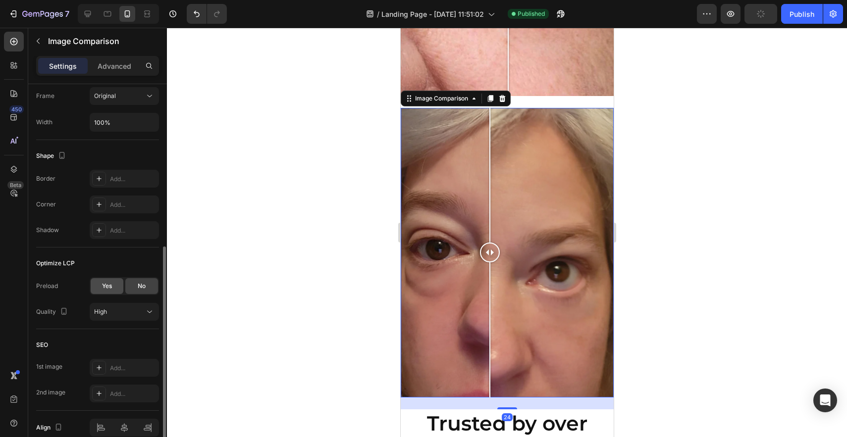
click at [111, 289] on span "Yes" at bounding box center [107, 286] width 10 height 9
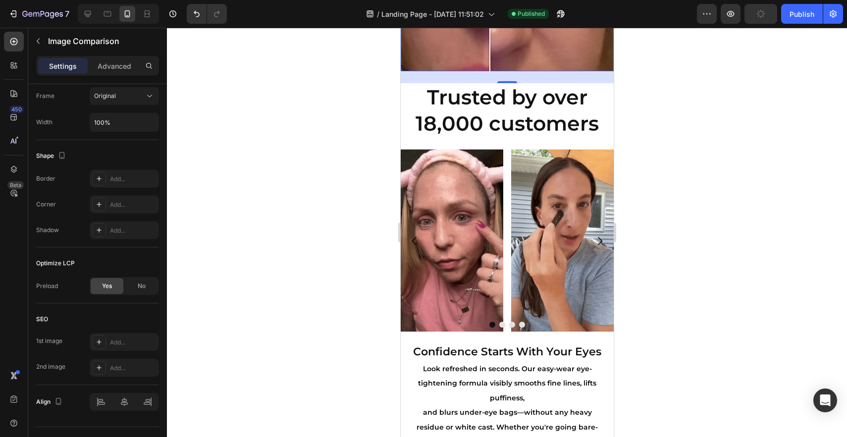
scroll to position [1253, 0]
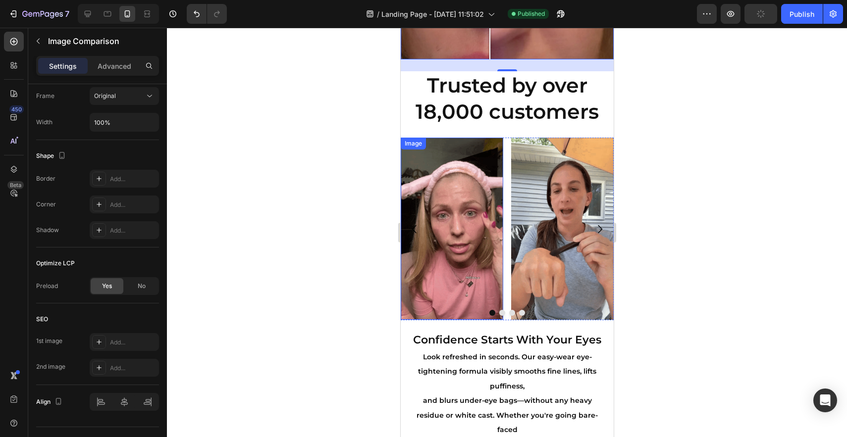
click at [450, 267] on img at bounding box center [451, 229] width 103 height 182
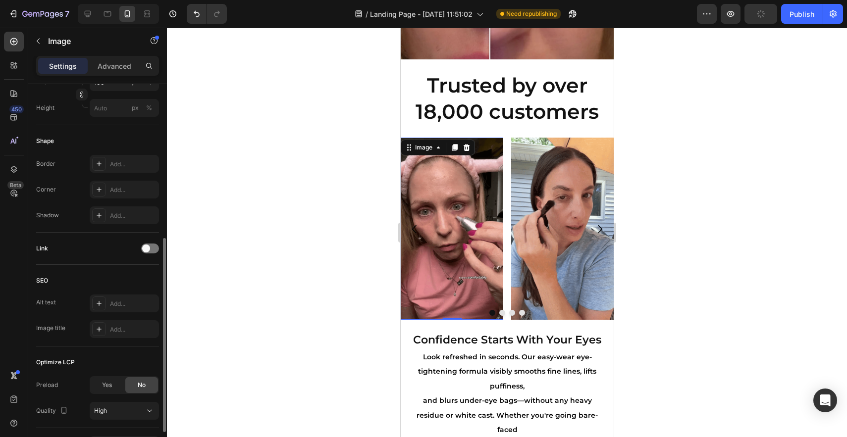
scroll to position [287, 0]
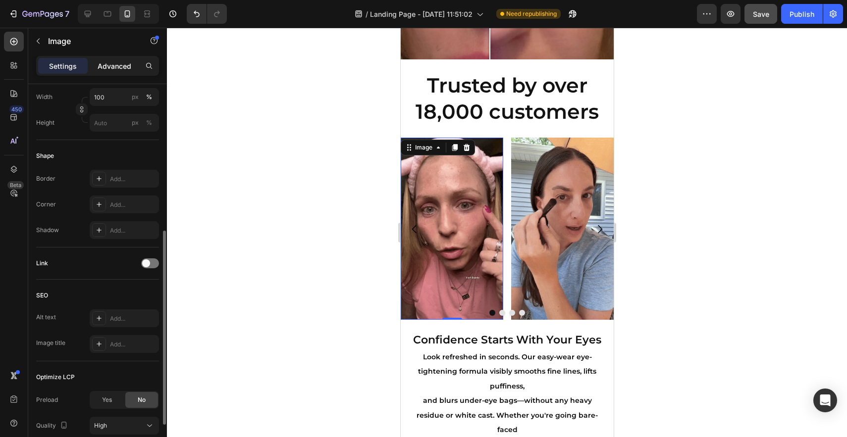
click at [125, 68] on p "Advanced" at bounding box center [115, 66] width 34 height 10
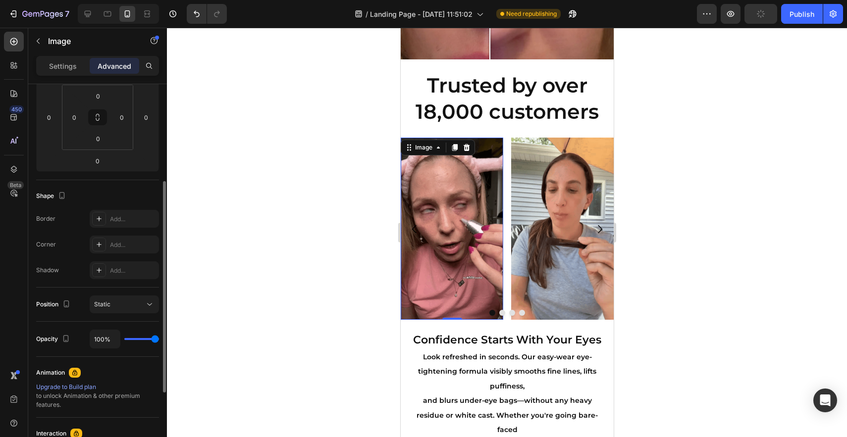
scroll to position [156, 0]
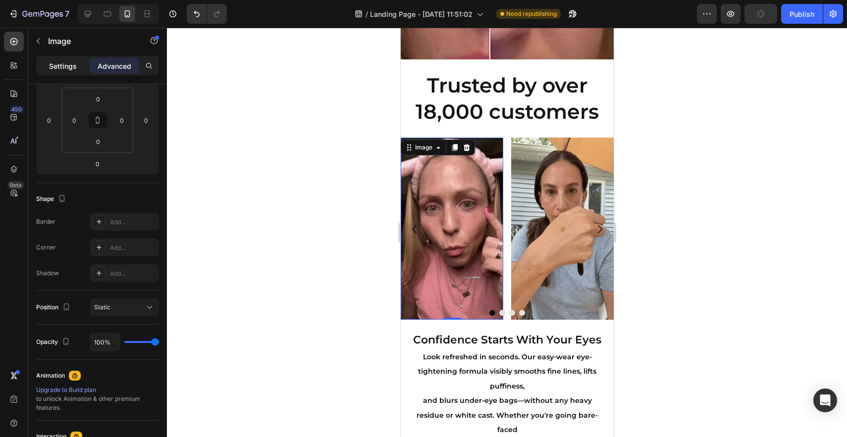
click at [58, 65] on p "Settings" at bounding box center [63, 66] width 28 height 10
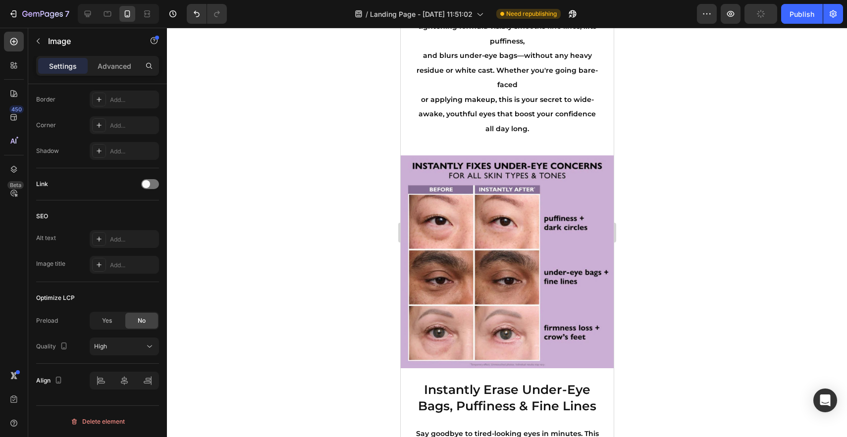
scroll to position [1591, 0]
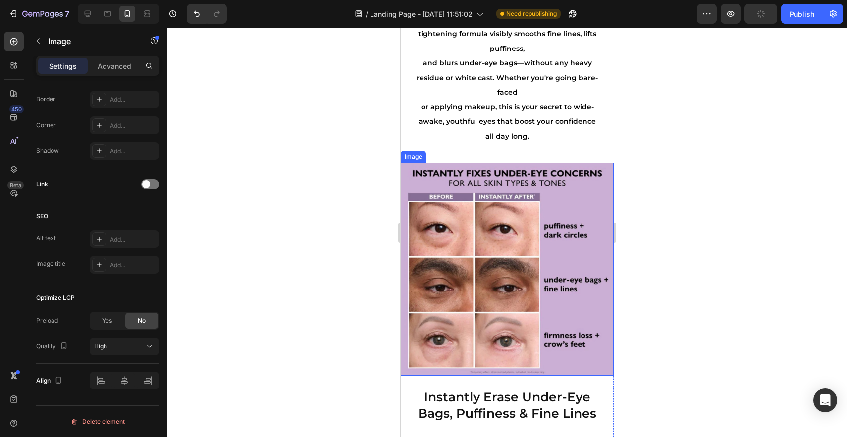
click at [522, 257] on img at bounding box center [506, 269] width 213 height 213
click at [110, 328] on div "Yes" at bounding box center [107, 321] width 33 height 16
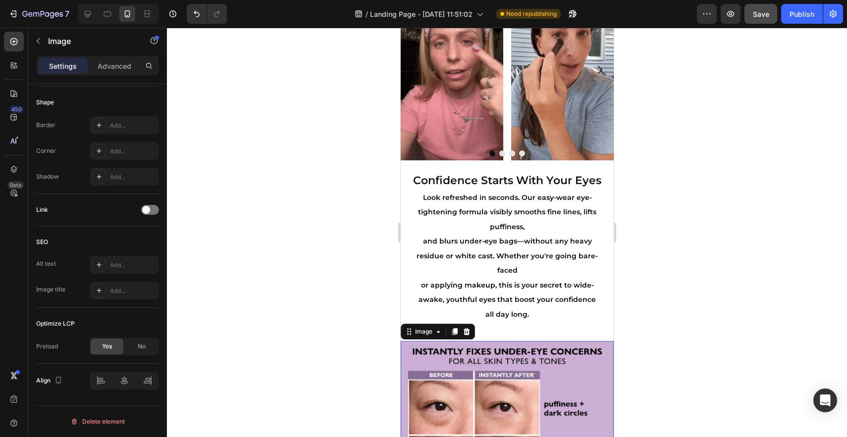
scroll to position [1409, 0]
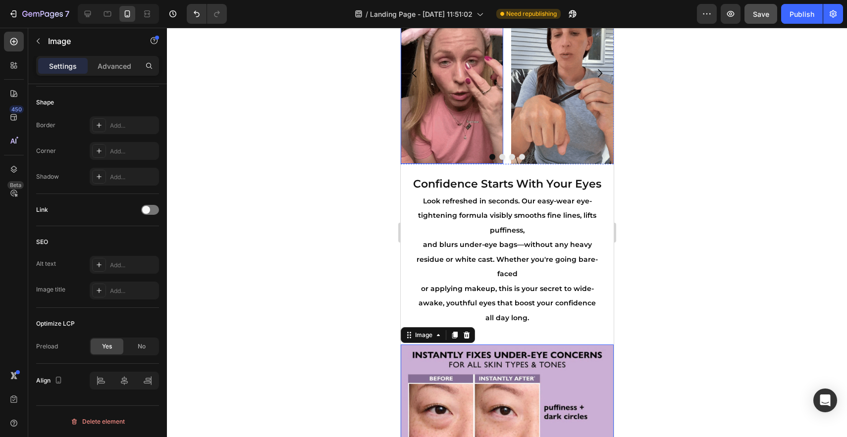
click at [485, 131] on img at bounding box center [451, 73] width 103 height 182
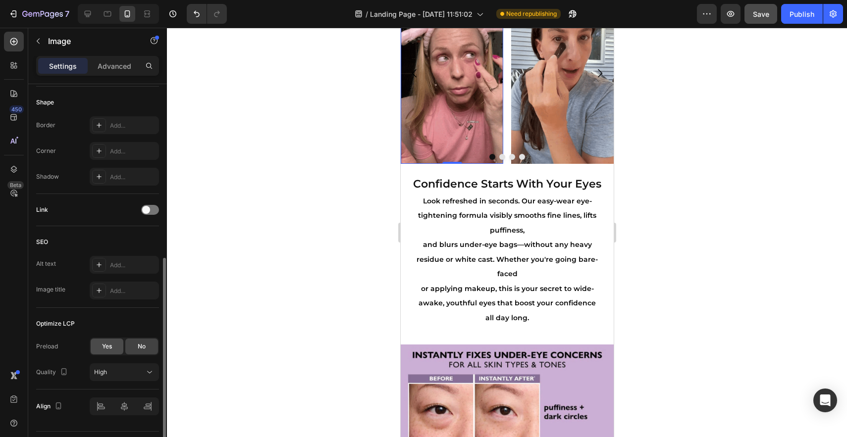
click at [115, 349] on div "Yes" at bounding box center [107, 347] width 33 height 16
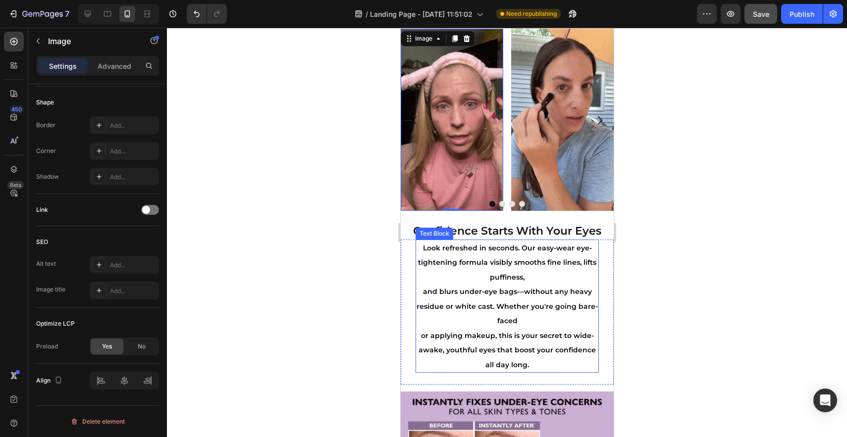
scroll to position [1342, 0]
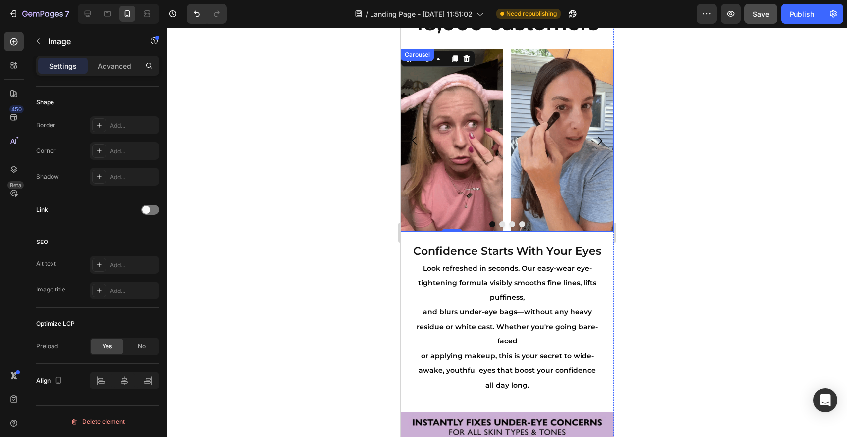
click at [506, 216] on div "Image 0 Image Image Image" at bounding box center [506, 140] width 213 height 183
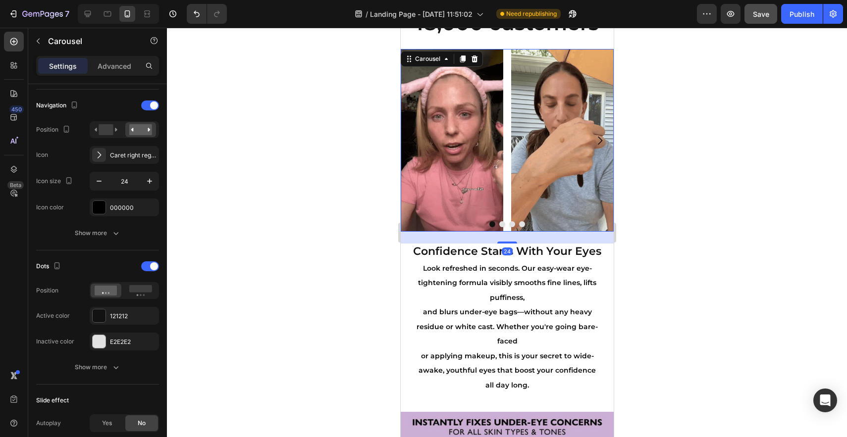
scroll to position [0, 0]
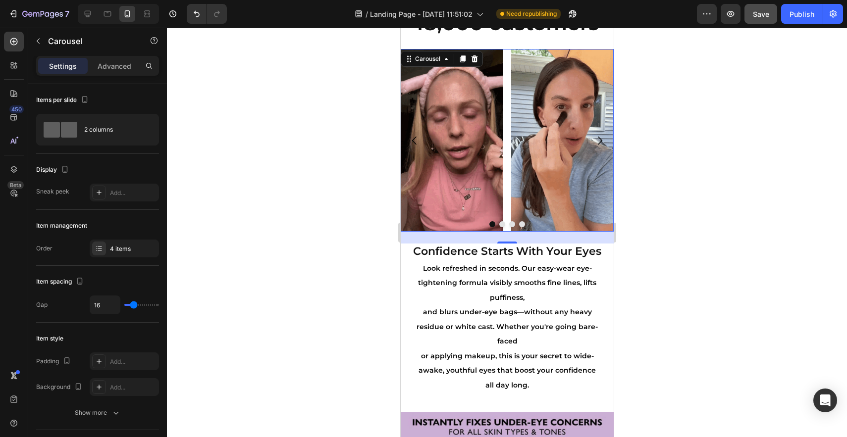
click at [600, 140] on icon "Carousel Next Arrow" at bounding box center [600, 141] width 12 height 12
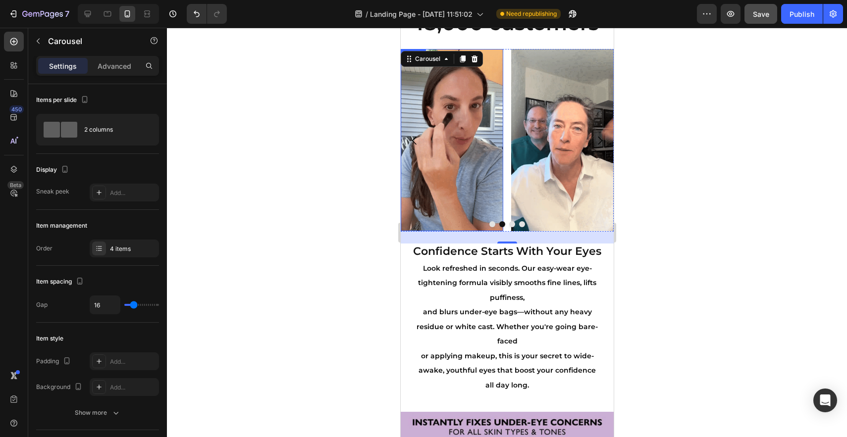
click at [450, 165] on img at bounding box center [451, 140] width 103 height 182
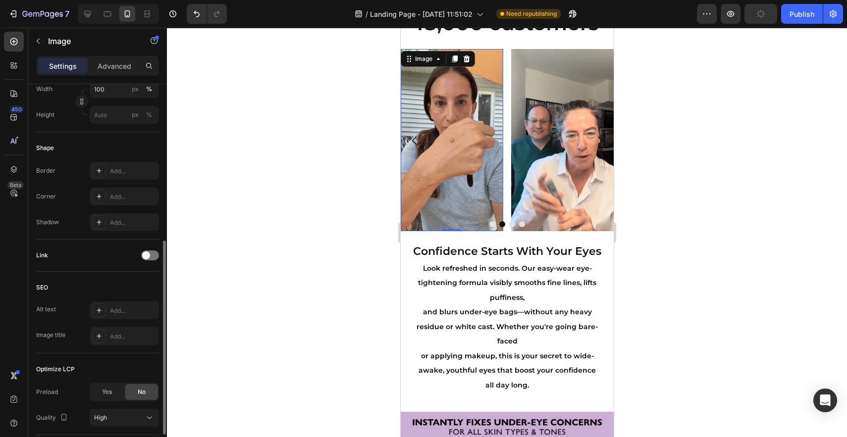
scroll to position [309, 0]
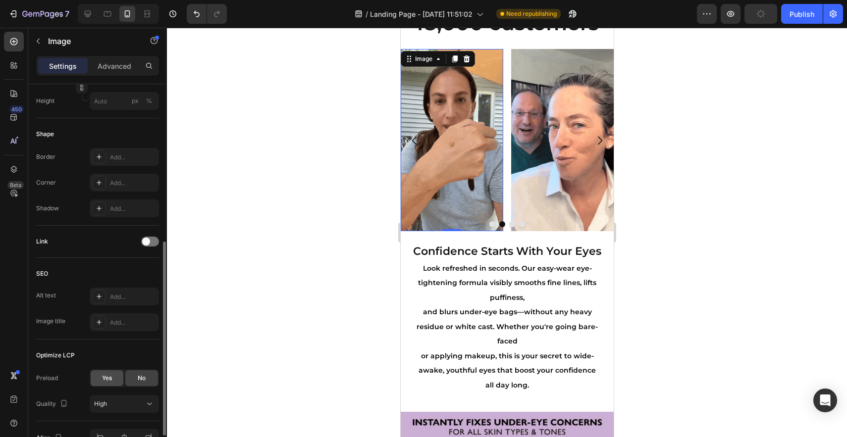
click at [111, 380] on span "Yes" at bounding box center [107, 378] width 10 height 9
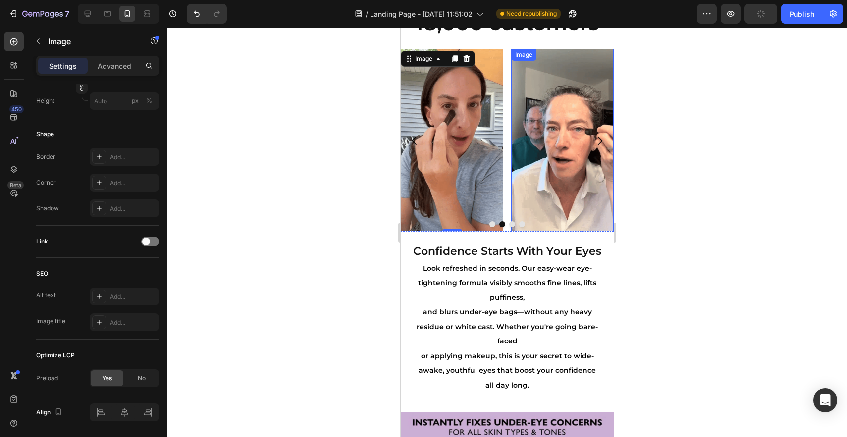
click at [530, 179] on img at bounding box center [562, 140] width 103 height 182
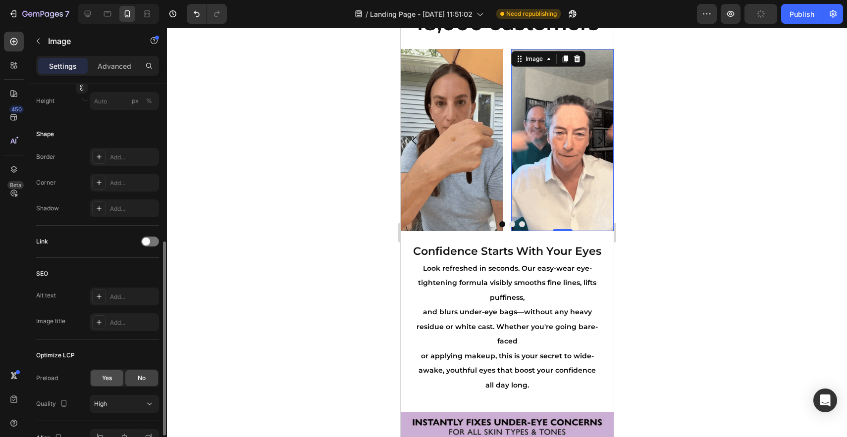
click at [107, 376] on span "Yes" at bounding box center [107, 378] width 10 height 9
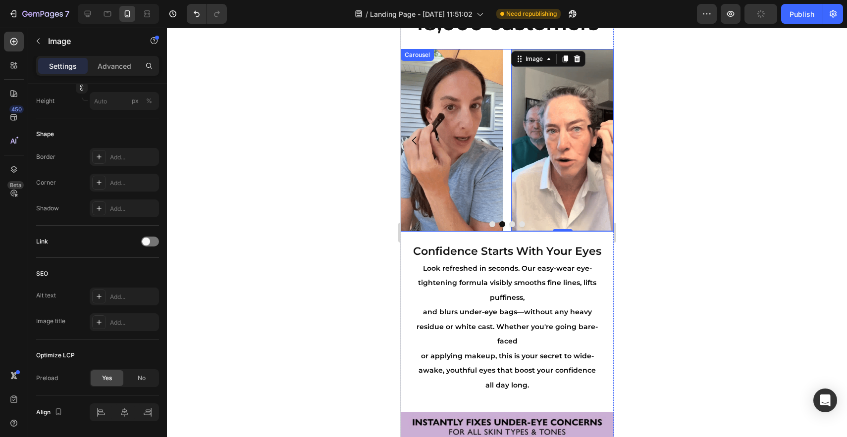
click at [599, 140] on icon "Carousel Next Arrow" at bounding box center [600, 141] width 12 height 12
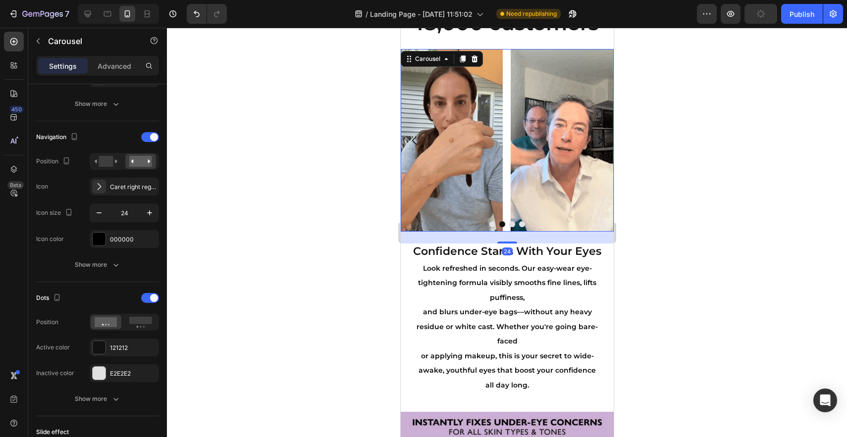
scroll to position [0, 0]
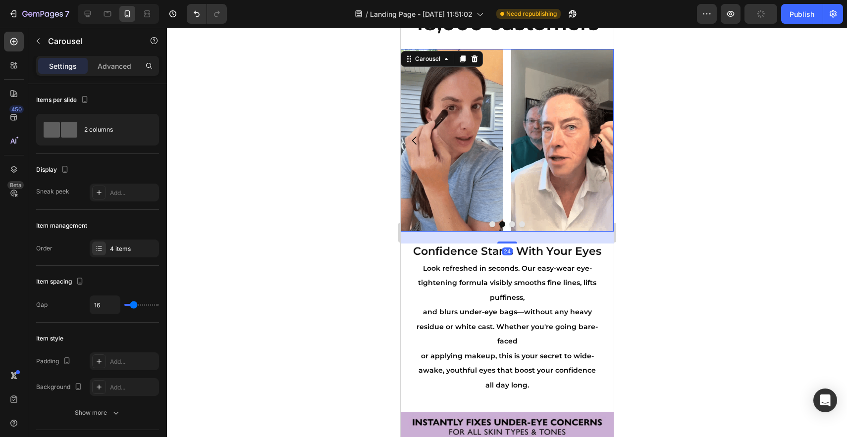
click at [598, 141] on icon "Carousel Next Arrow" at bounding box center [600, 141] width 12 height 12
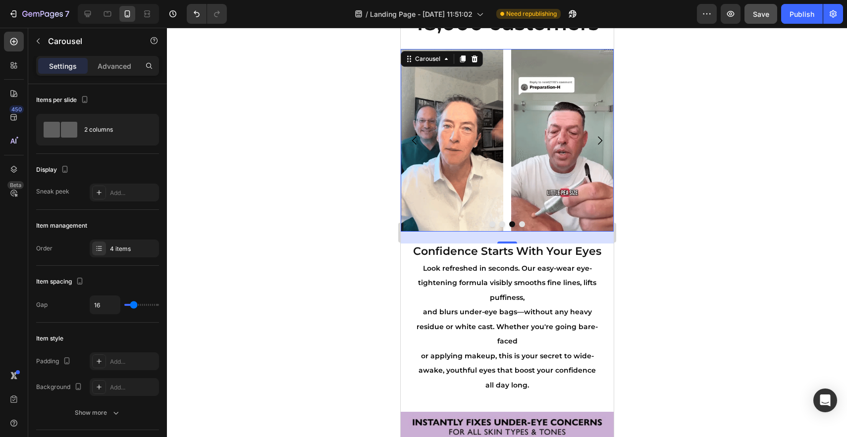
click at [567, 140] on img at bounding box center [562, 140] width 103 height 183
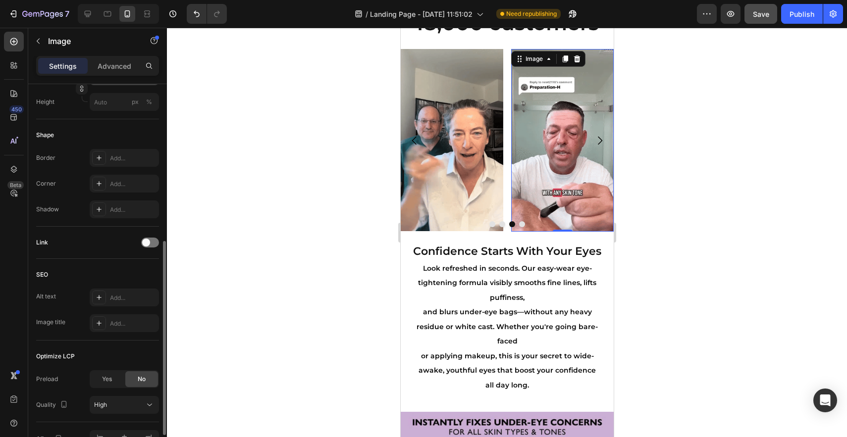
scroll to position [310, 0]
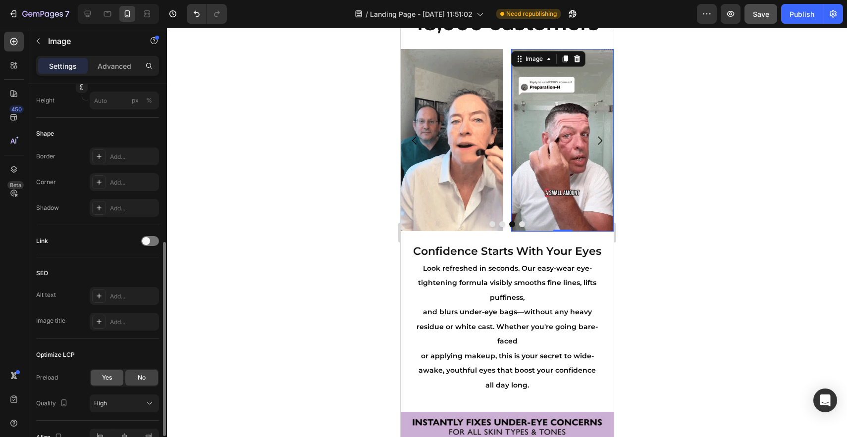
click at [106, 383] on div "Yes" at bounding box center [107, 378] width 33 height 16
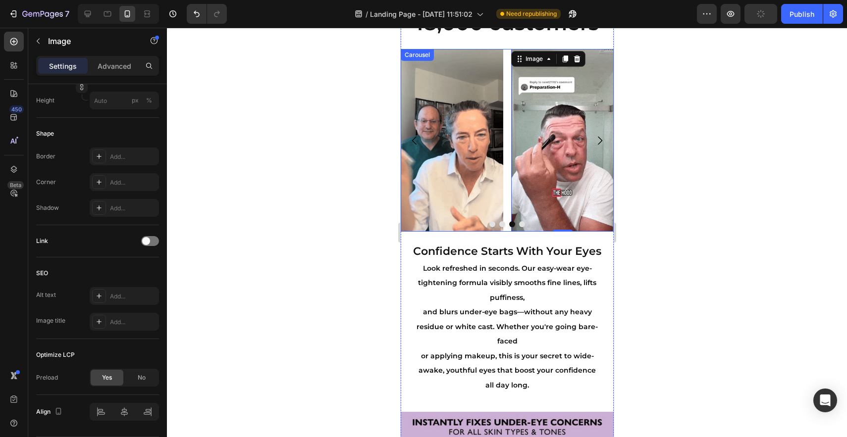
click at [596, 146] on icon "Carousel Next Arrow" at bounding box center [600, 141] width 12 height 12
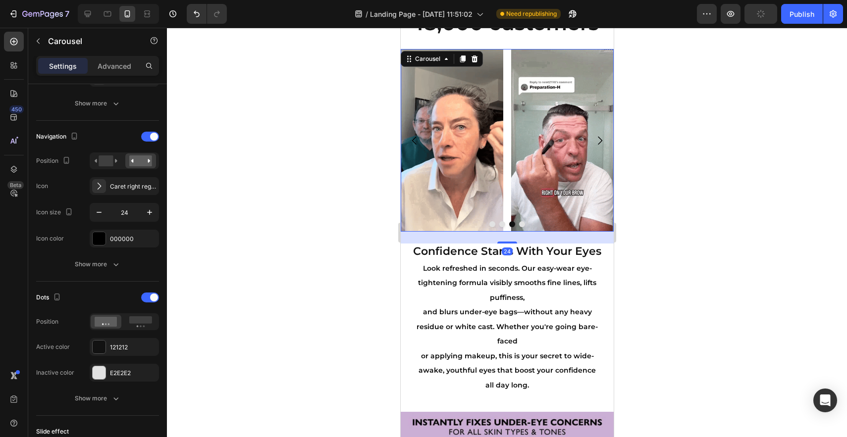
scroll to position [0, 0]
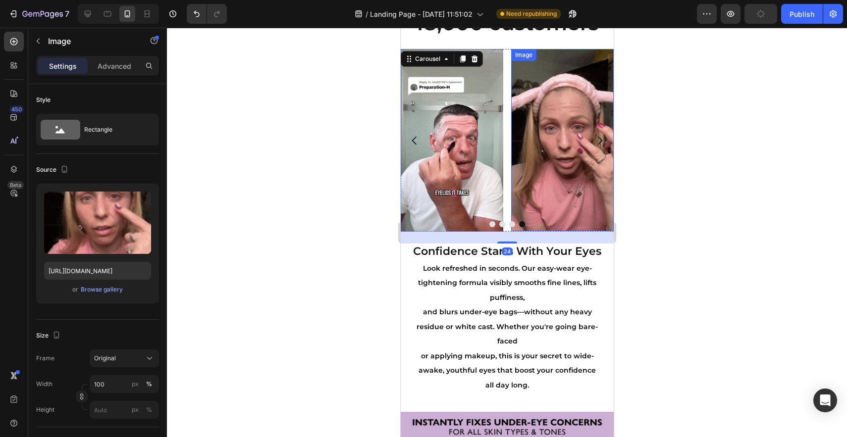
click at [574, 149] on img at bounding box center [562, 140] width 103 height 182
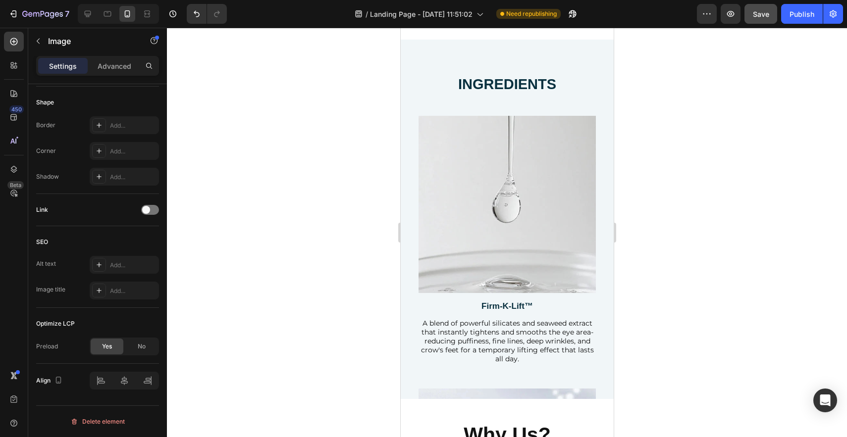
scroll to position [2096, 0]
click at [519, 224] on img at bounding box center [506, 203] width 177 height 177
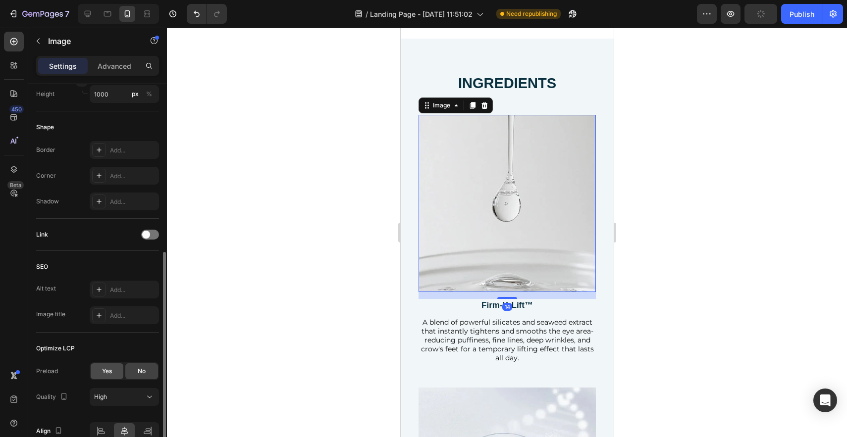
click at [105, 376] on span "Yes" at bounding box center [107, 371] width 10 height 9
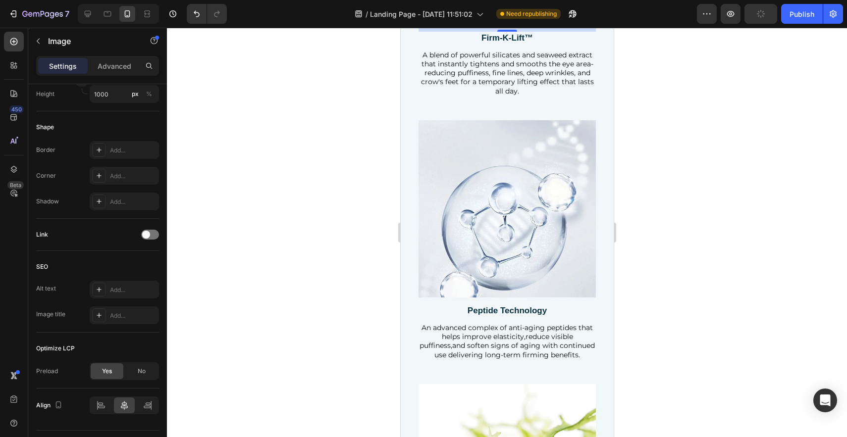
scroll to position [2390, 0]
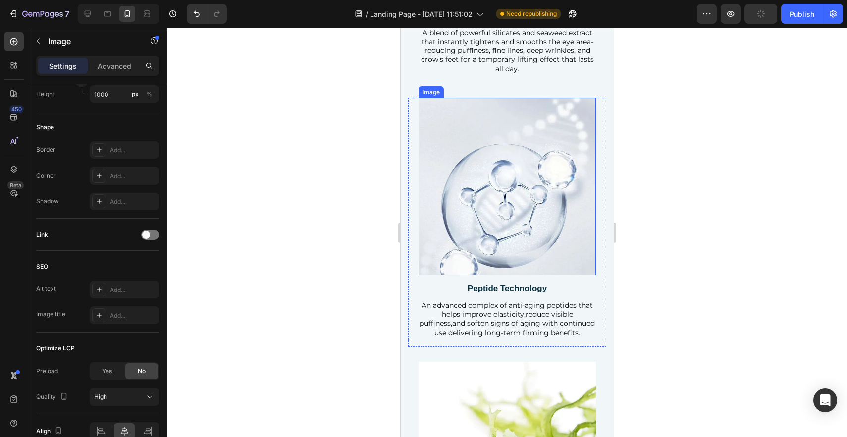
click at [514, 208] on img at bounding box center [506, 186] width 177 height 177
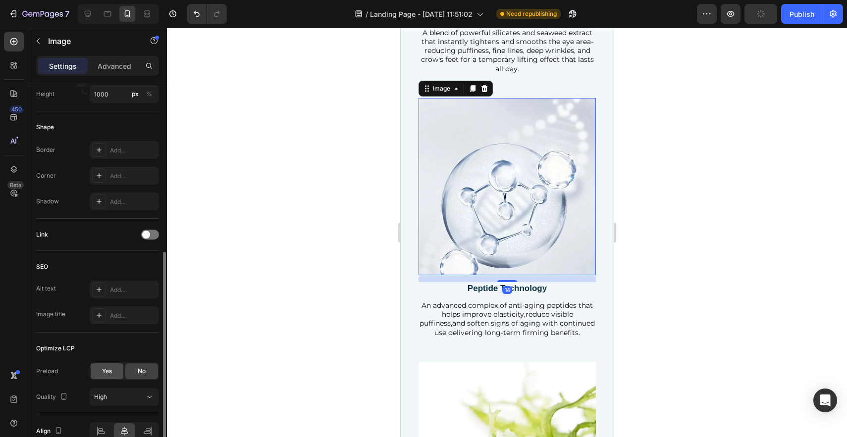
click at [112, 372] on div "Yes" at bounding box center [107, 372] width 33 height 16
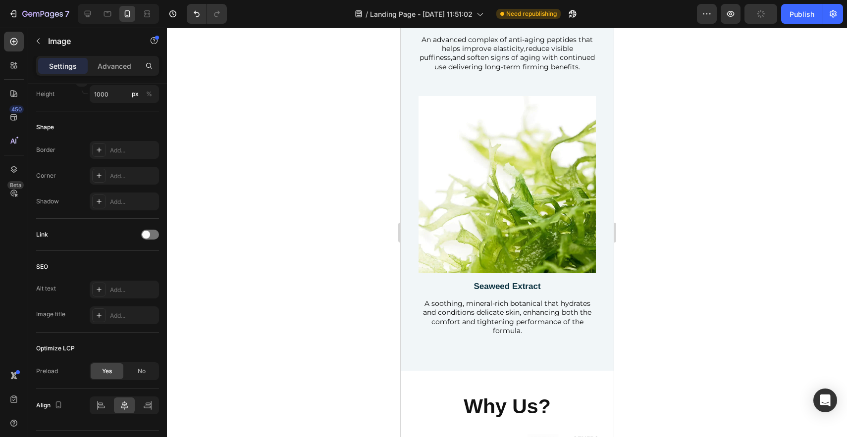
scroll to position [2657, 0]
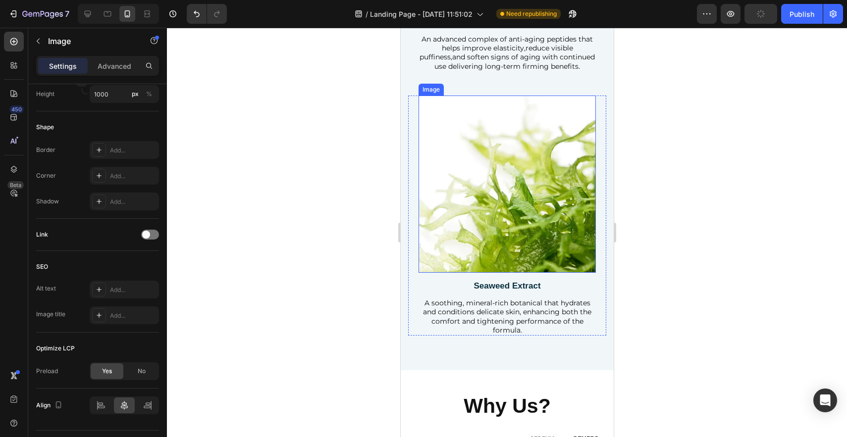
click at [494, 171] on img at bounding box center [506, 184] width 177 height 177
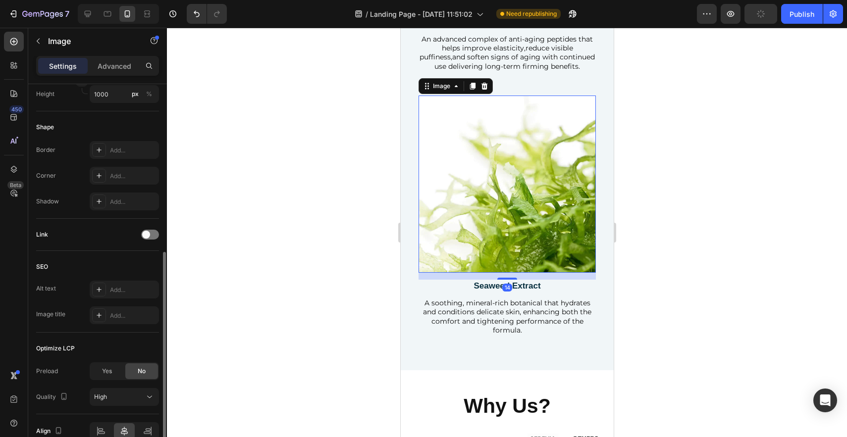
click at [100, 380] on div "Preload Yes No Quality High" at bounding box center [97, 385] width 123 height 44
click at [119, 372] on div "Yes" at bounding box center [107, 372] width 33 height 16
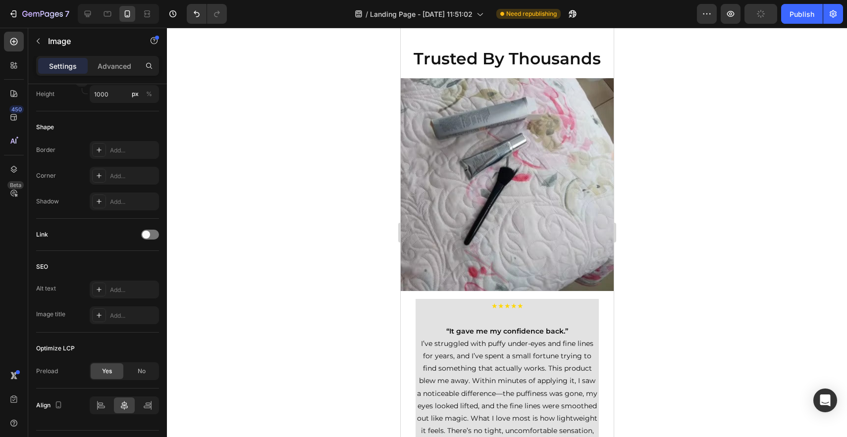
scroll to position [3330, 0]
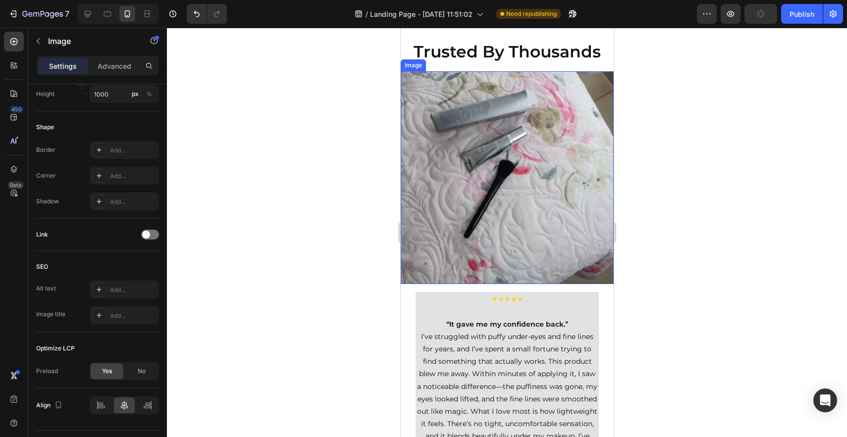
click at [487, 191] on img at bounding box center [506, 177] width 213 height 213
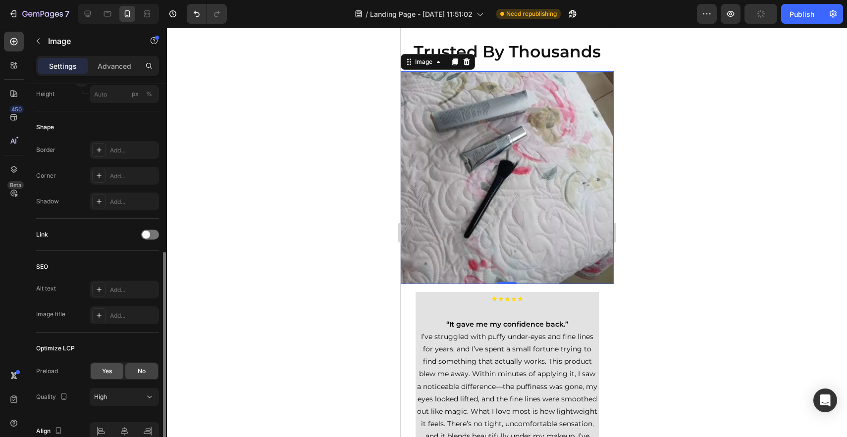
click at [113, 374] on div "Yes" at bounding box center [107, 372] width 33 height 16
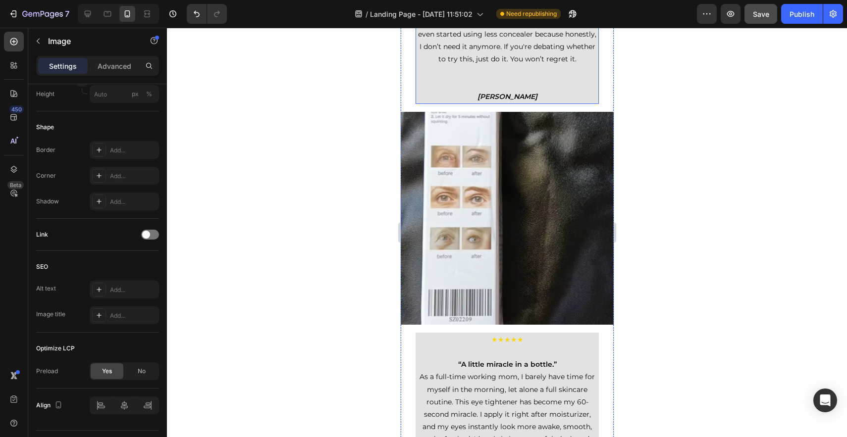
scroll to position [3748, 0]
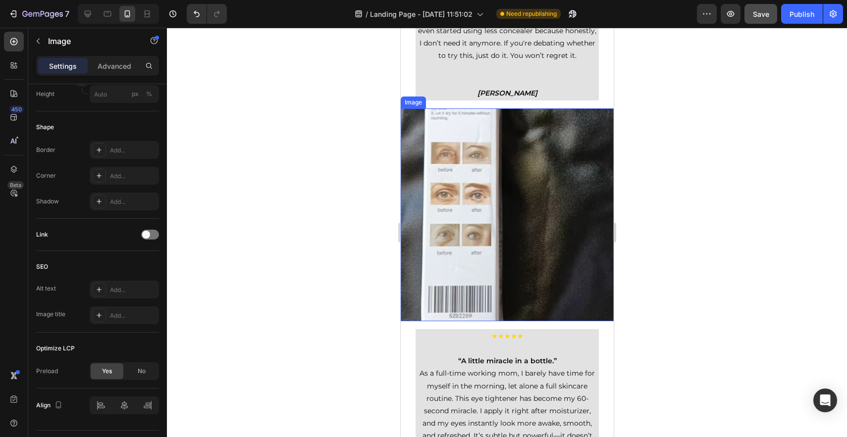
click at [478, 289] on img at bounding box center [506, 214] width 213 height 213
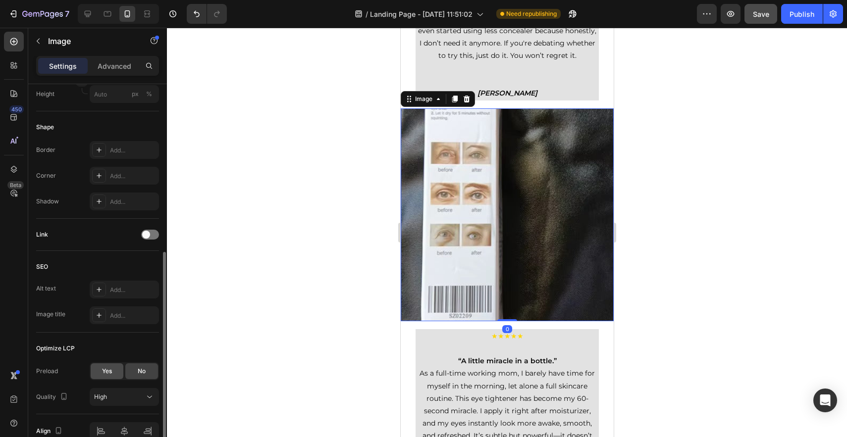
click at [106, 379] on div "Yes" at bounding box center [107, 372] width 33 height 16
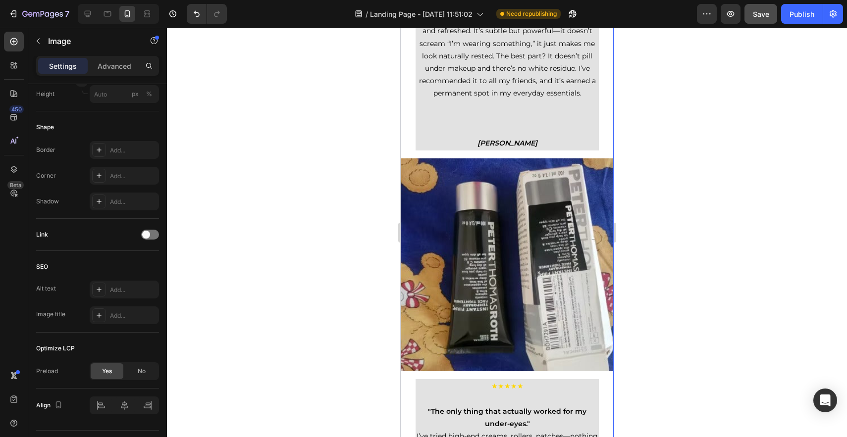
scroll to position [4227, 0]
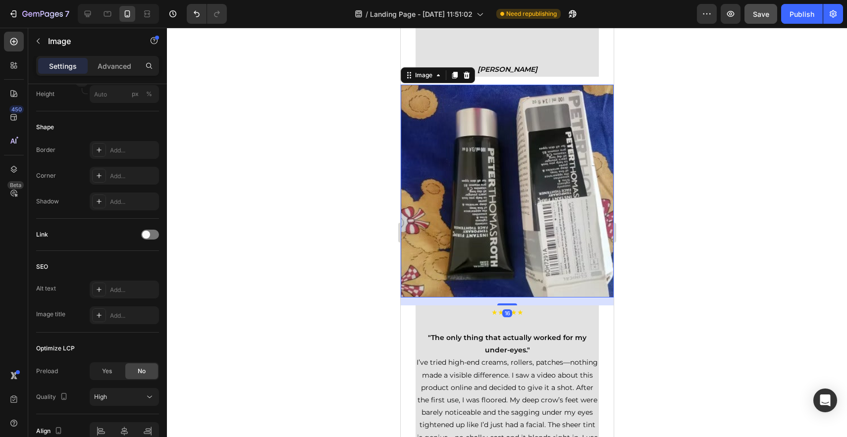
click at [486, 236] on img at bounding box center [506, 191] width 213 height 213
click at [108, 369] on span "Yes" at bounding box center [107, 371] width 10 height 9
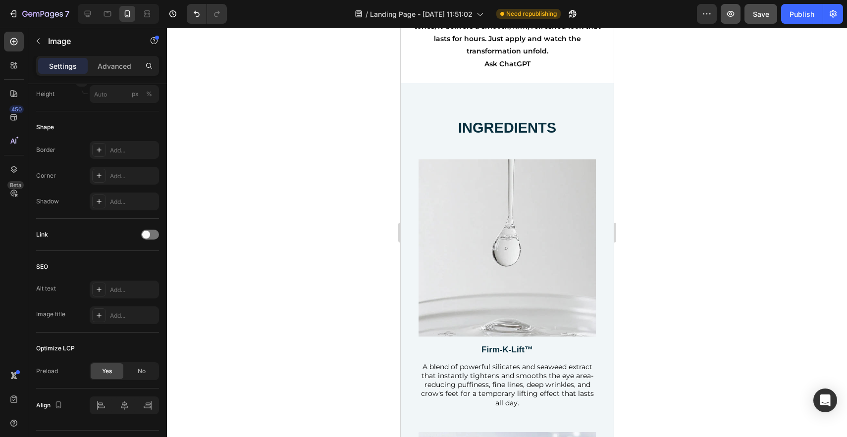
scroll to position [1751, 0]
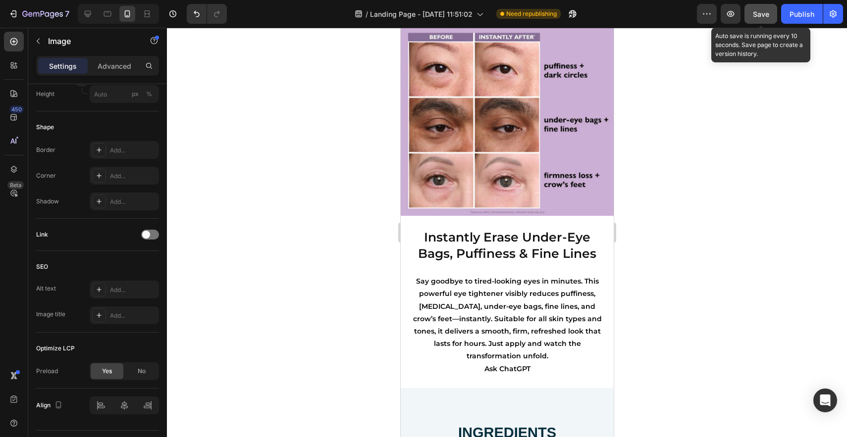
click at [759, 13] on span "Save" at bounding box center [761, 14] width 16 height 8
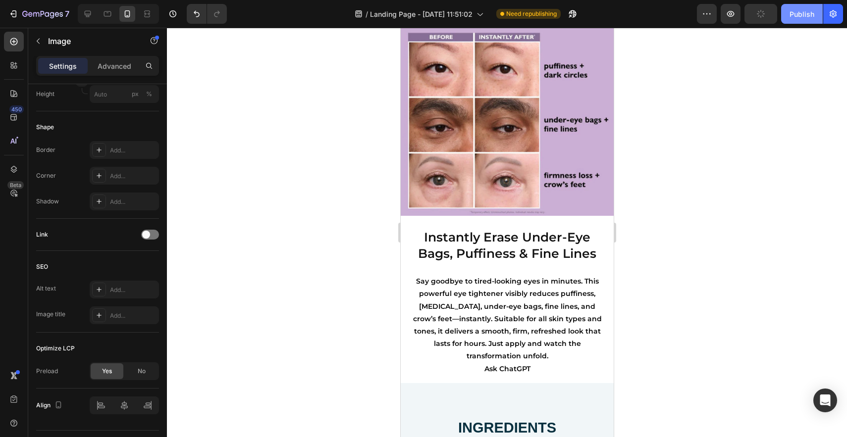
click at [805, 15] on div "Publish" at bounding box center [802, 14] width 25 height 10
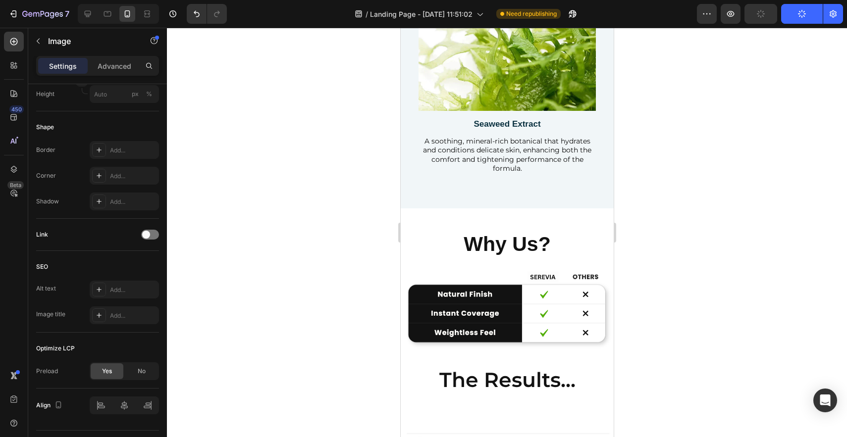
scroll to position [2821, 0]
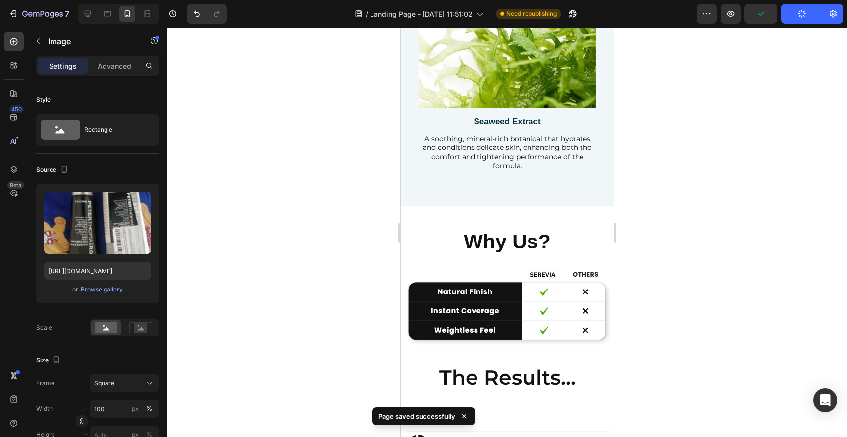
scroll to position [341, 0]
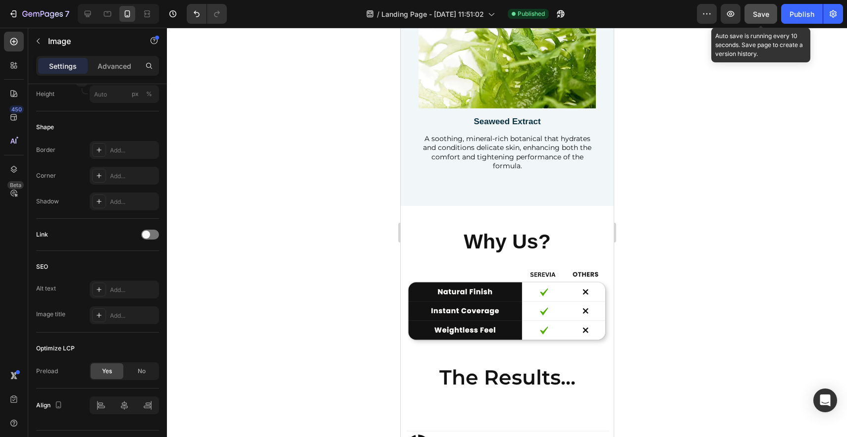
click at [764, 13] on span "Save" at bounding box center [761, 14] width 16 height 8
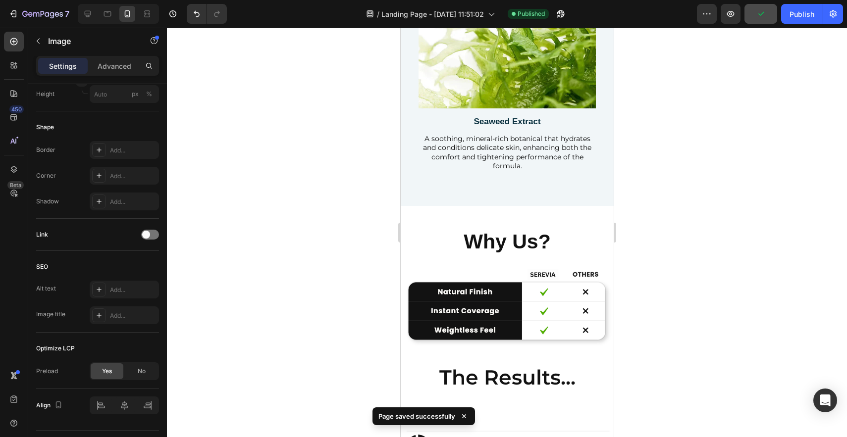
click at [674, 200] on div at bounding box center [507, 233] width 680 height 410
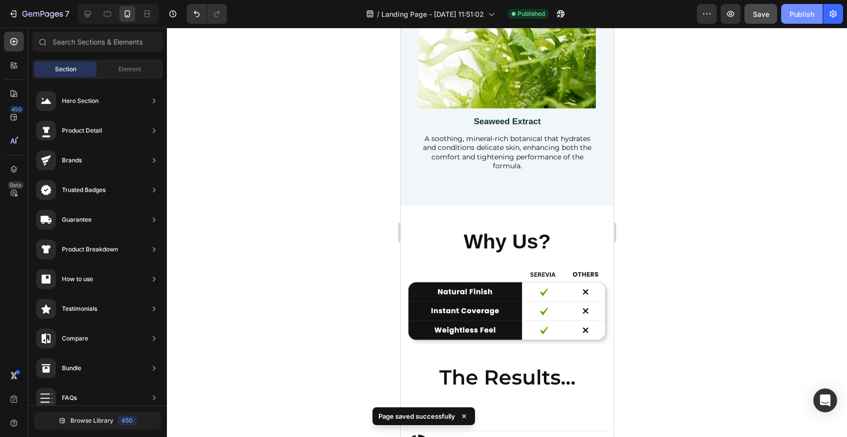
click at [812, 20] on button "Publish" at bounding box center [802, 14] width 42 height 20
